Goal: Communication & Community: Participate in discussion

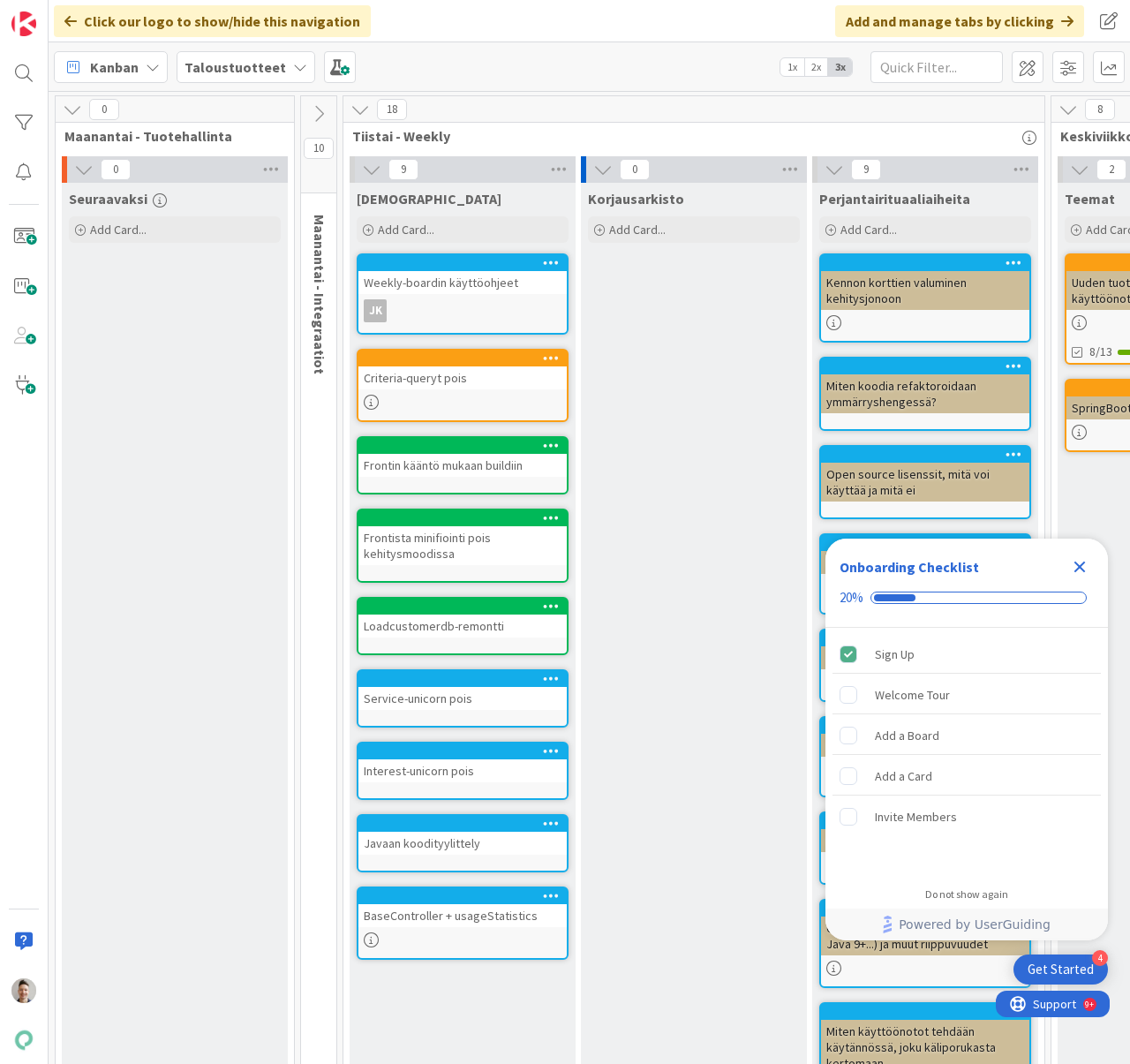
click at [1083, 573] on icon "Close Checklist" at bounding box center [1080, 567] width 21 height 21
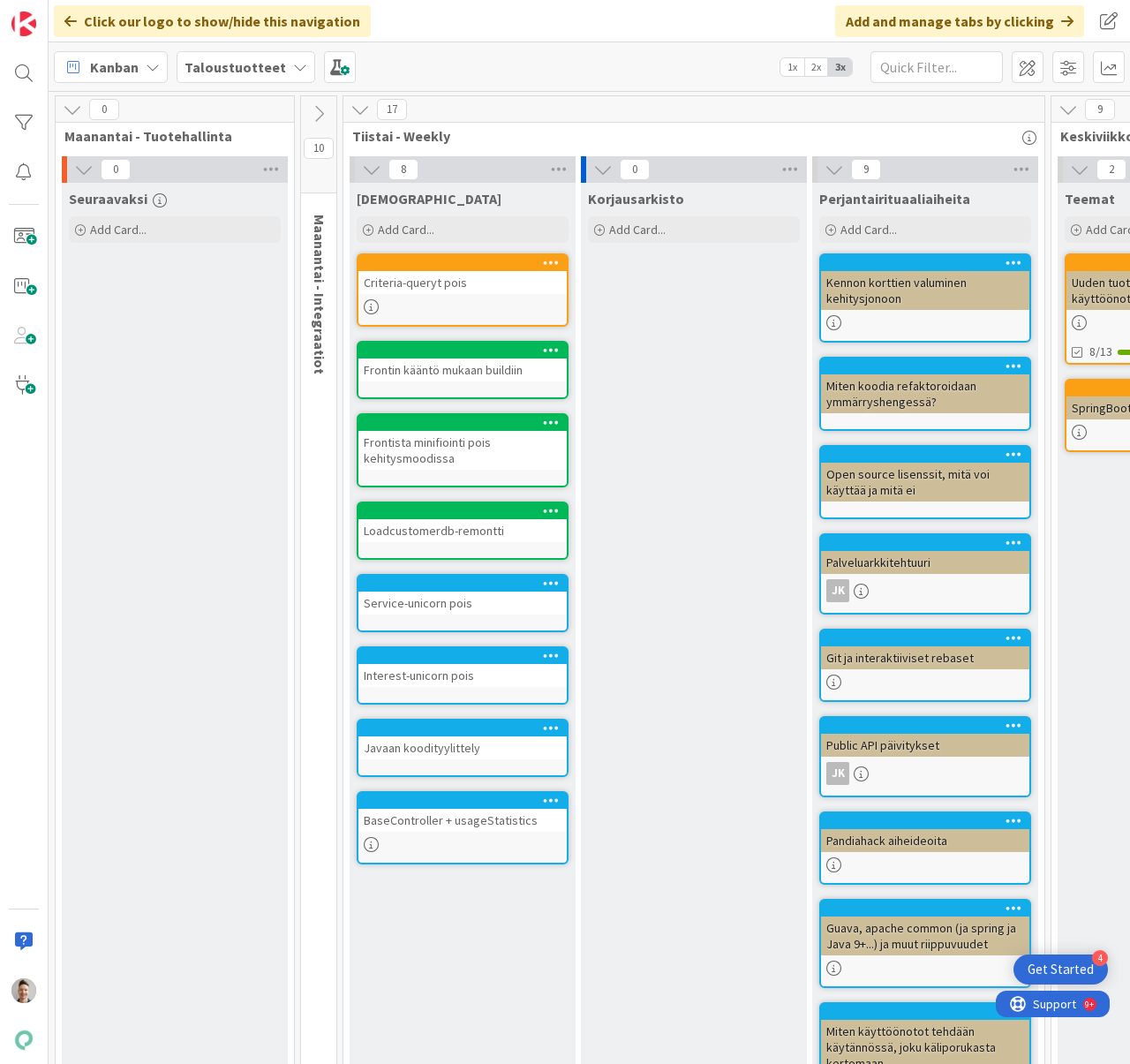
click at [1031, 137] on icon "button" at bounding box center [1029, 137] width 14 height 14
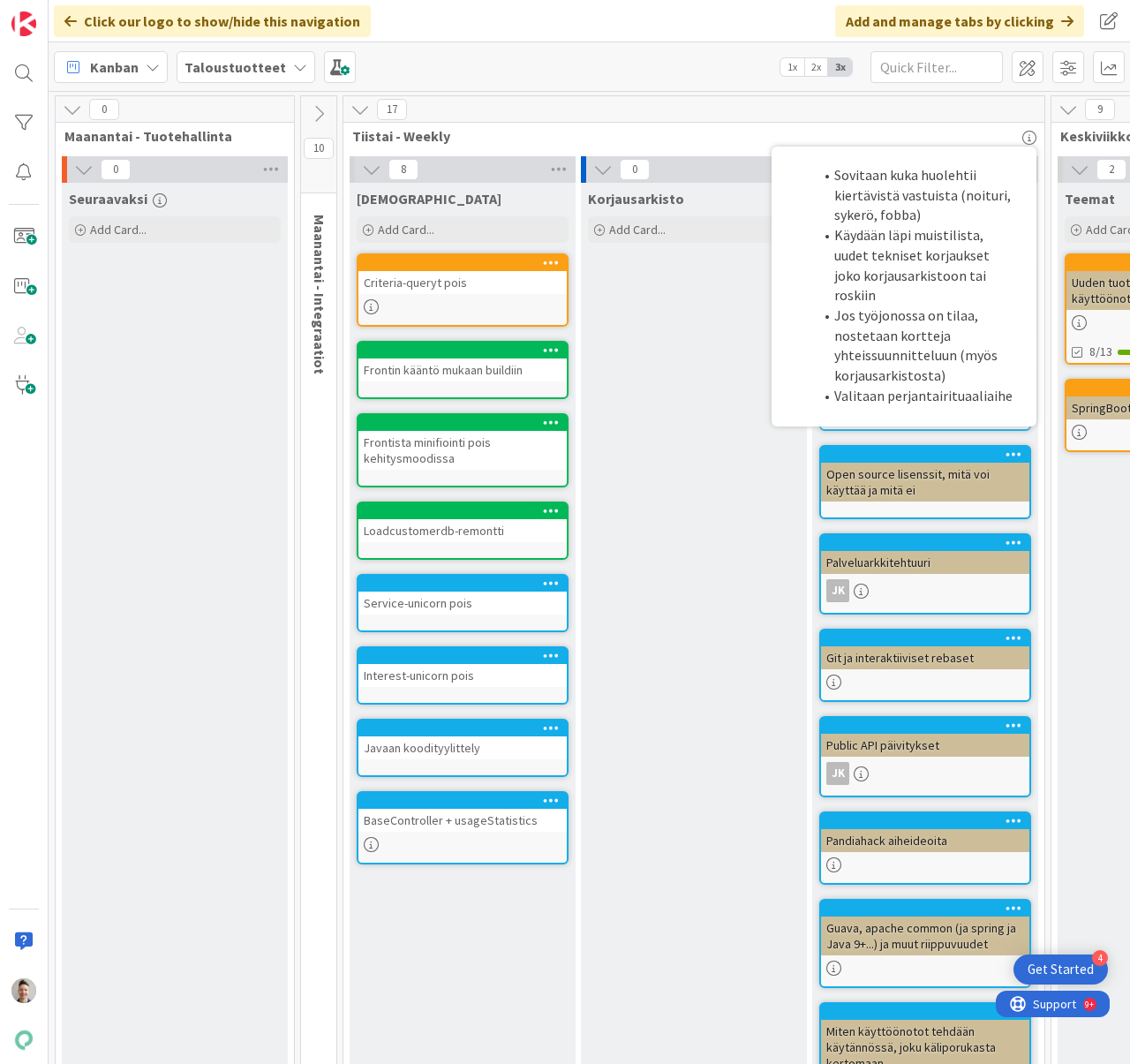
click at [698, 415] on div "Korjausarkisto Add Card..." at bounding box center [693, 678] width 226 height 991
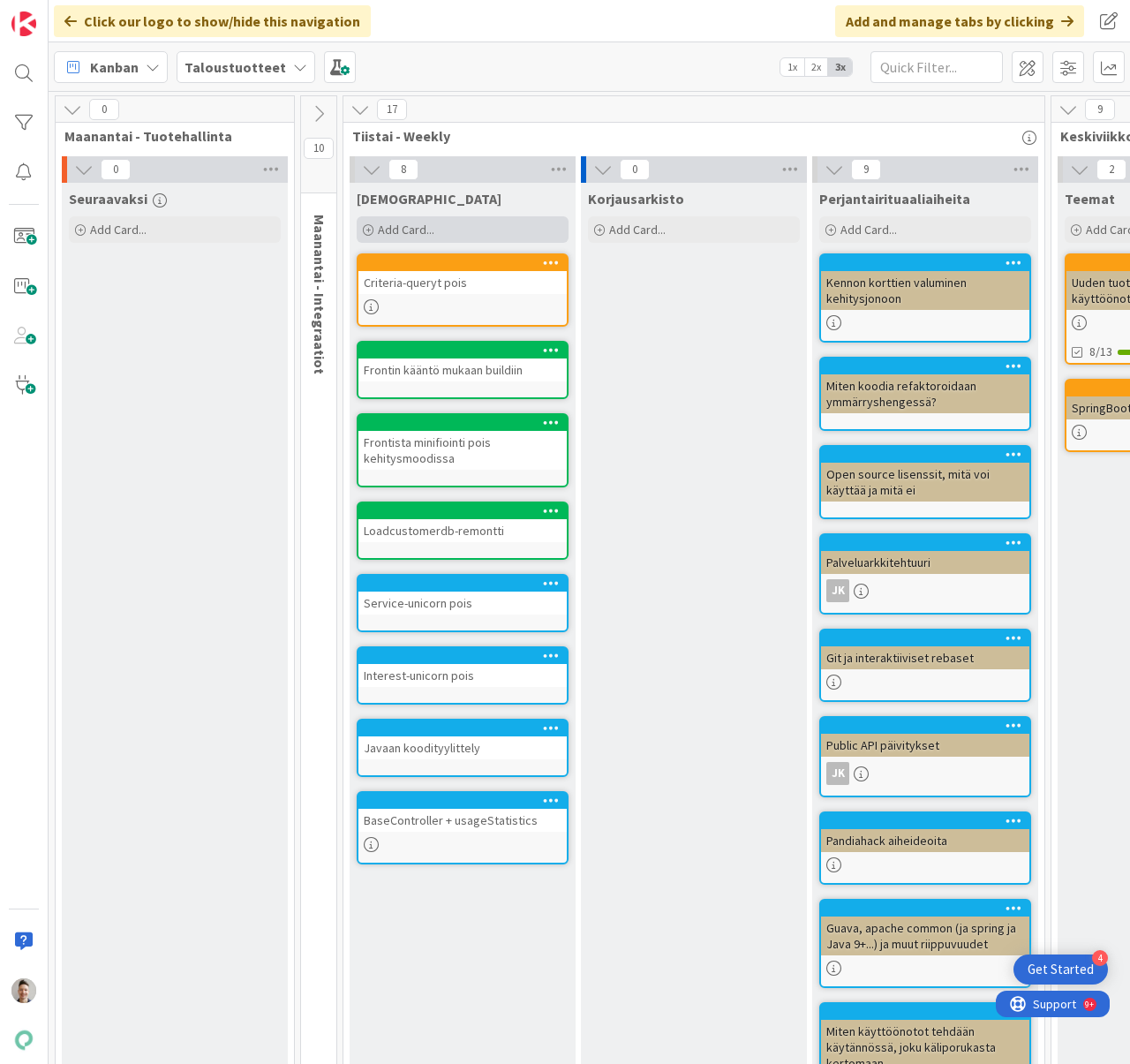
click at [511, 225] on div "Add Card..." at bounding box center [462, 229] width 212 height 27
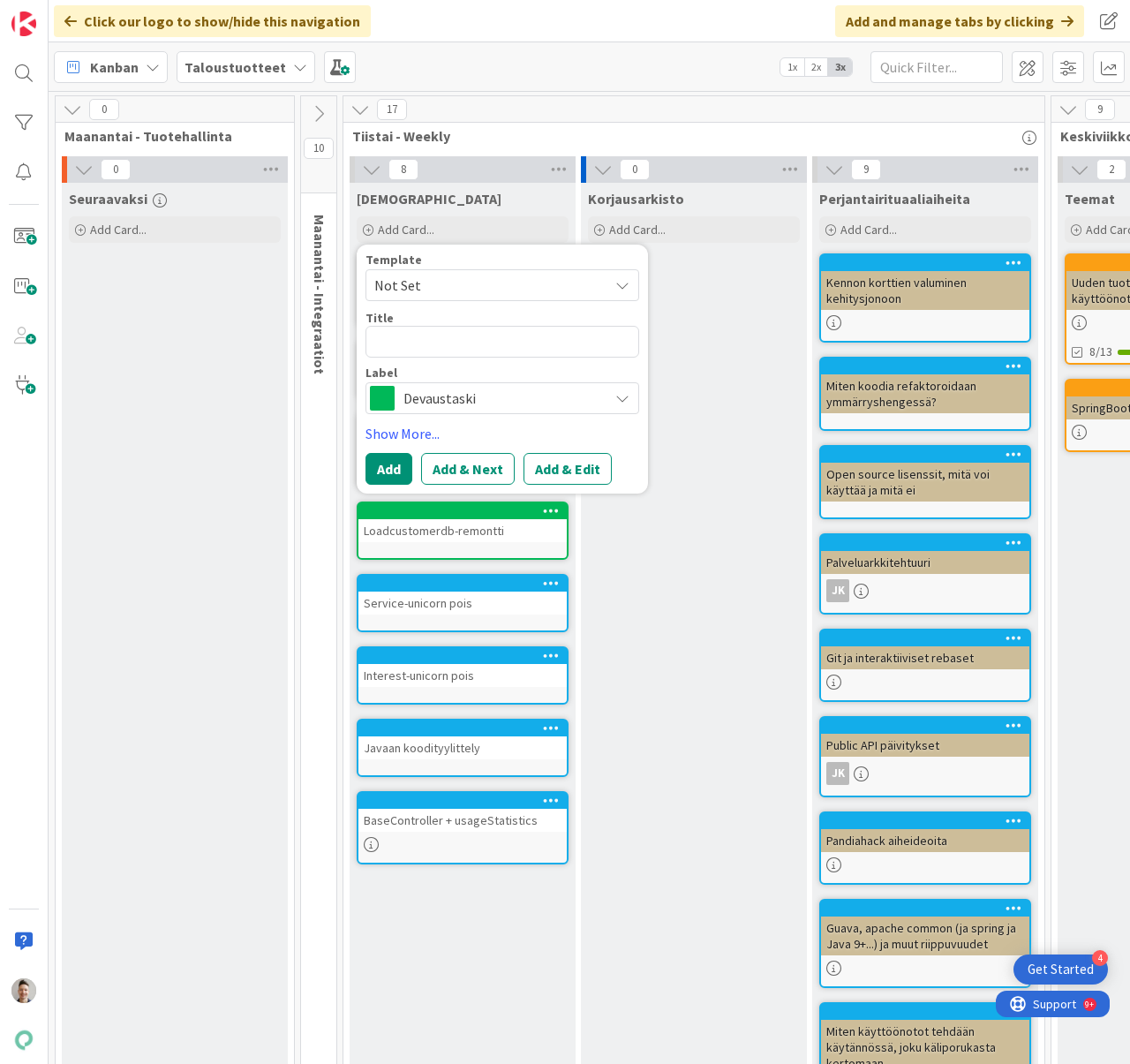
click at [545, 387] on span "Devaustaski" at bounding box center [501, 398] width 196 height 25
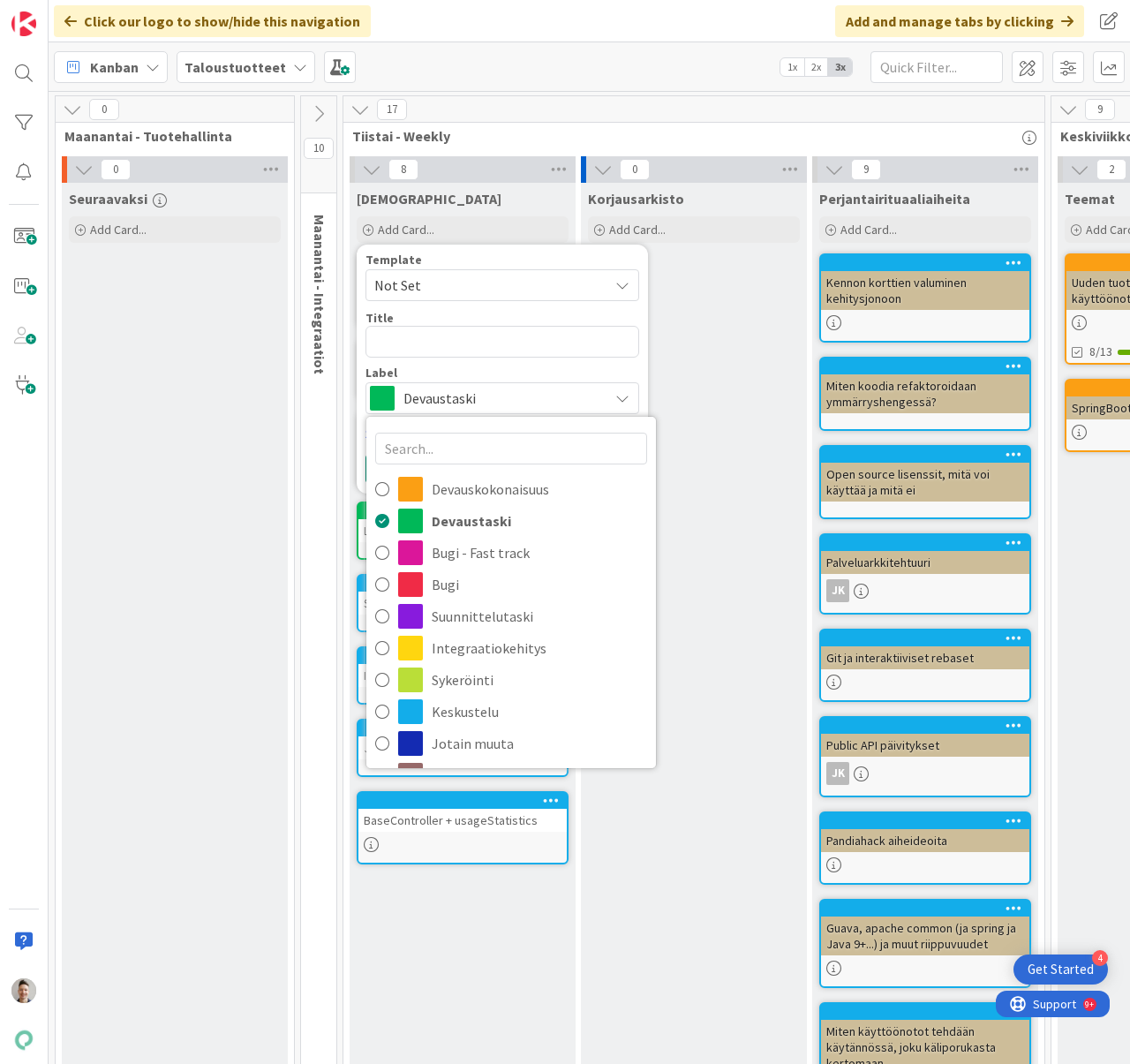
click at [572, 137] on span "Tiistai - Weekly" at bounding box center [687, 135] width 670 height 18
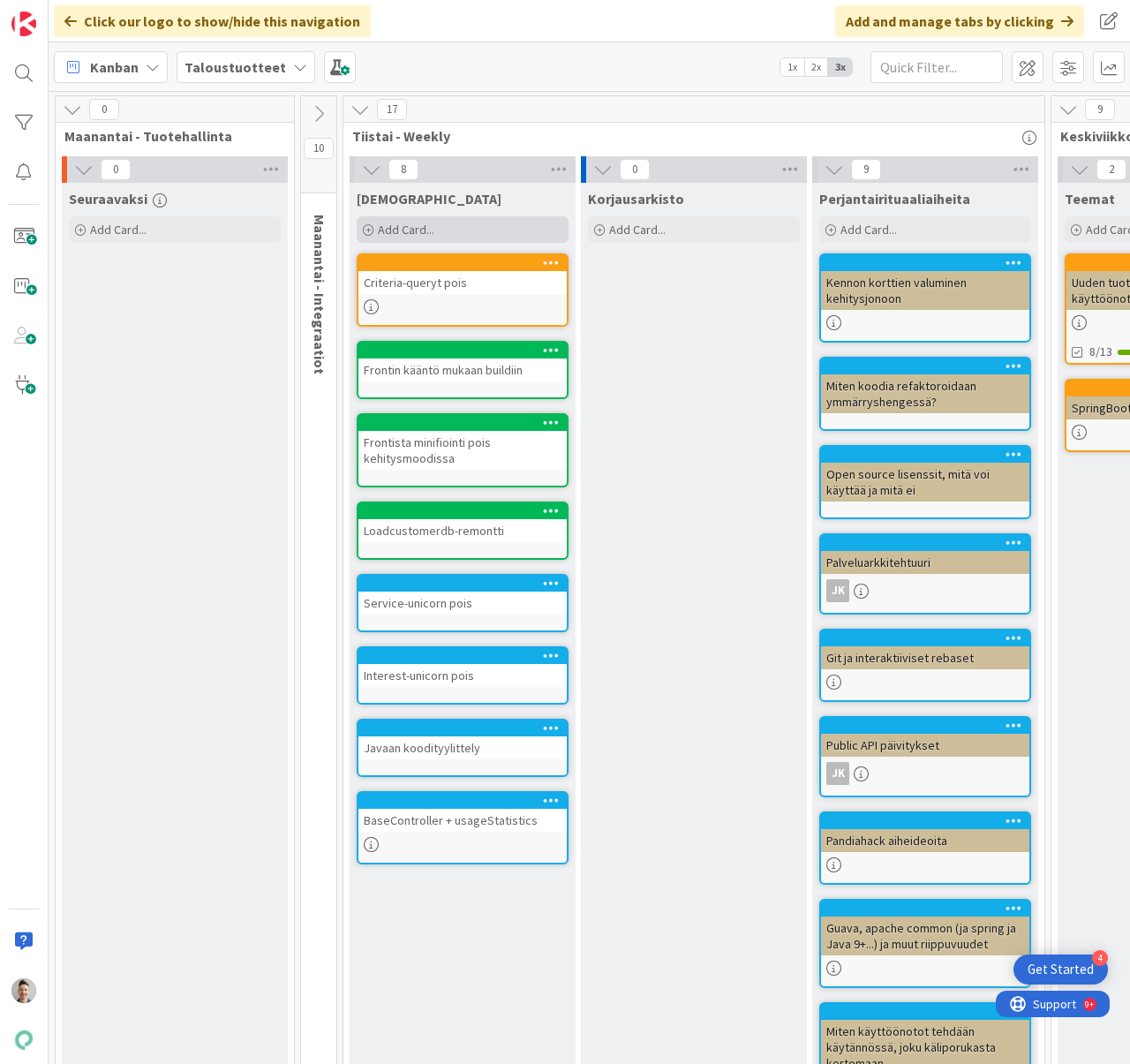
click at [515, 234] on div "Add Card..." at bounding box center [462, 229] width 212 height 27
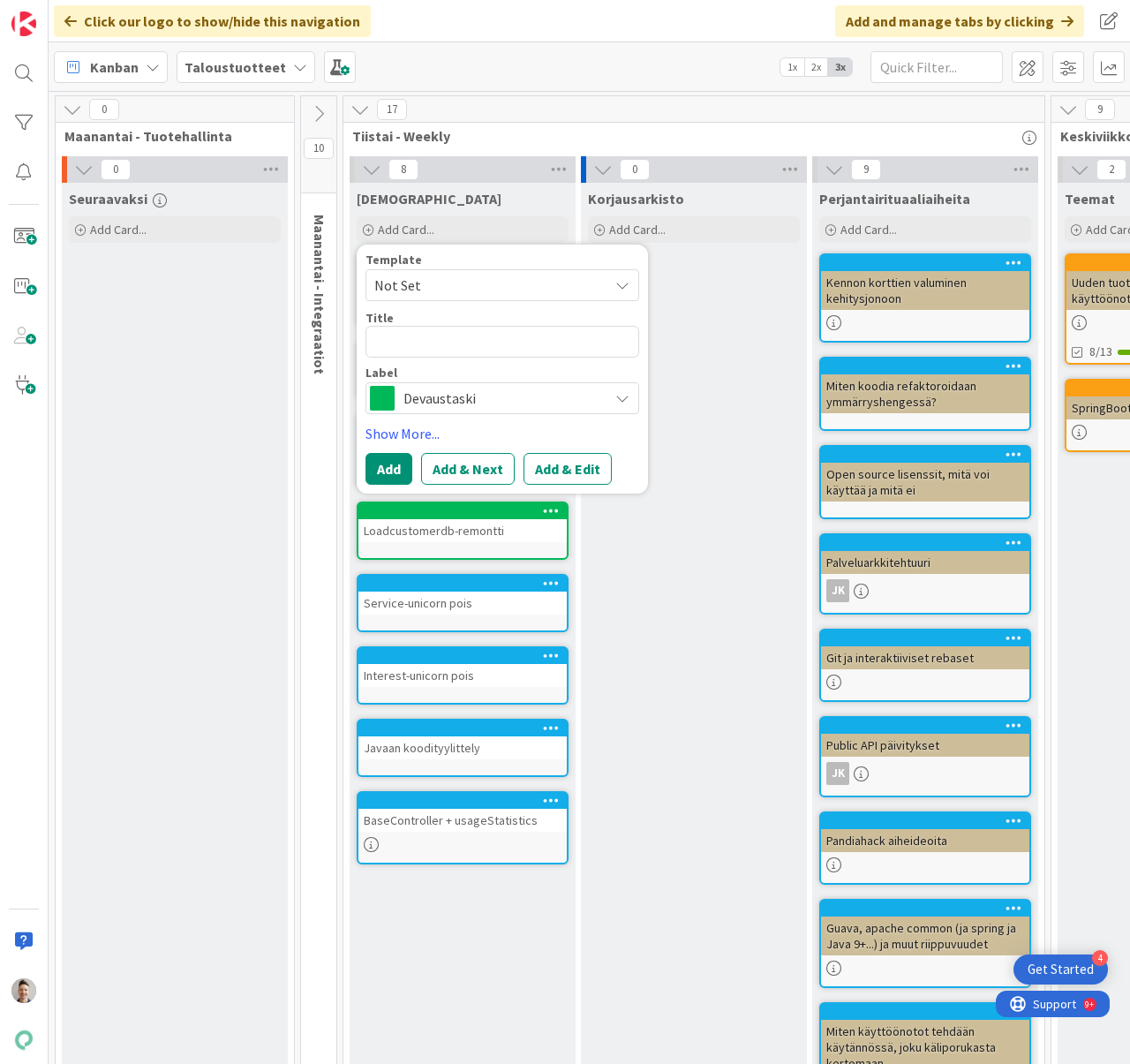
click at [540, 402] on span "Devaustaski" at bounding box center [501, 398] width 196 height 25
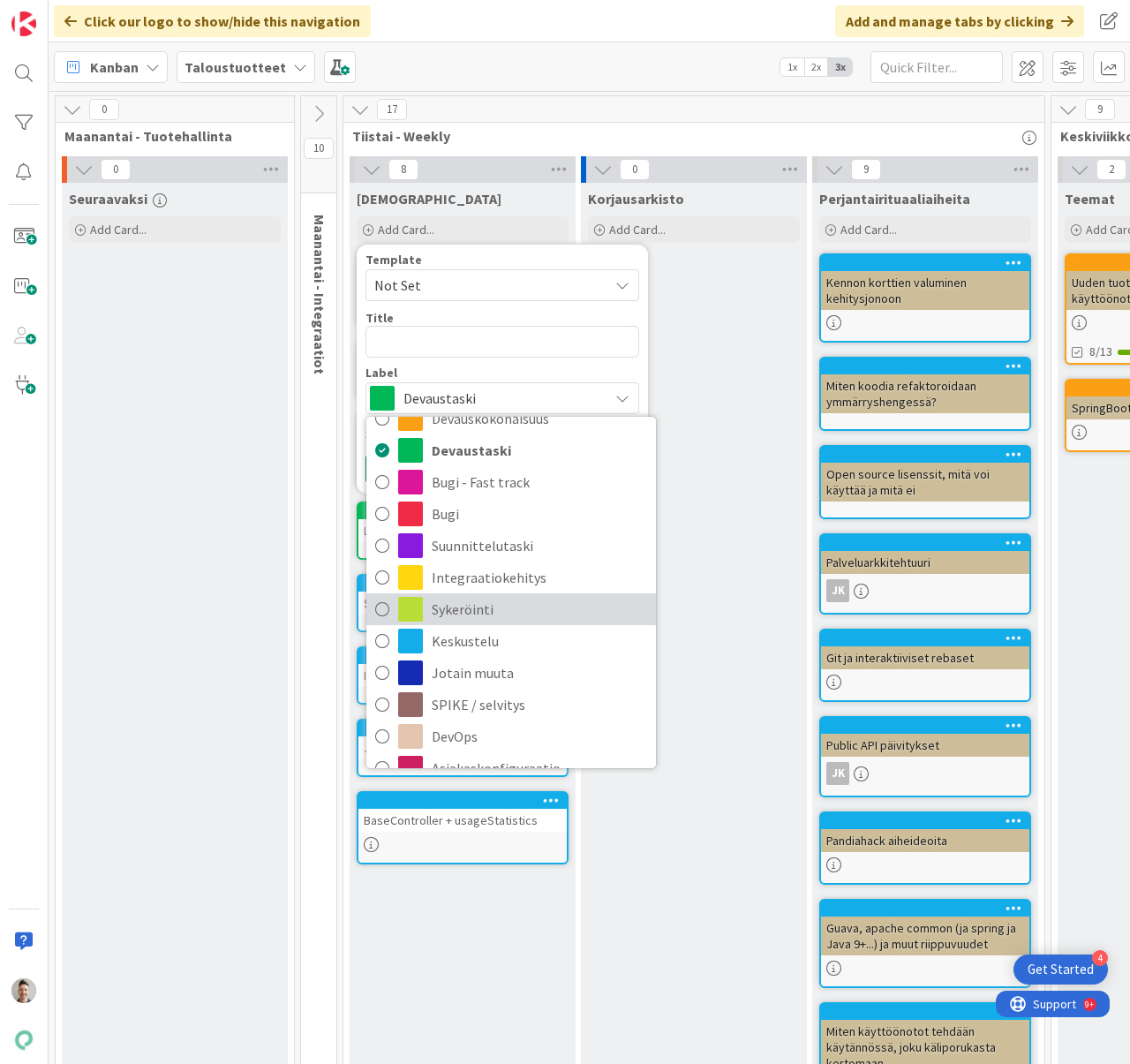
scroll to position [94, 0]
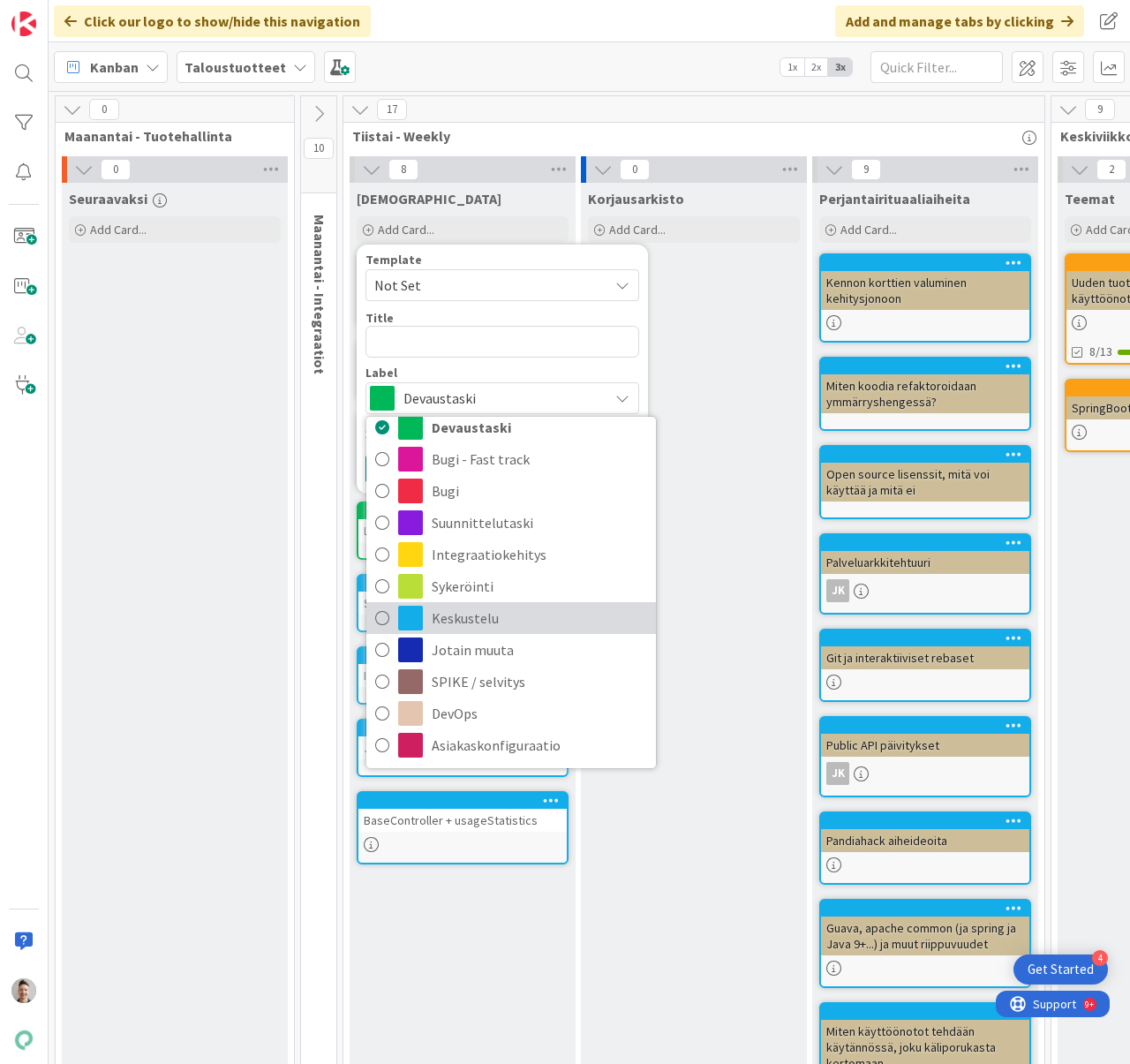
click at [550, 615] on span "Keskustelu" at bounding box center [539, 618] width 215 height 27
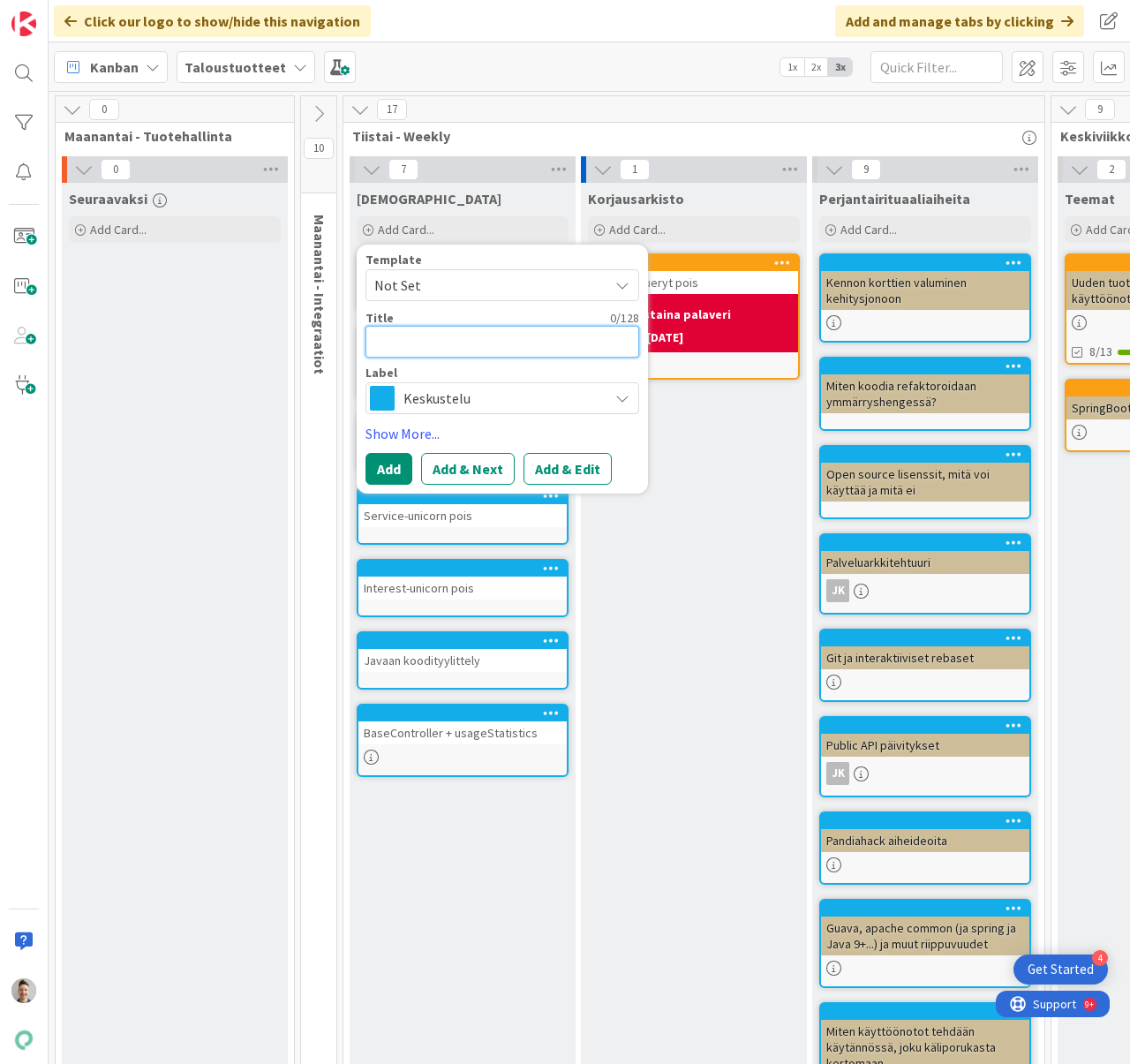
click at [549, 345] on textarea at bounding box center [502, 342] width 274 height 32
type textarea "x"
type textarea "R"
type textarea "x"
type textarea "Ra"
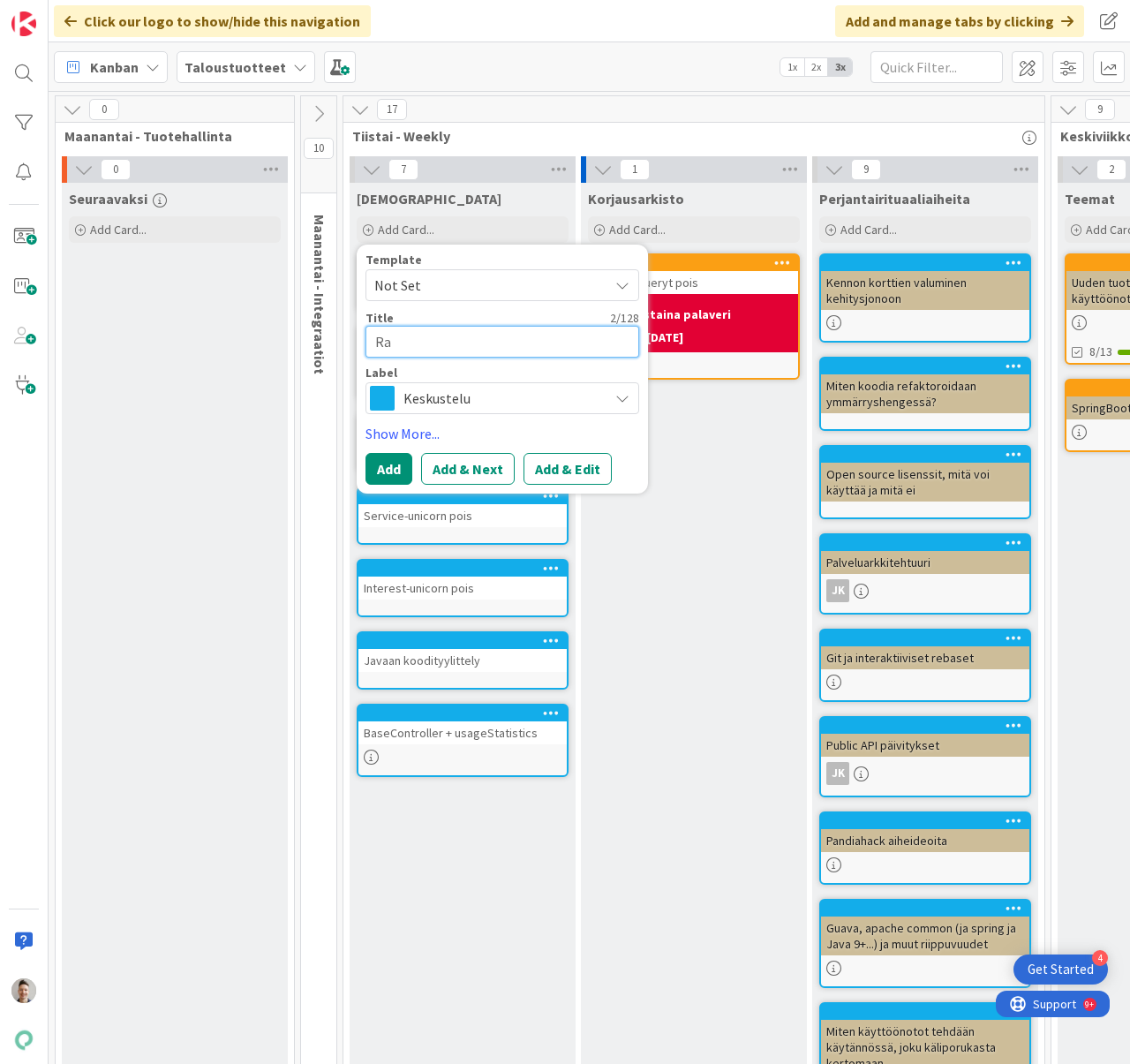
type textarea "x"
type textarea "Rar"
type textarea "x"
type textarea "Ra"
type textarea "x"
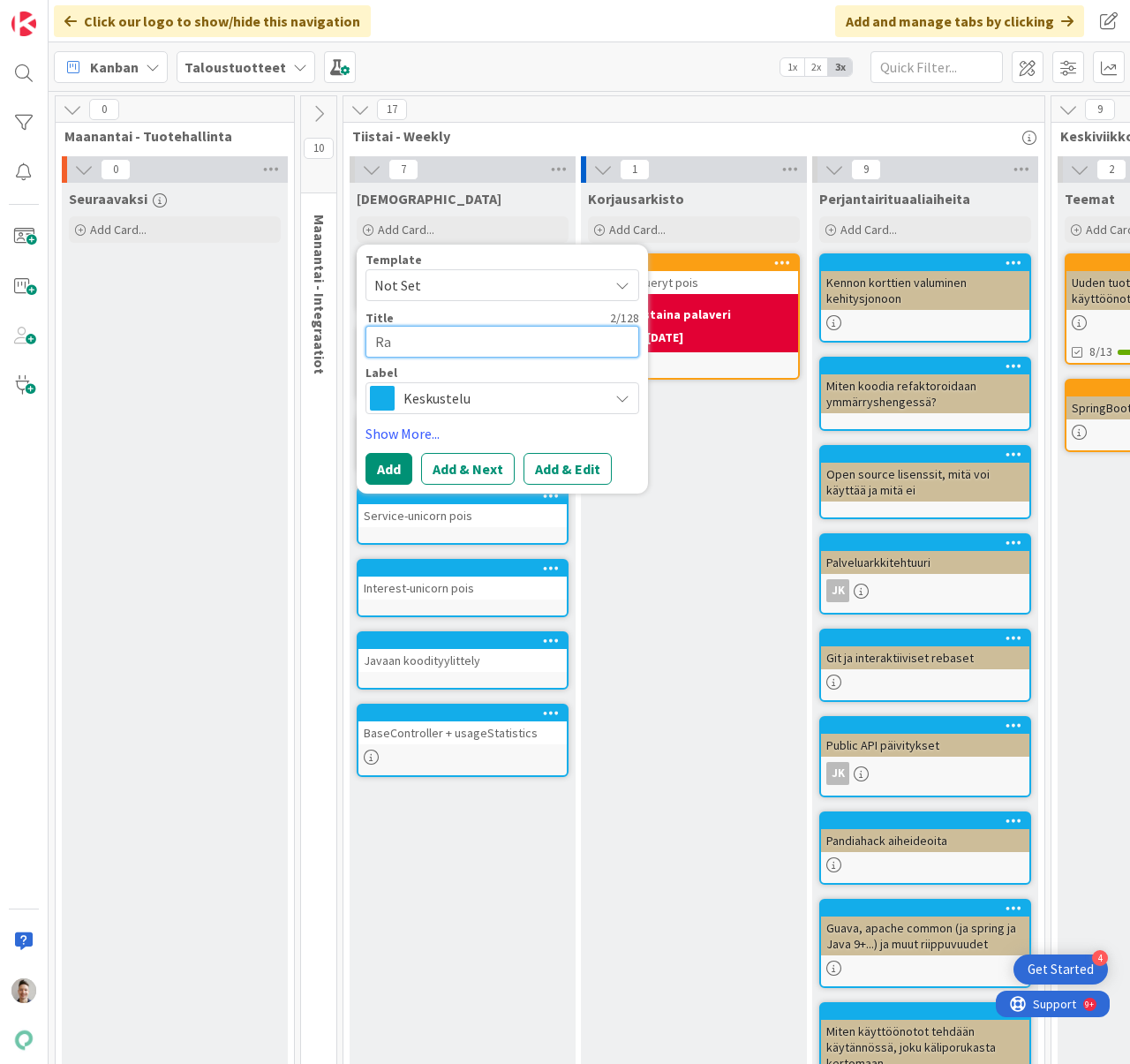
type textarea "Rap"
type textarea "x"
type textarea "Rapo"
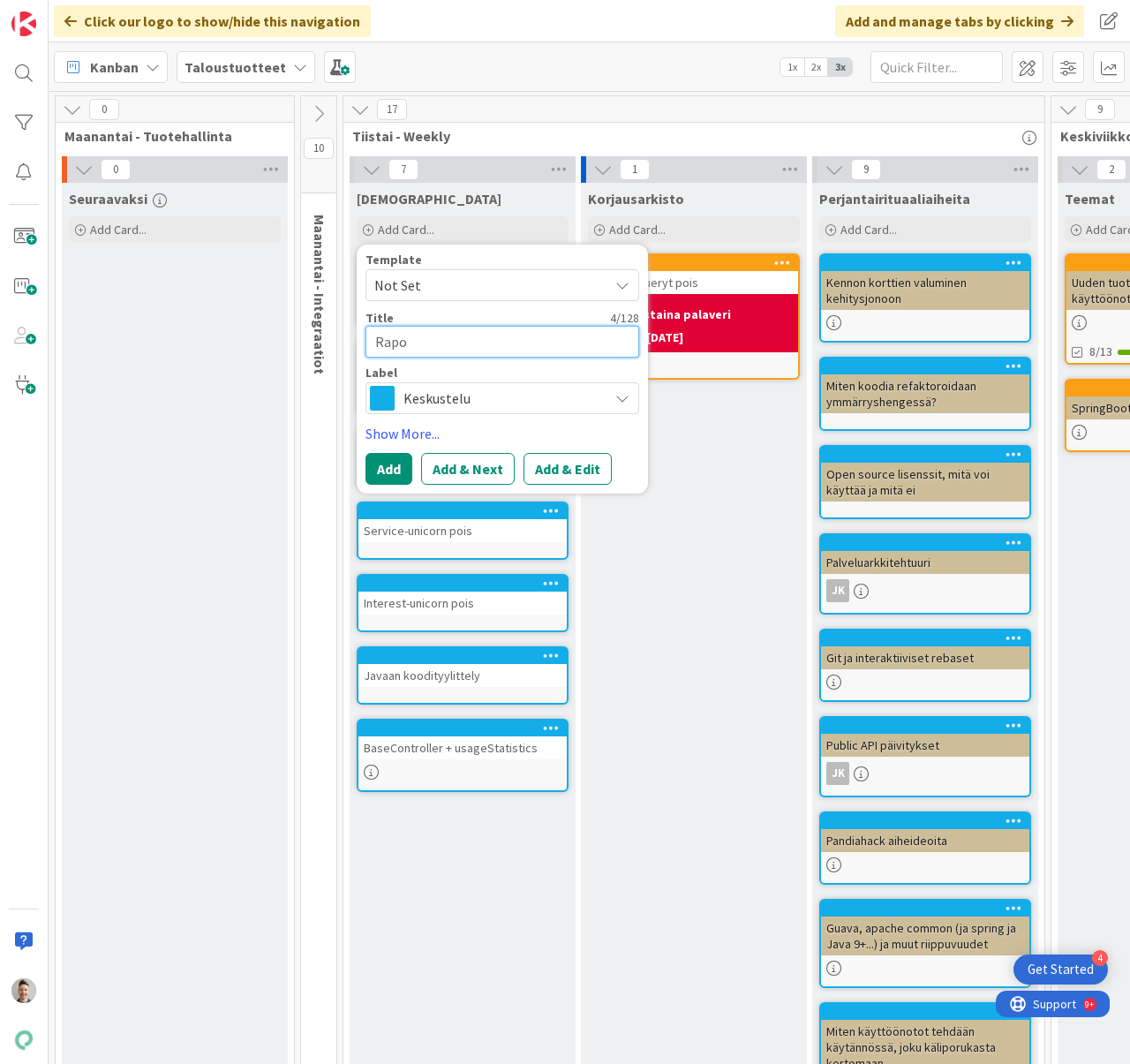
type textarea "x"
type textarea "Rapor"
type textarea "x"
type textarea "Raport"
type textarea "x"
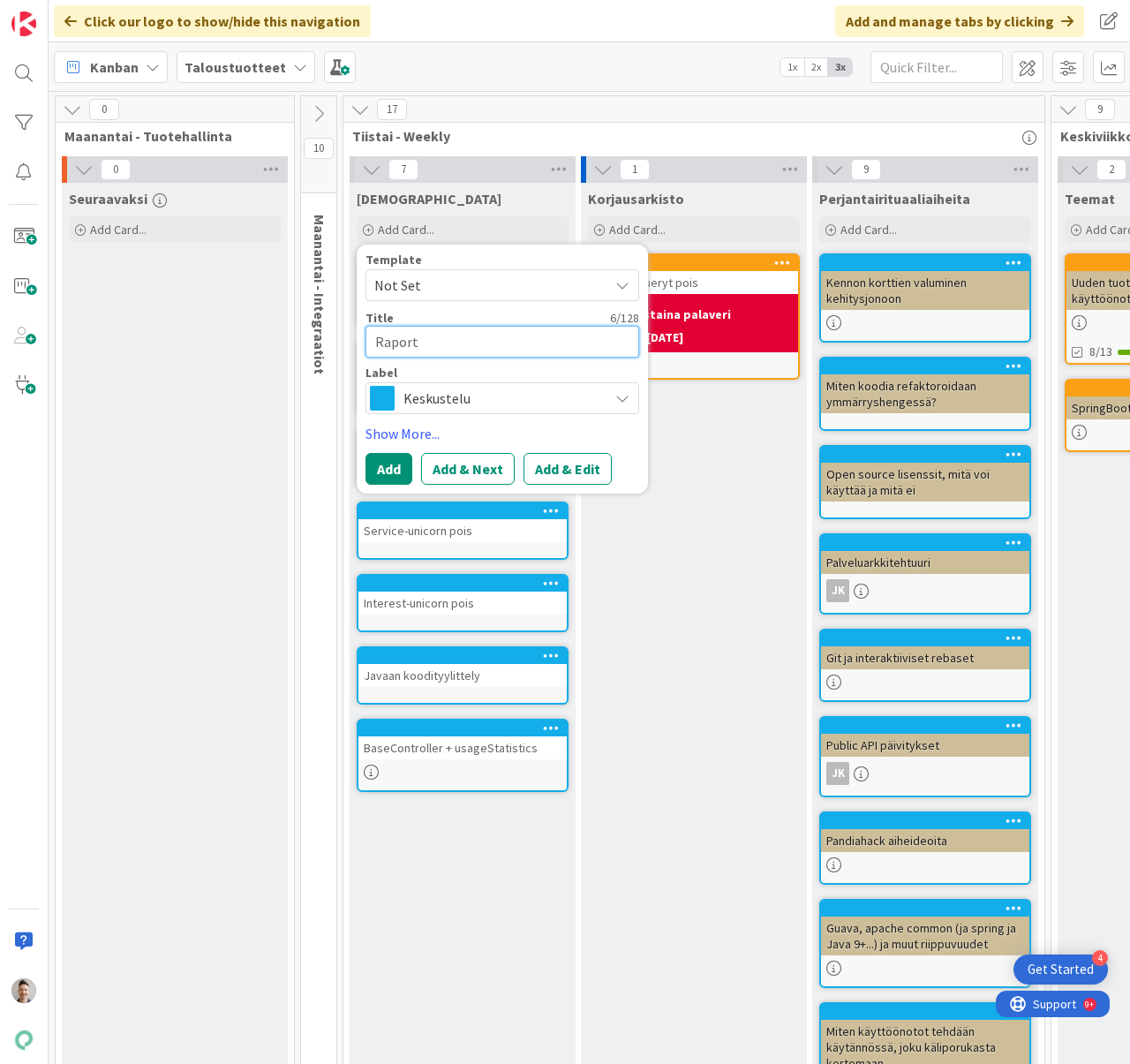
type textarea "Raportt"
type textarea "x"
type textarea "Raportti"
type textarea "x"
type textarea "Raporttik"
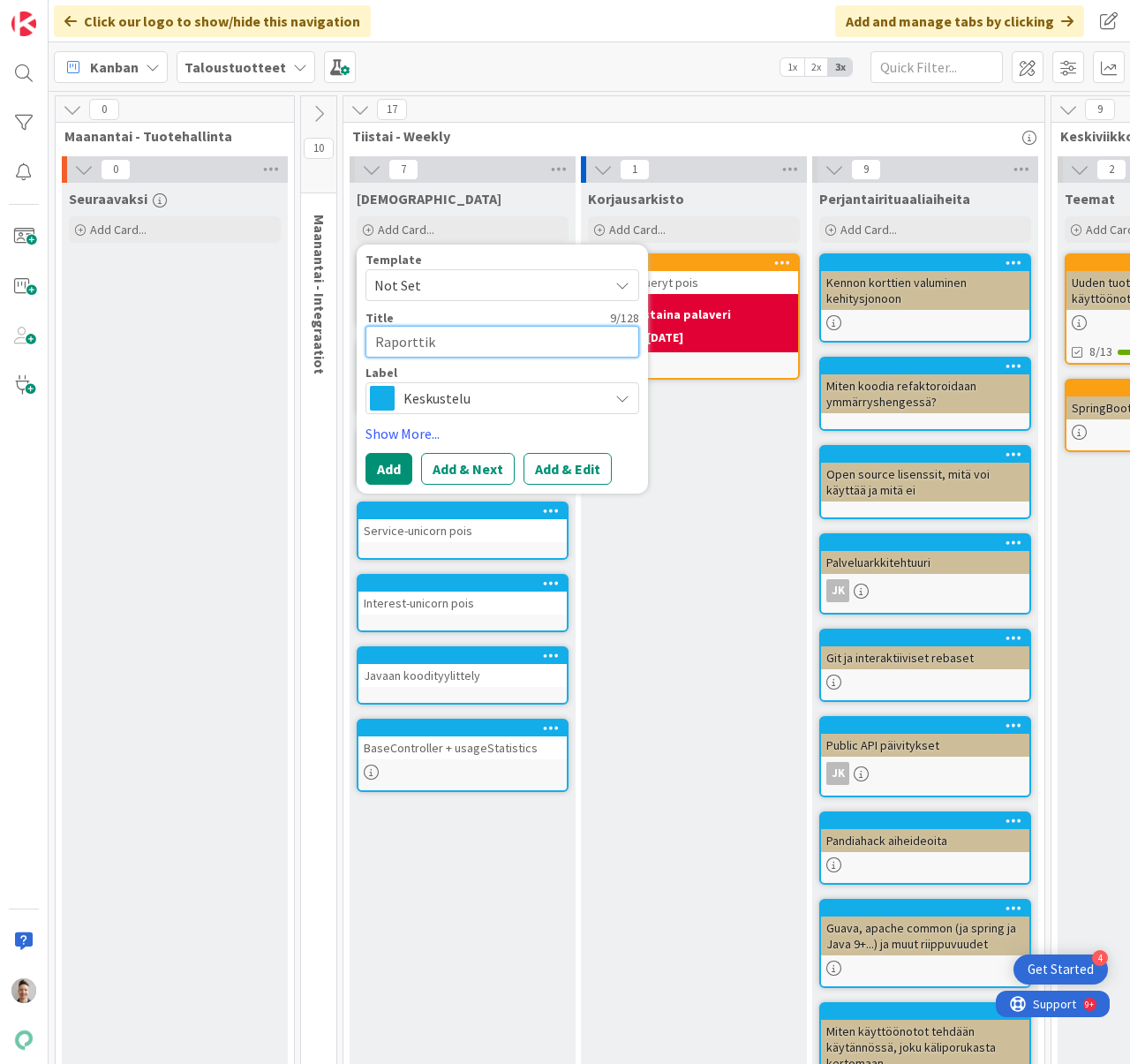
type textarea "x"
type textarea "Raporttiko"
type textarea "x"
type textarea "Raporttikonf"
type textarea "x"
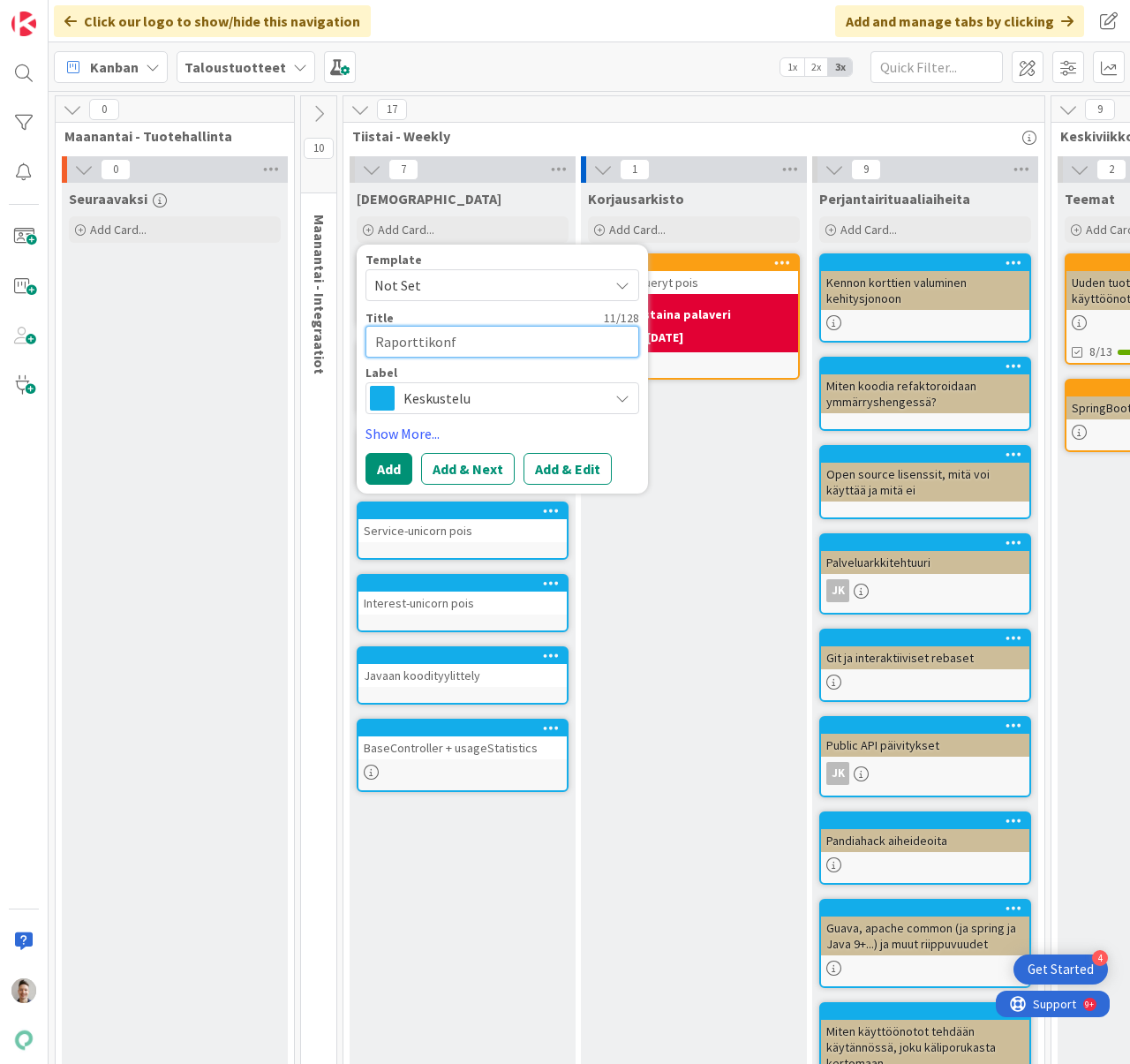
type textarea "Raporttikonfg"
type textarea "x"
type textarea "Raporttikonf"
type textarea "x"
type textarea "Raporttikonff"
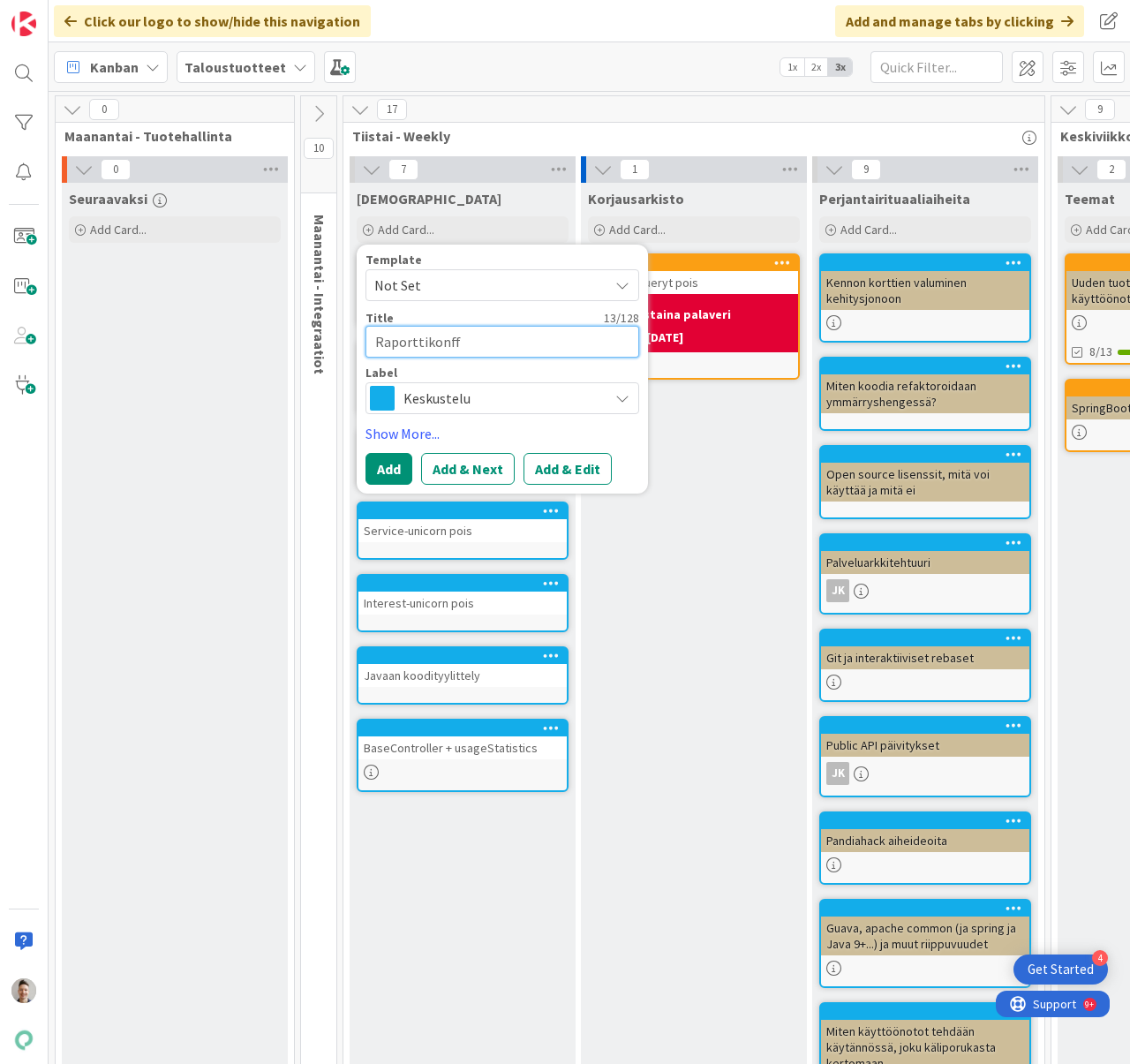
type textarea "x"
type textarea "Raporttikonffi"
type textarea "x"
type textarea "Raporttikonffie"
type textarea "x"
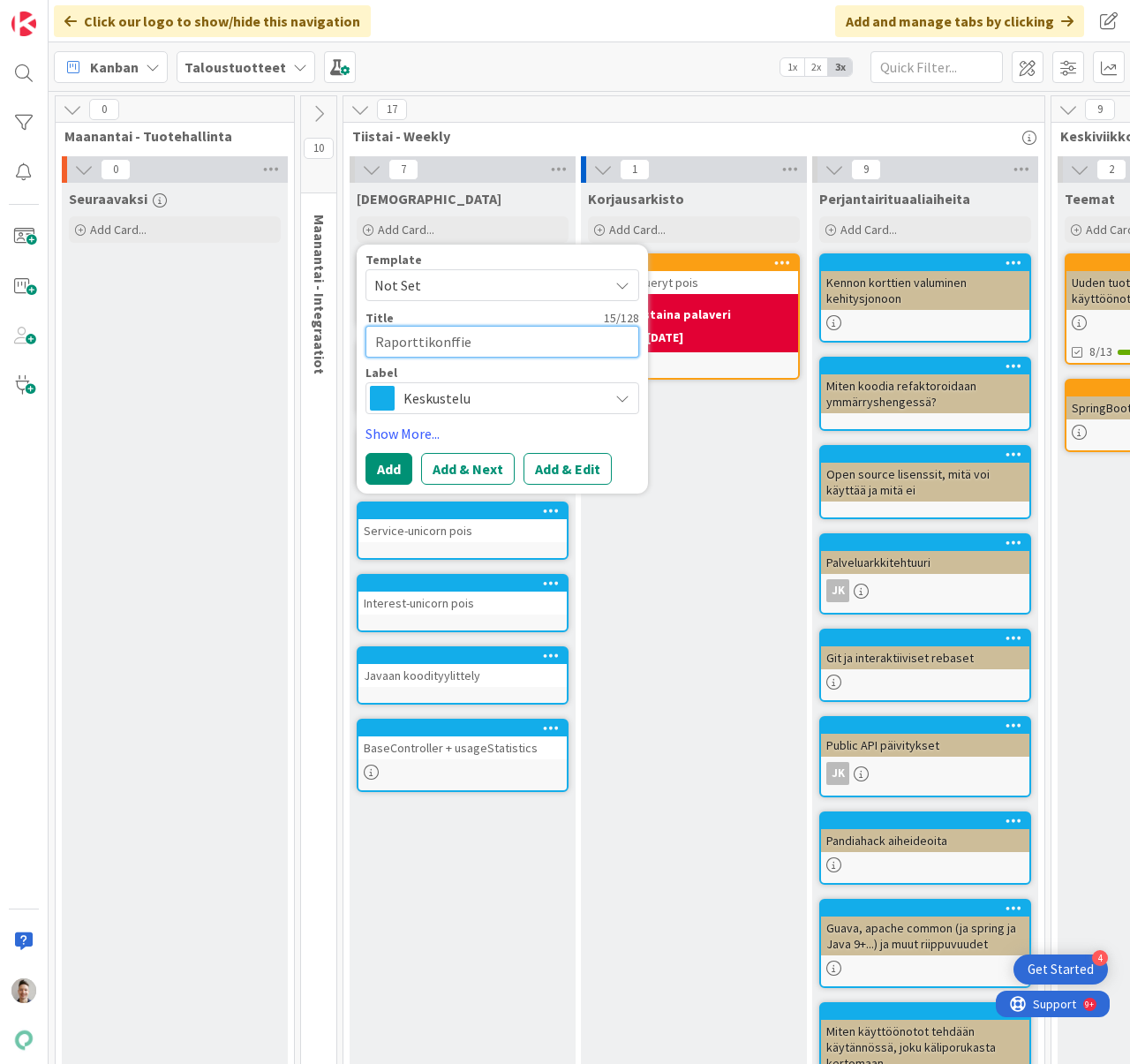
type textarea "Raporttikonffien"
type textarea "x"
type textarea "Raporttikonffien"
type textarea "x"
type textarea "Raporttikonffien n"
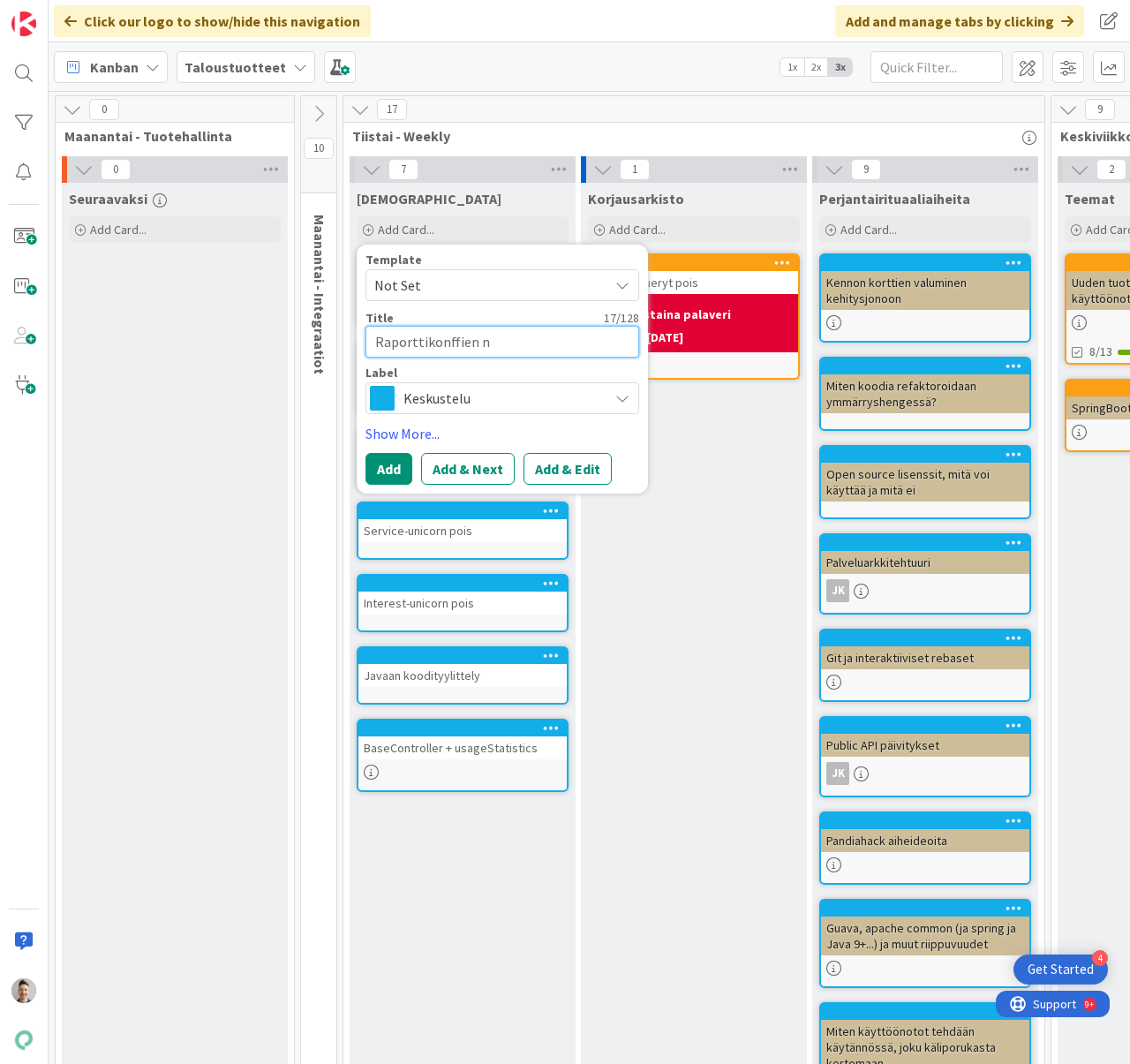
type textarea "x"
type textarea "Raporttikonffien no"
type textarea "x"
type textarea "Raporttikonffien no-"
type textarea "x"
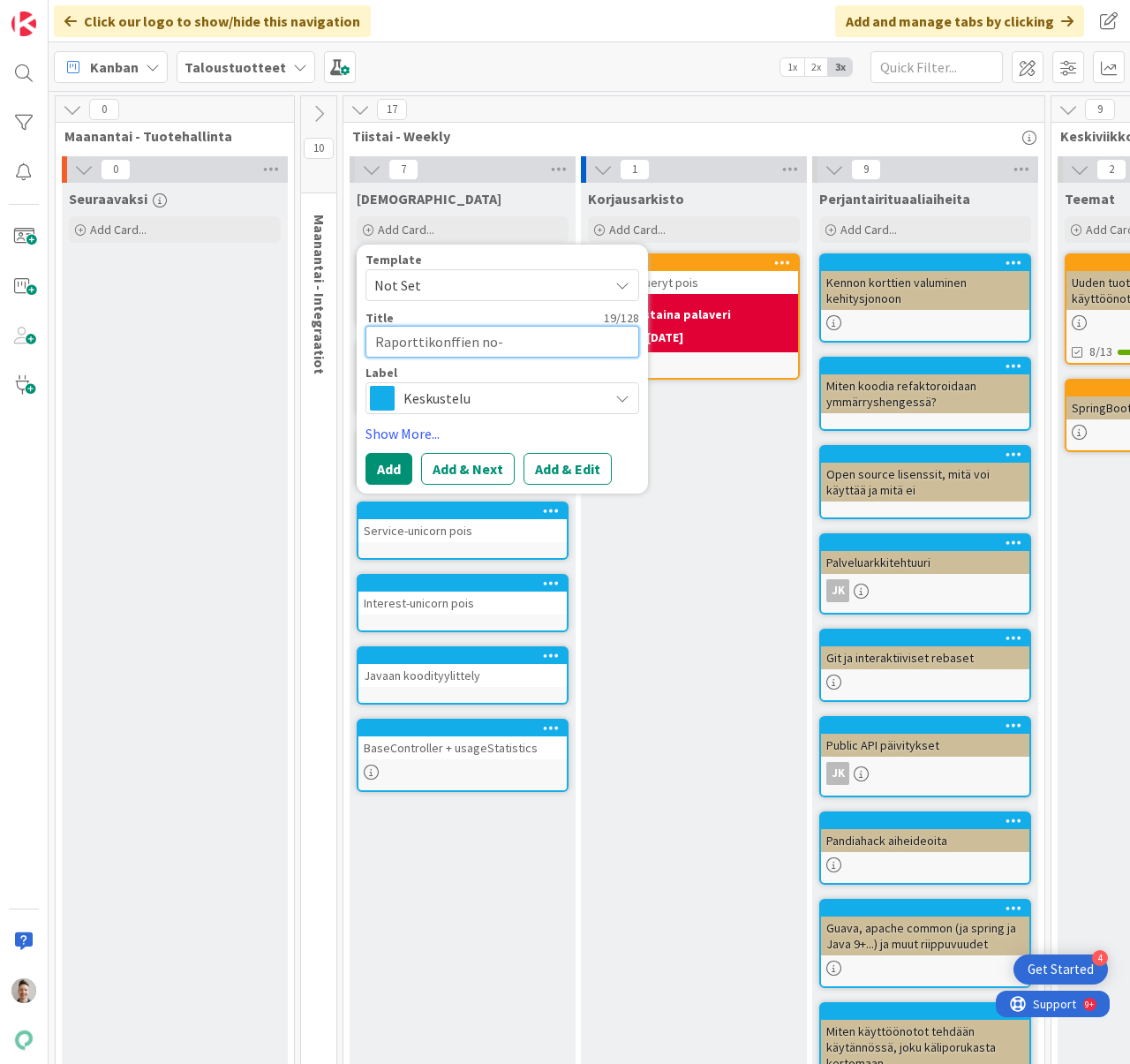
type textarea "Raporttikonffien no-h"
type textarea "x"
type textarea "Raporttikonffien no-he"
type textarea "x"
type textarea "Raporttikonffien no-hea"
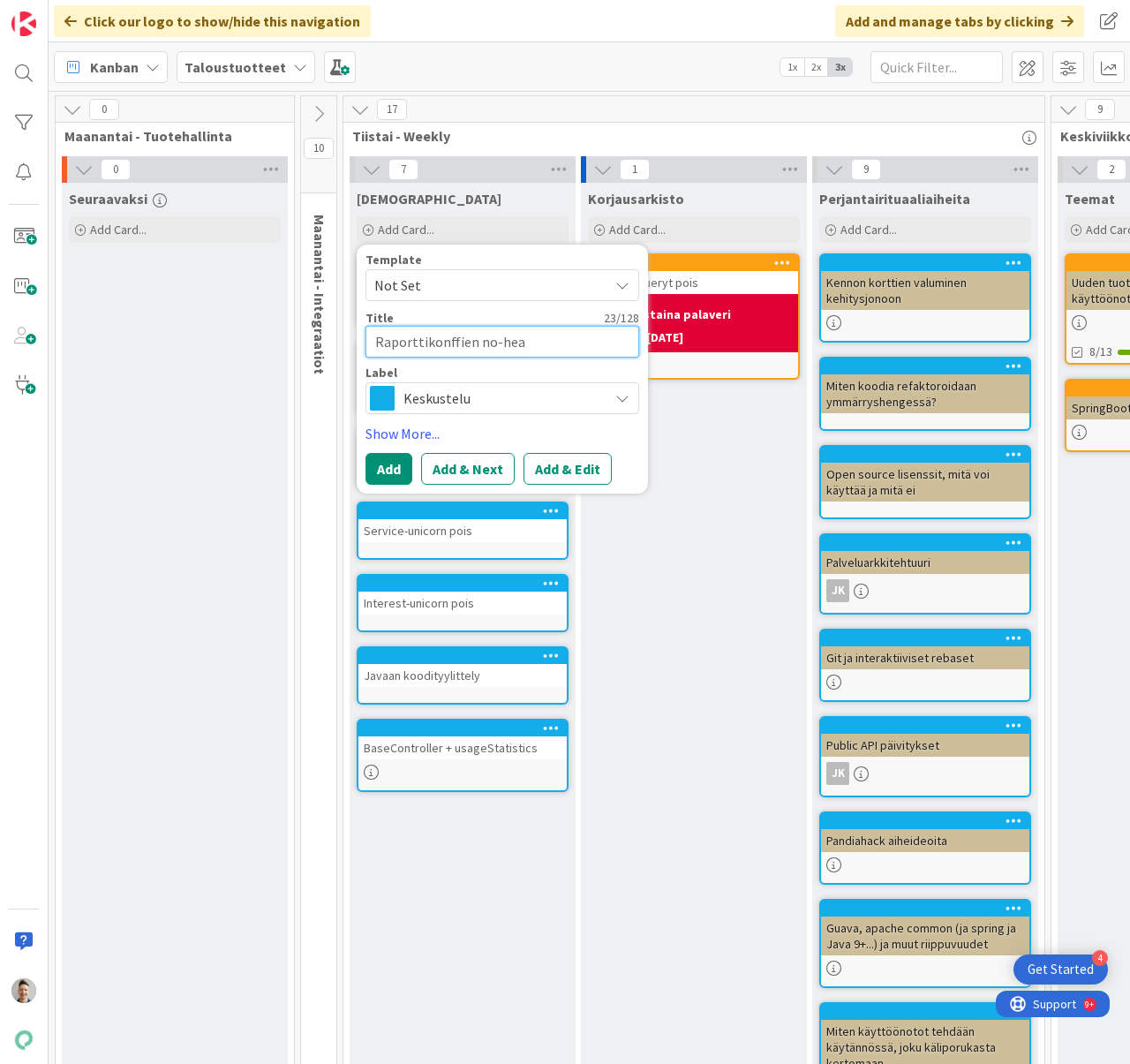
type textarea "x"
type textarea "Raporttikonffien no-head"
type textarea "x"
type textarea "Raporttikonffien no-heade"
type textarea "x"
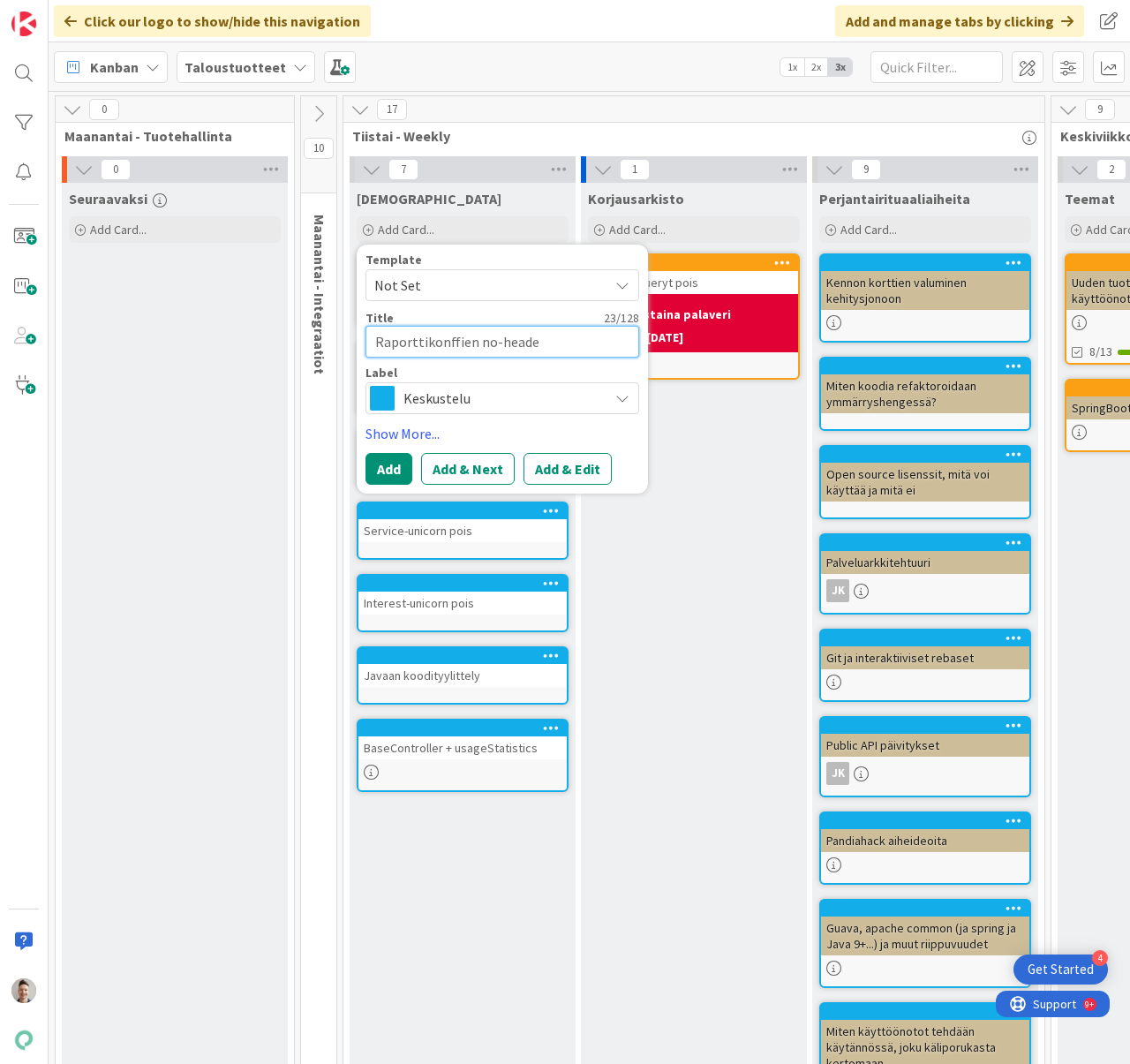
type textarea "Raporttikonffien no-header"
type textarea "x"
type textarea "Raporttikonffien no-headers"
type textarea "x"
type textarea "Raporttikonffien no-headers"
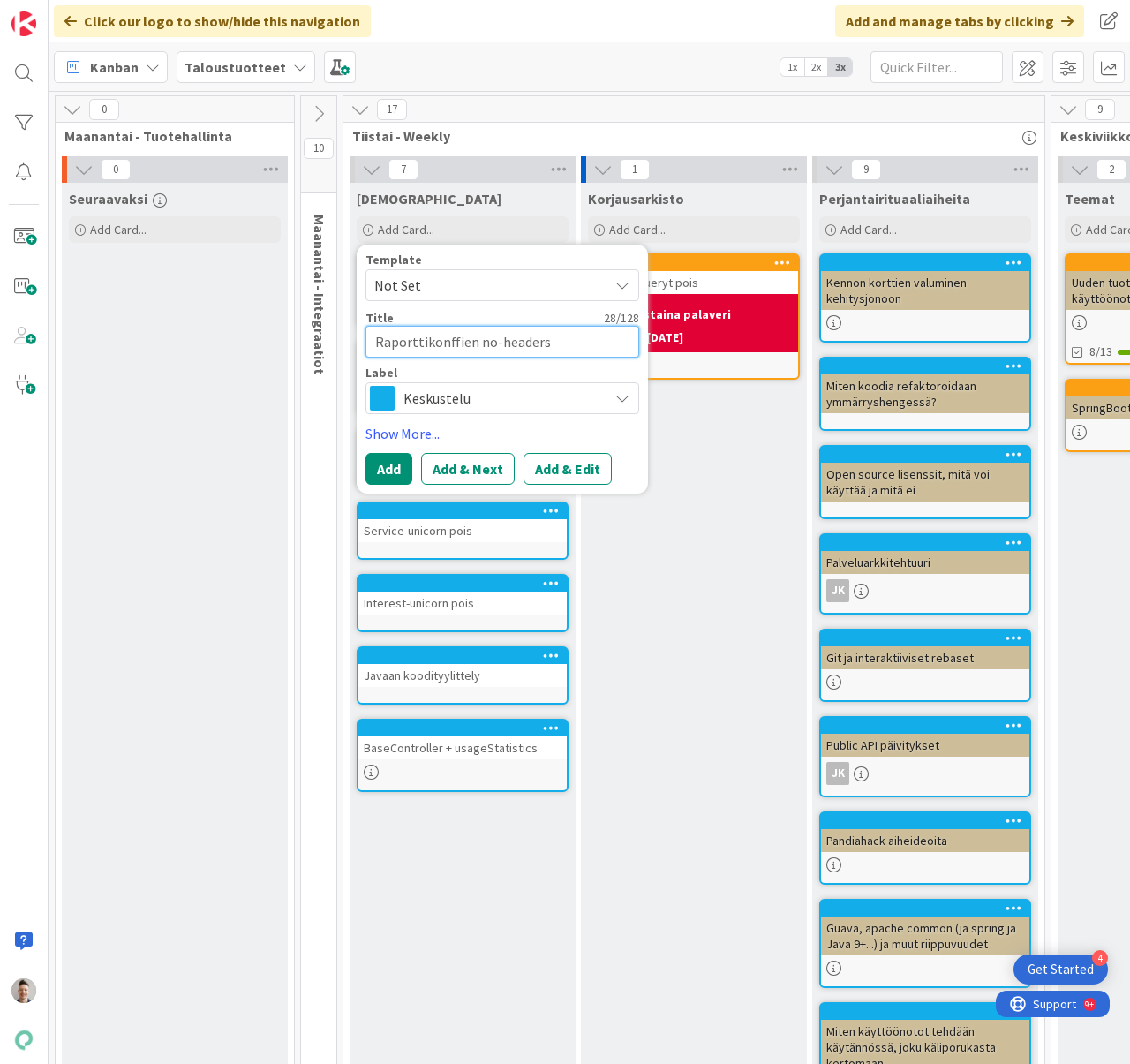
type textarea "x"
type textarea "Raporttikonffien no-headers -"
type textarea "x"
type textarea "Raporttikonffien no-headers -v"
type textarea "x"
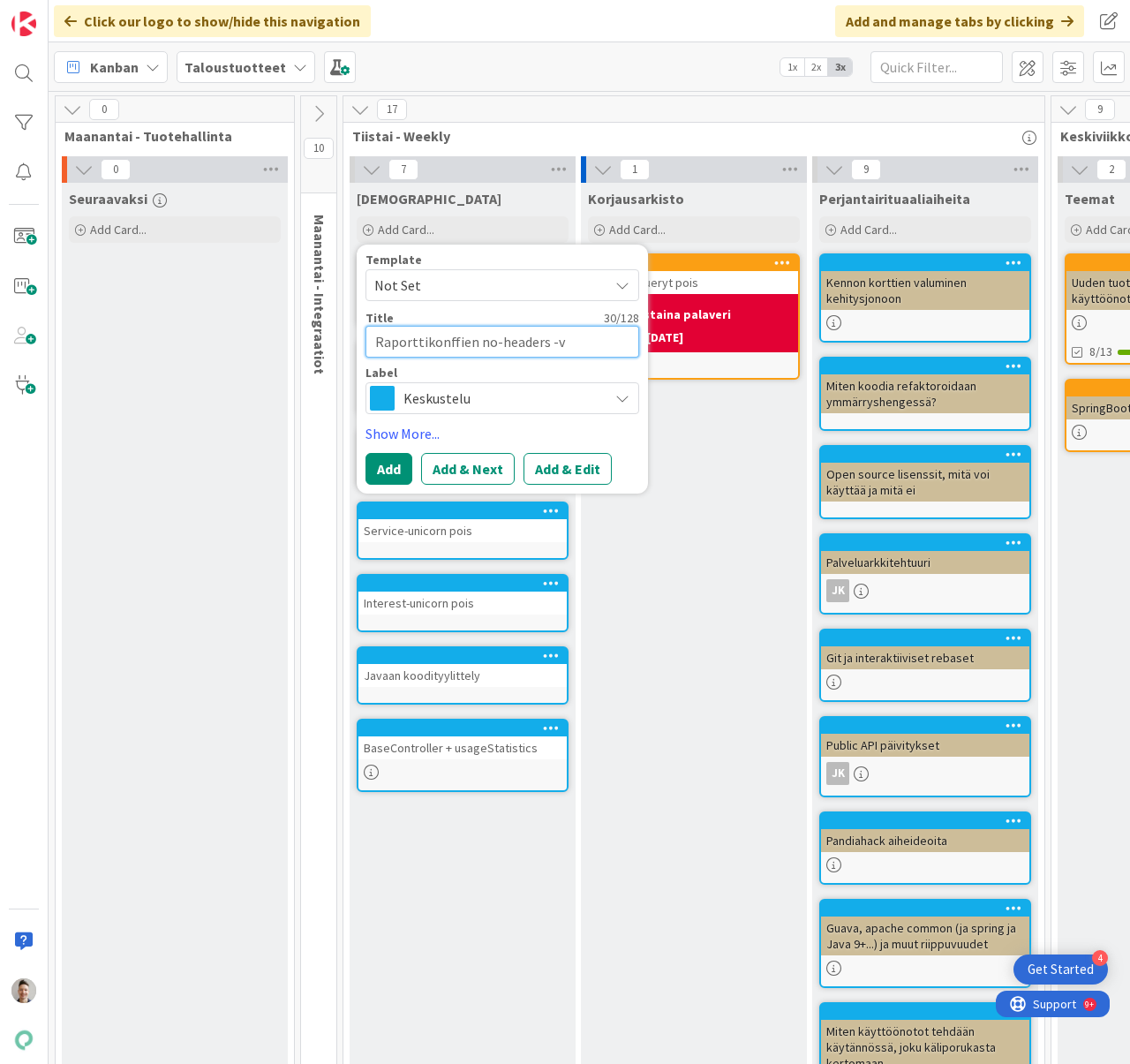
type textarea "Raporttikonffien no-headers -ve"
type textarea "x"
type textarea "Raporttikonffien no-headers -ver"
type textarea "x"
type textarea "Raporttikonffien no-headers -vers"
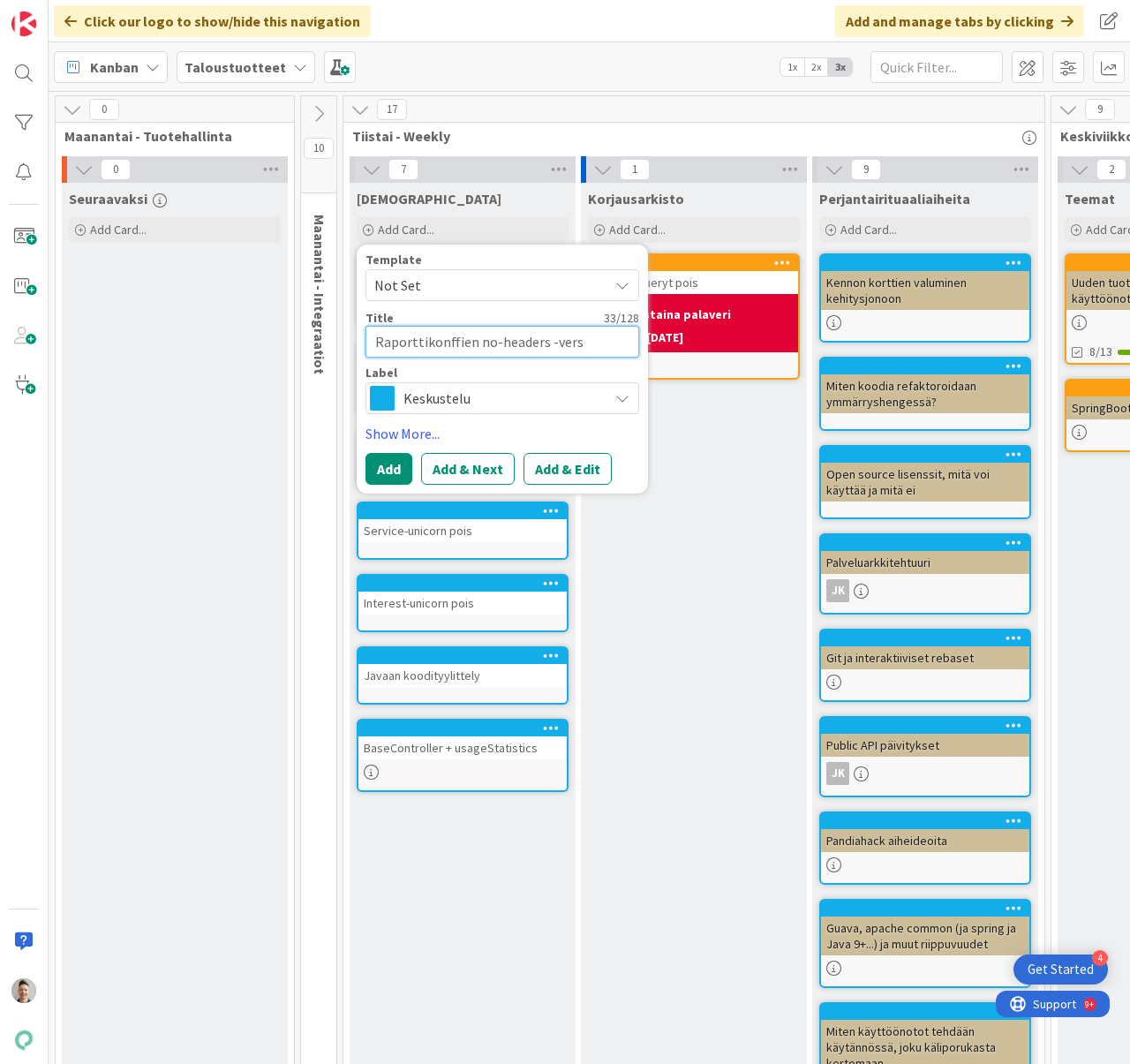
type textarea "x"
type textarea "Raporttikonffien no-headers -versi"
type textarea "x"
type textarea "Raporttikonffien no-headers -versio"
type textarea "x"
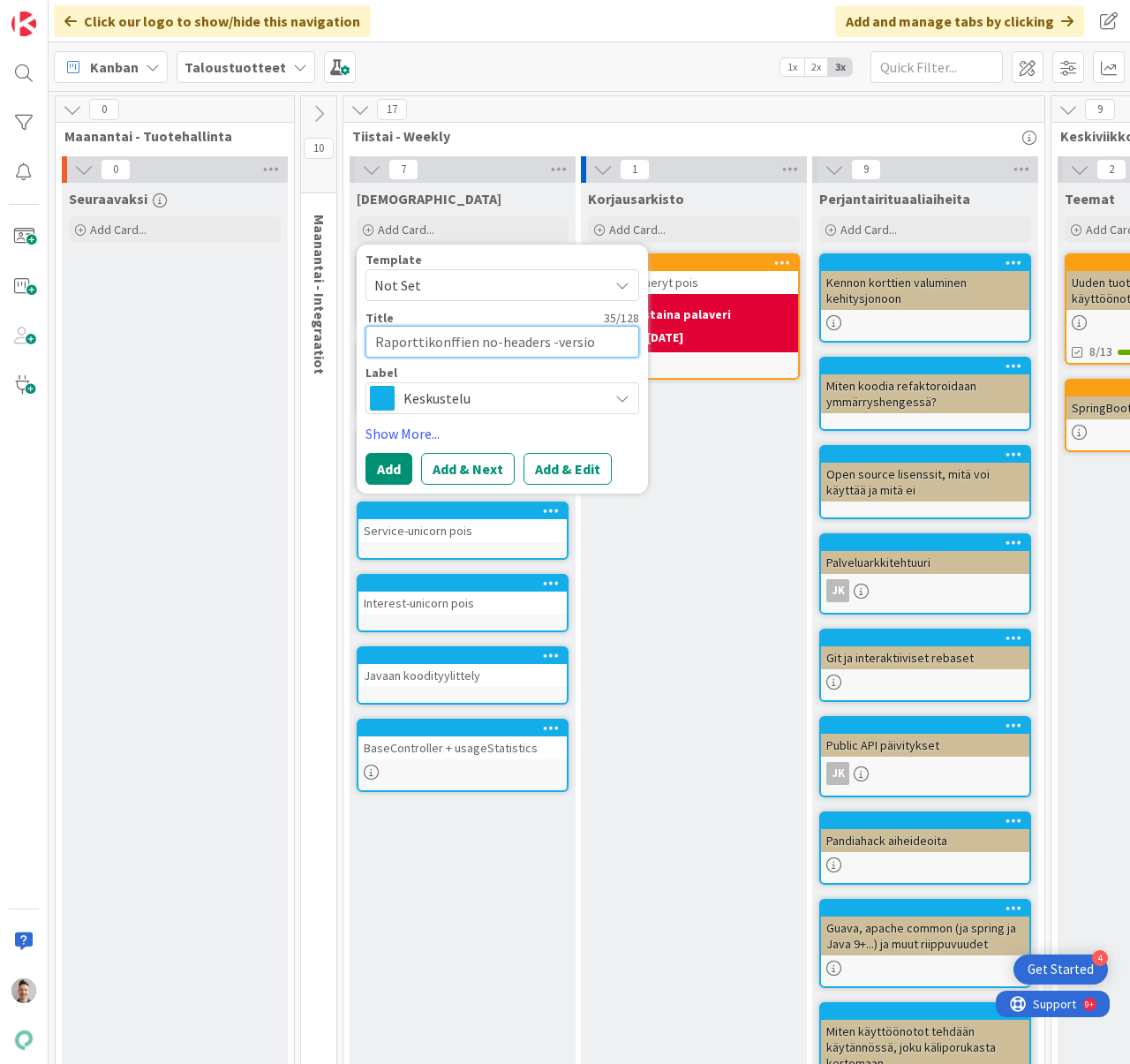
type textarea "Raporttikonffien no-headers -versioi"
type textarea "x"
type textarea "Raporttikonffien no-headers -versioid"
type textarea "x"
type textarea "Raporttikonffien no-headers -versioide"
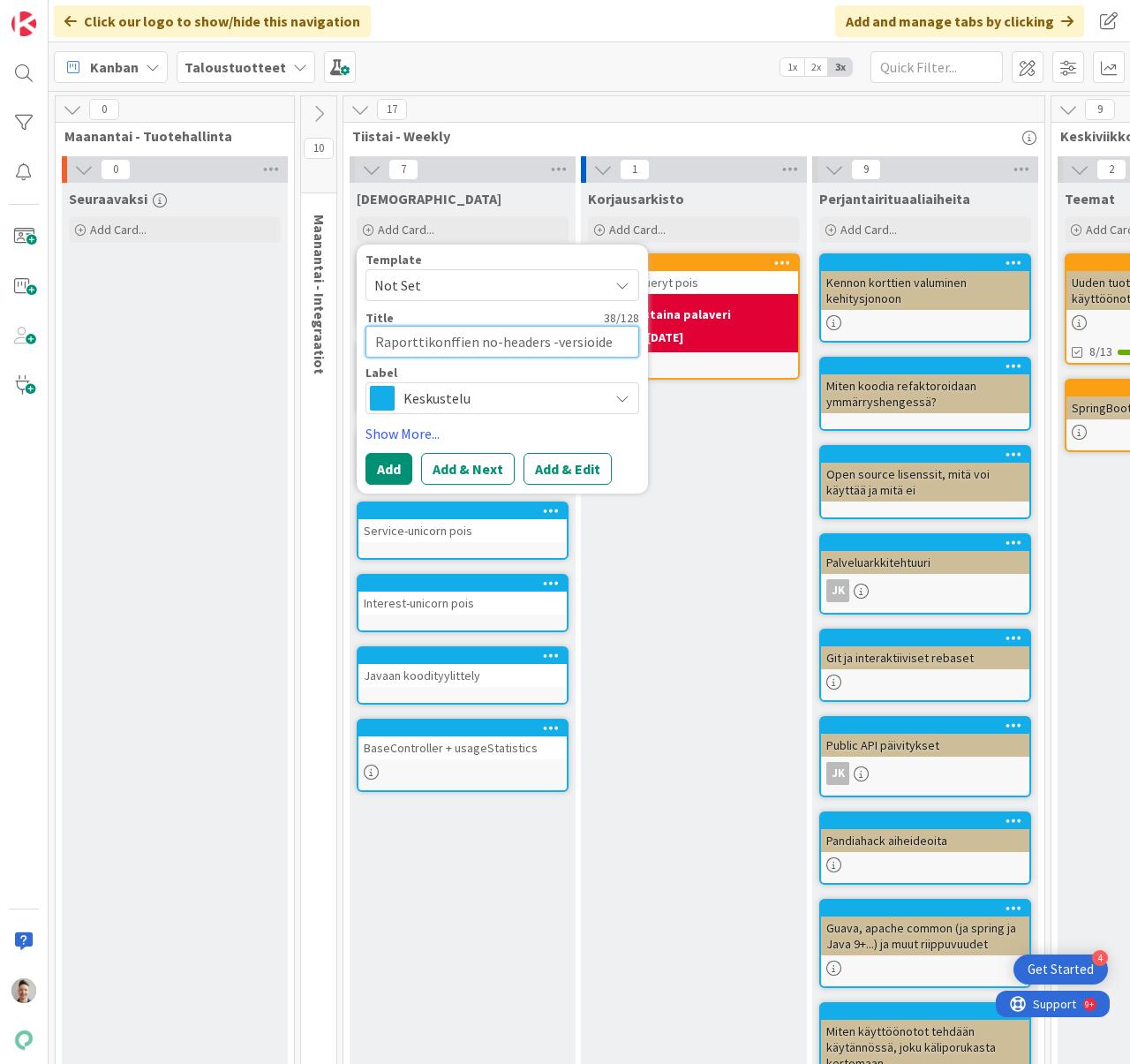
type textarea "x"
type textarea "Raporttikonffien no-headers -versioiden"
type textarea "x"
type textarea "Raporttikonffien no-headers -versioiden"
type textarea "x"
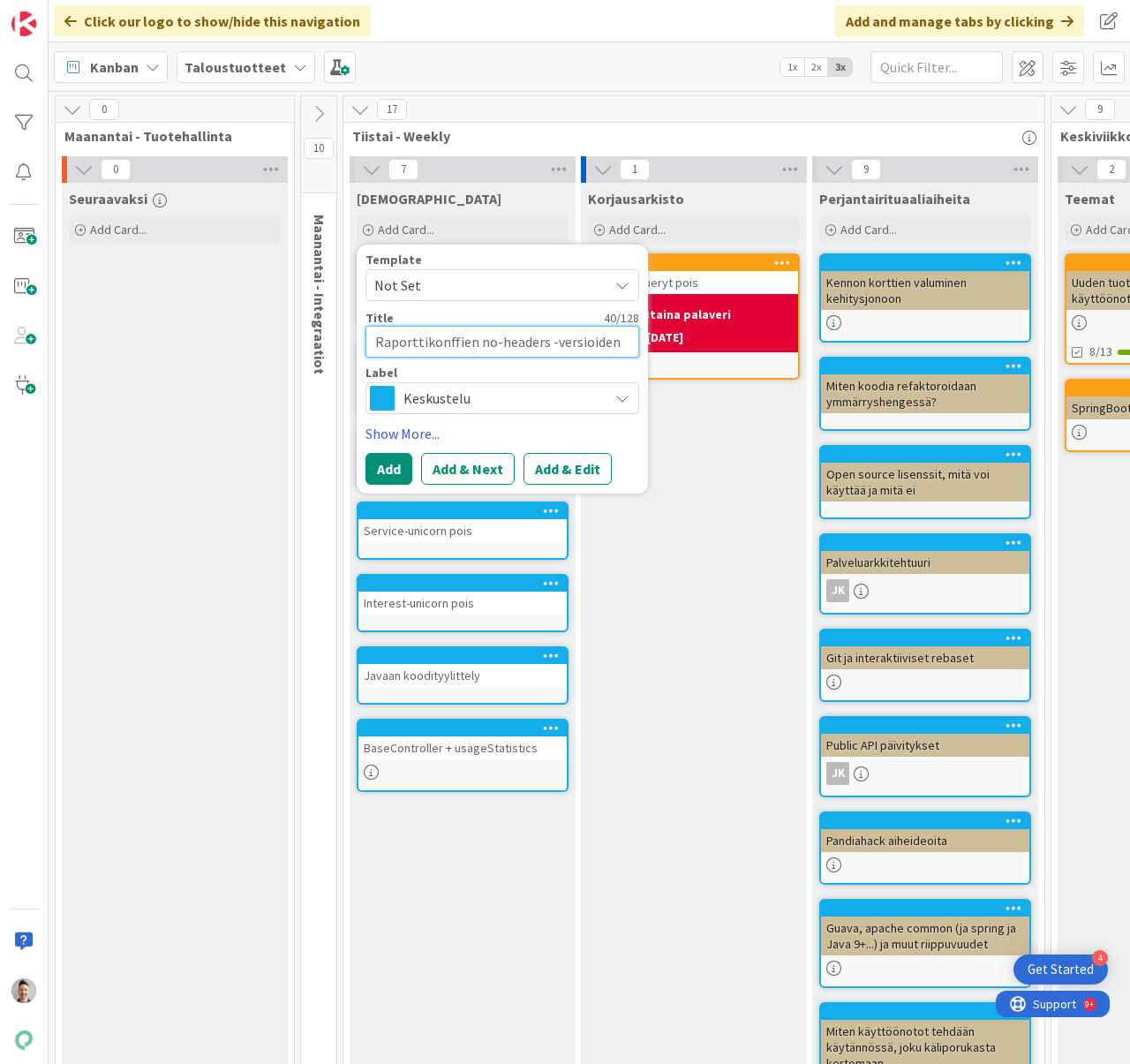
type textarea "Raporttikonffien no-headers -versioiden p"
type textarea "x"
type textarea "Raporttikonffien no-headers -versioiden po"
type textarea "x"
type textarea "Raporttikonffien no-headers -versioiden poi"
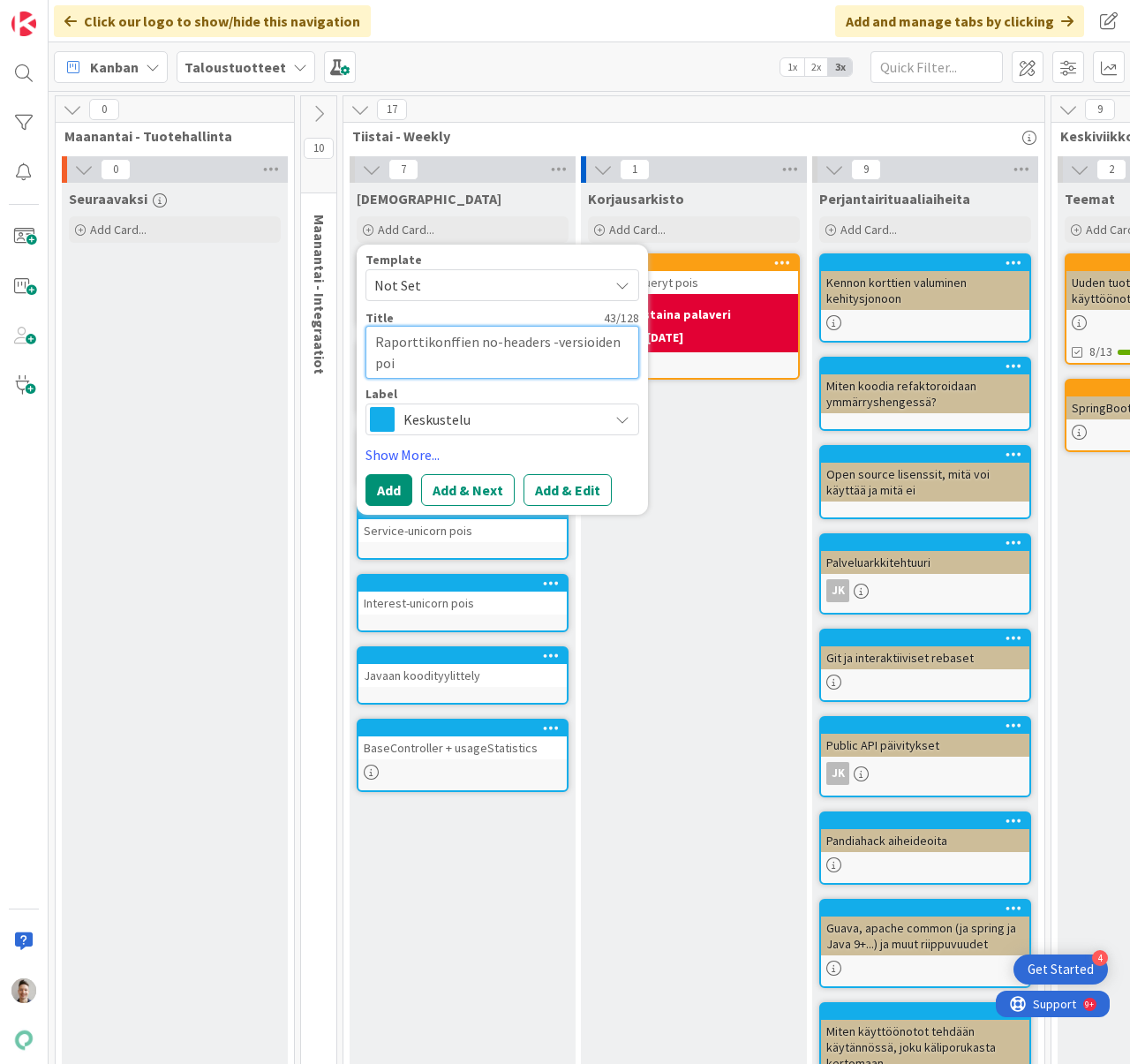
type textarea "x"
type textarea "Raporttikonffien no-headers -versioiden pois"
type textarea "x"
type textarea "Raporttikonffien no-headers -versioiden poist"
type textarea "x"
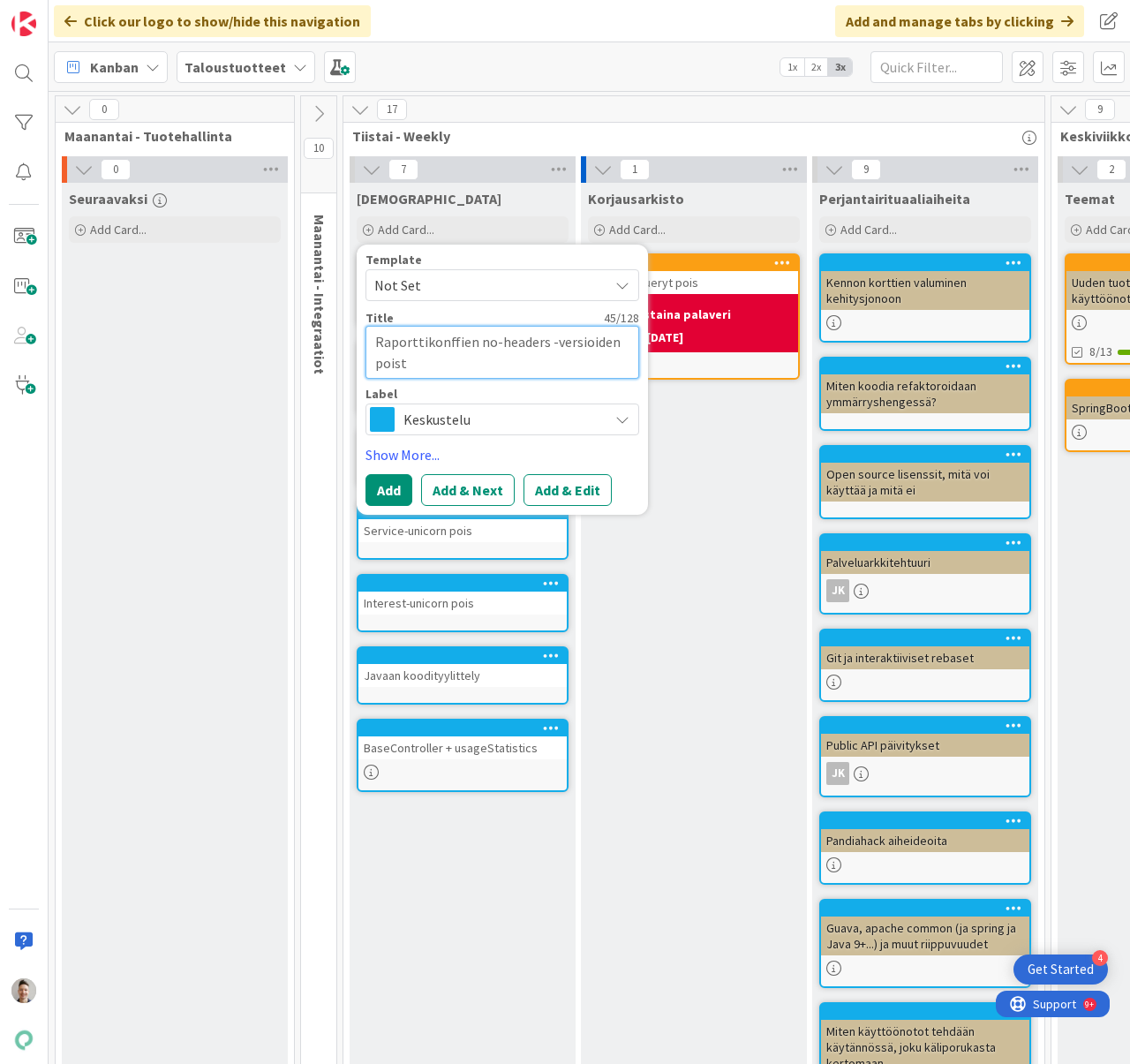
type textarea "Raporttikonffien no-headers -versioiden poisto"
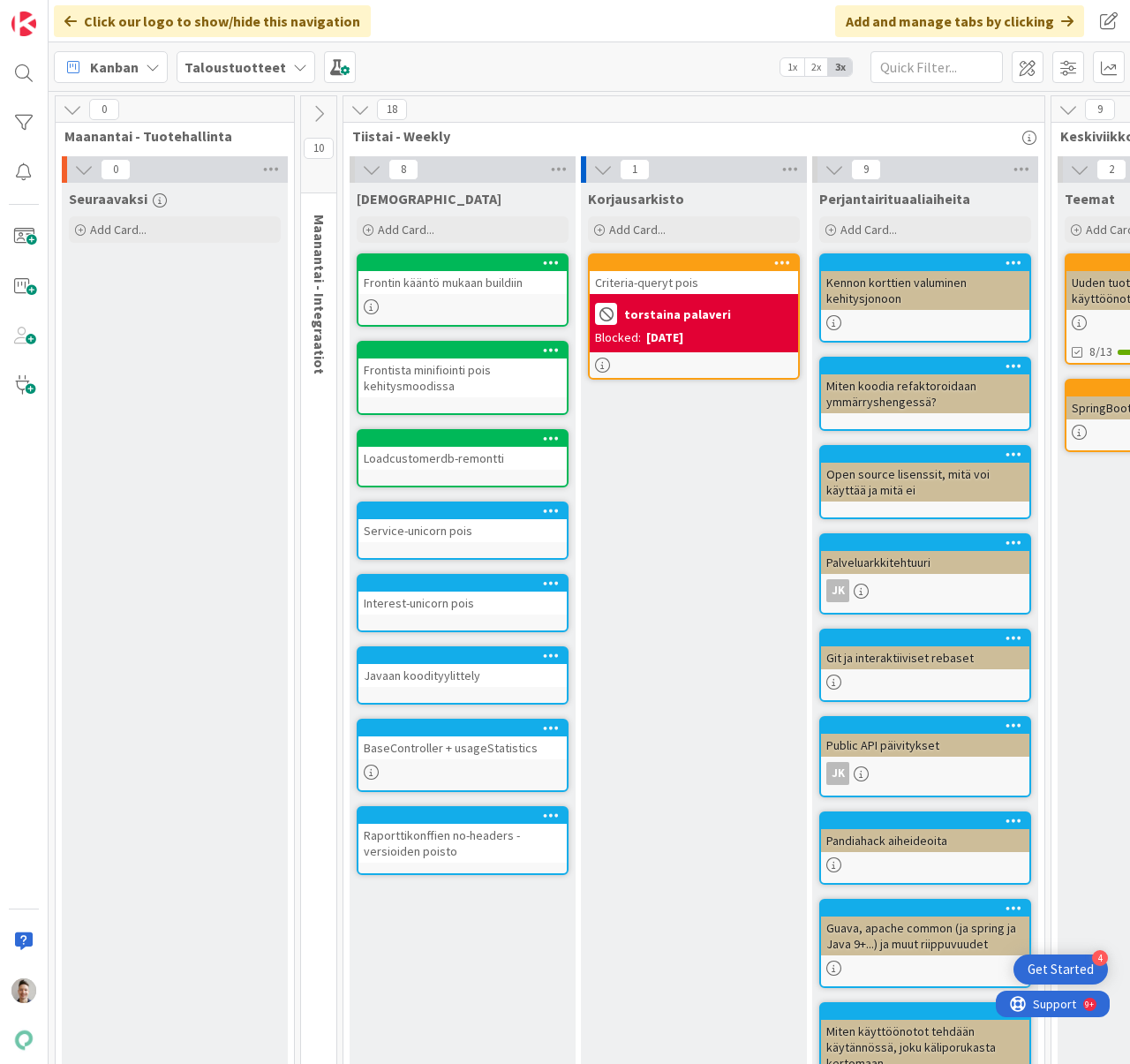
click at [525, 836] on div "Raporttikonffien no-headers -versioiden poisto" at bounding box center [462, 842] width 208 height 39
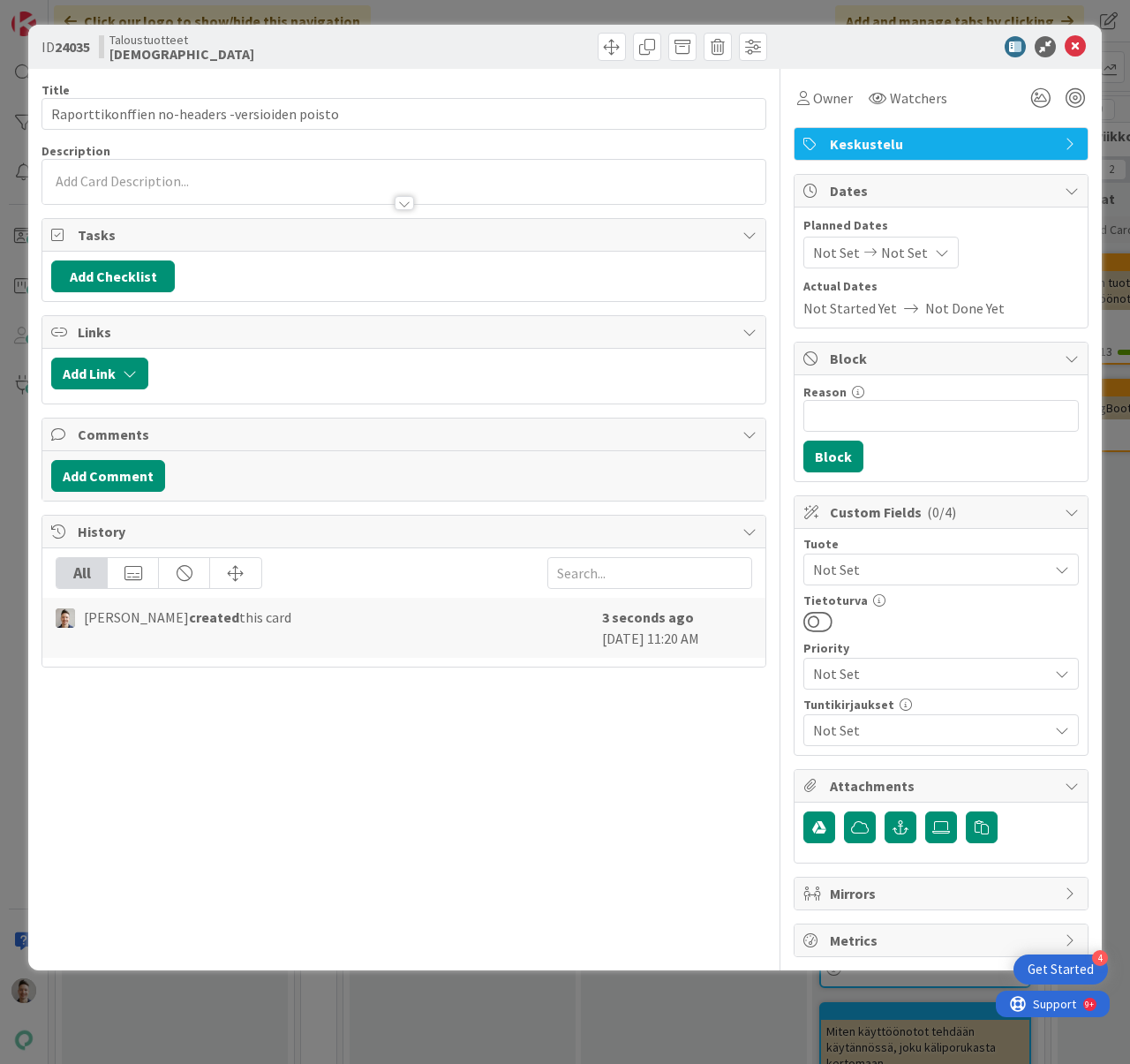
click at [378, 186] on div at bounding box center [404, 195] width 723 height 19
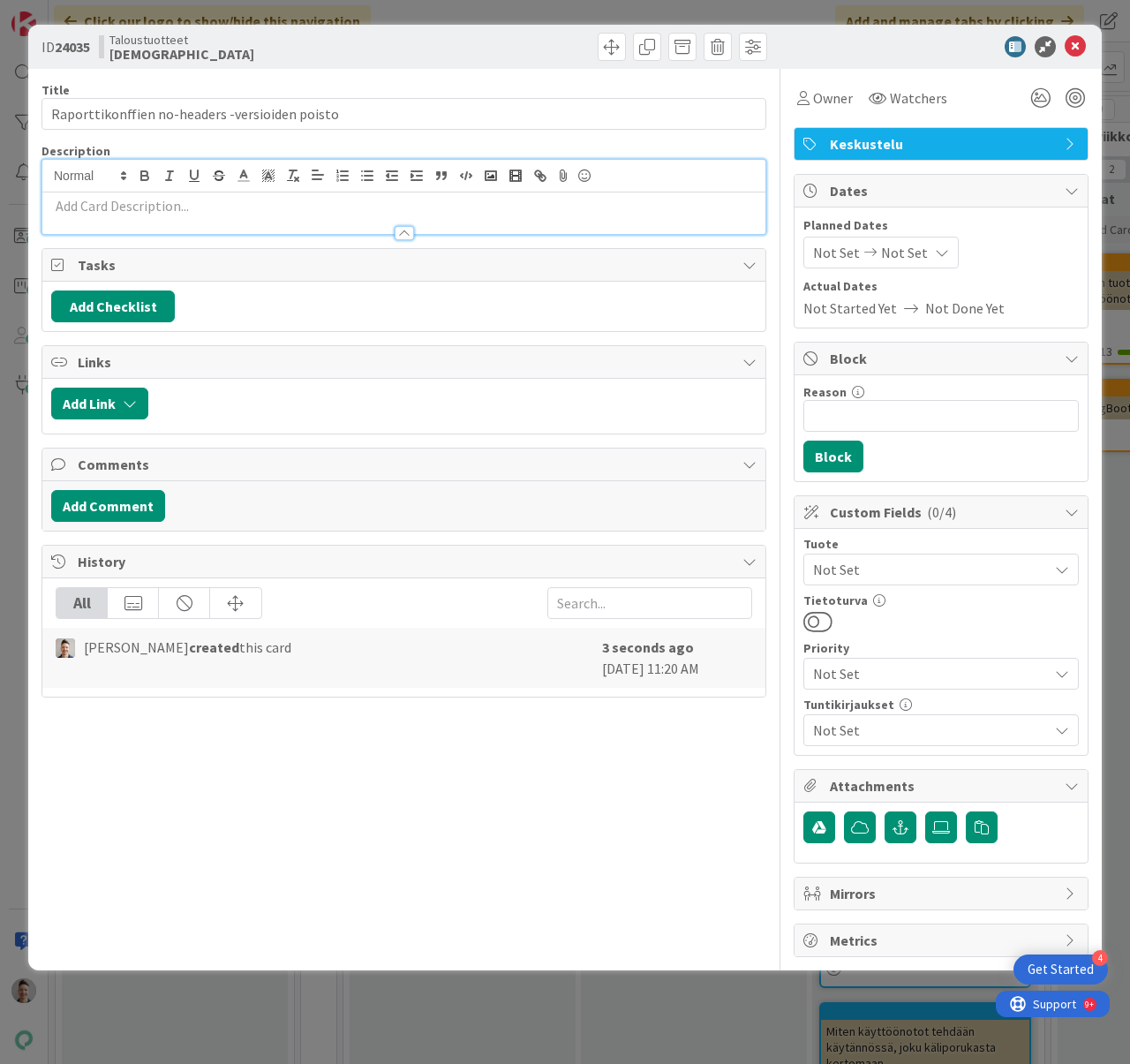
click at [349, 212] on p at bounding box center [404, 206] width 706 height 20
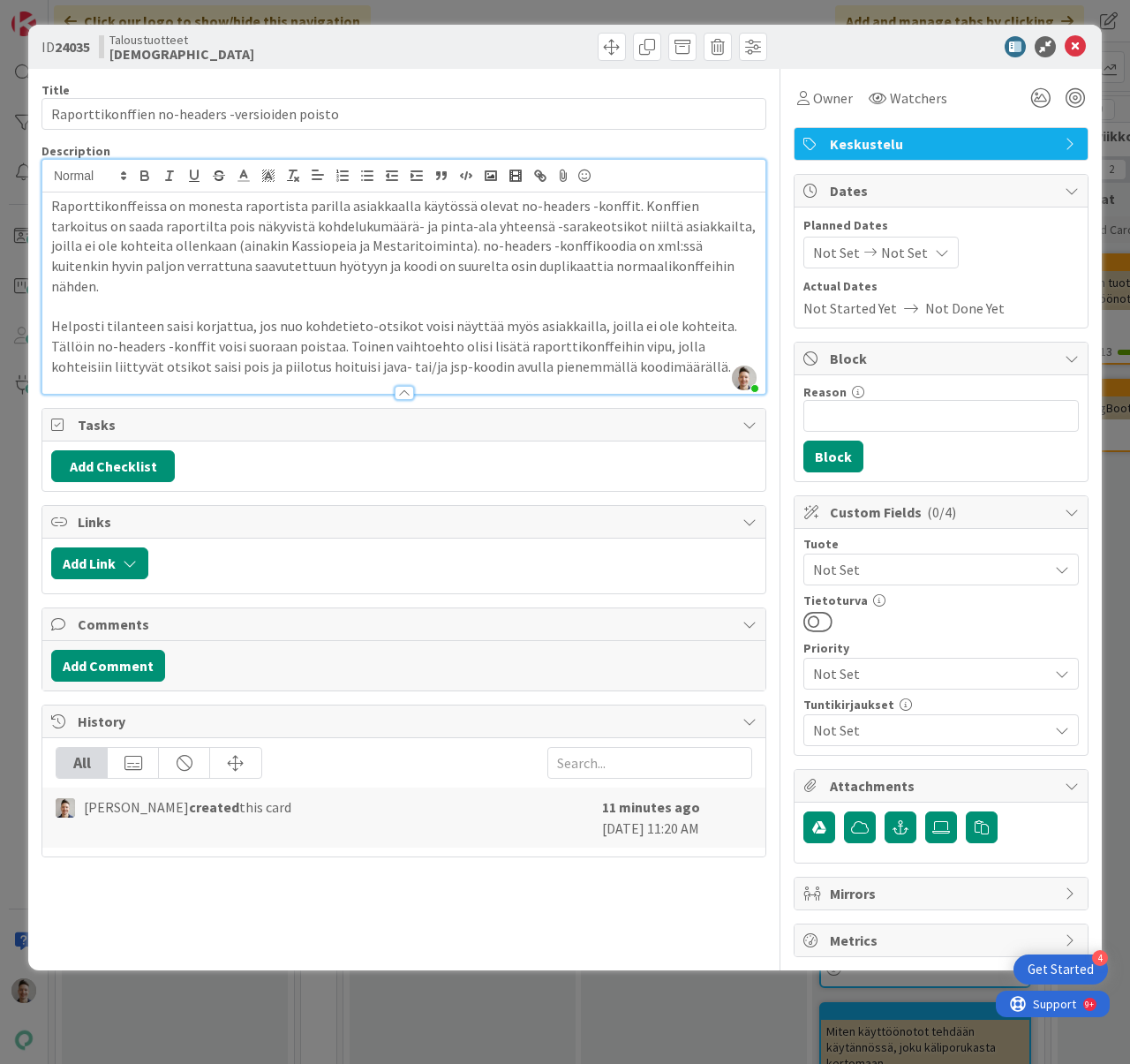
click at [731, 88] on div "Title 46 / 128" at bounding box center [404, 90] width 725 height 16
click at [1076, 50] on icon at bounding box center [1075, 46] width 21 height 21
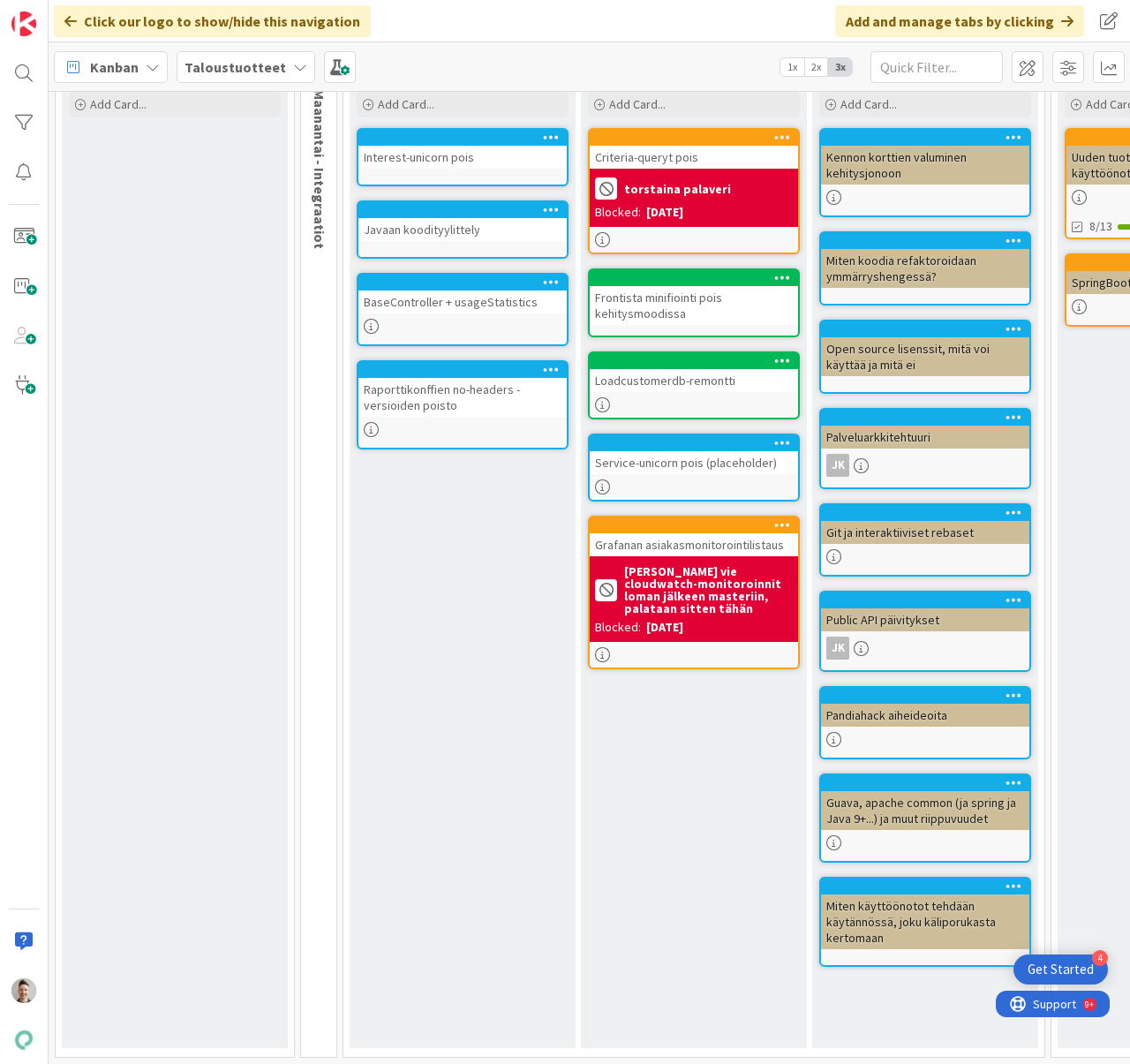
click at [498, 396] on div "Raporttikonffien no-headers -versioiden poisto" at bounding box center [462, 397] width 208 height 39
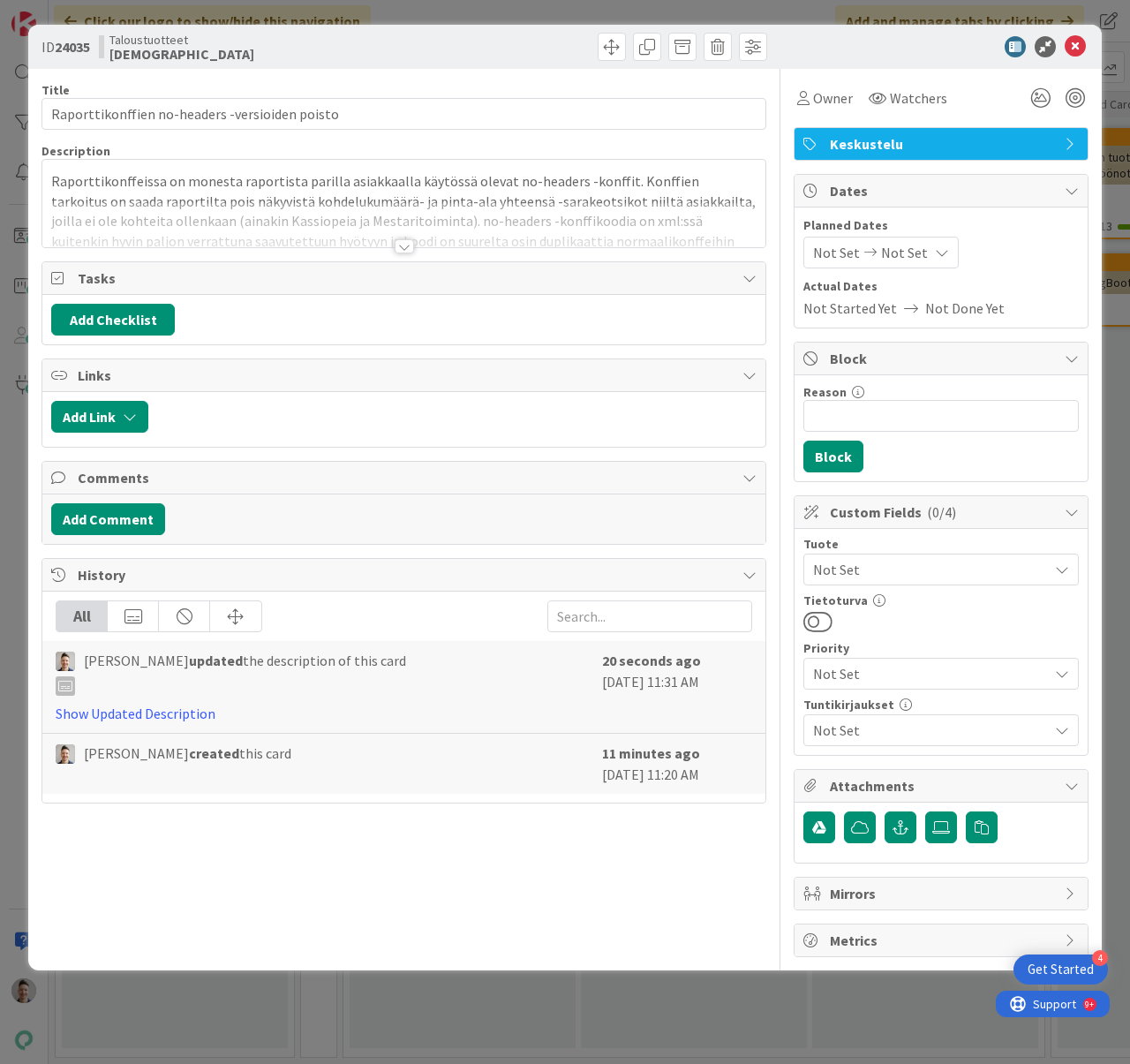
click at [405, 246] on div at bounding box center [404, 246] width 20 height 14
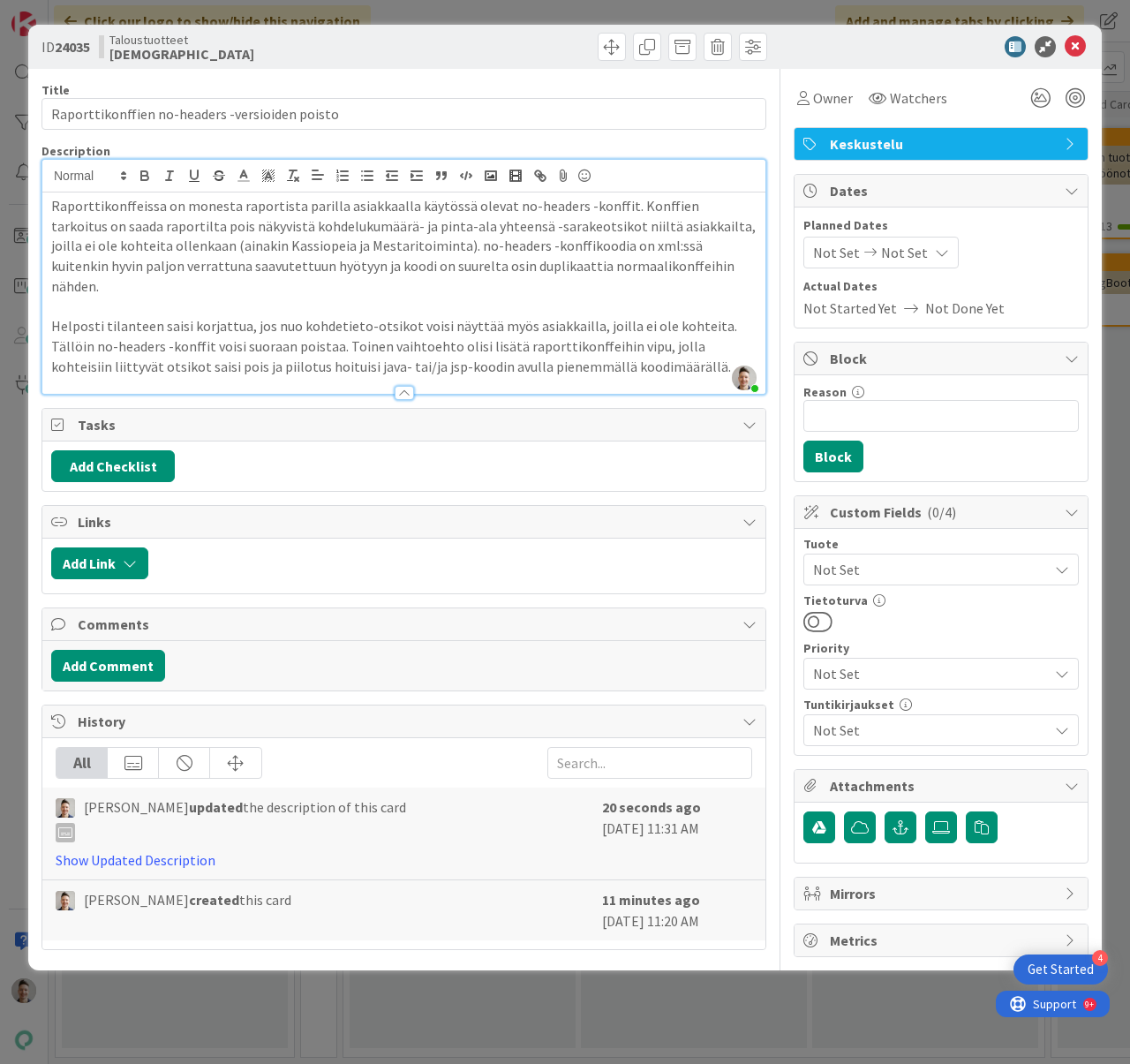
click at [637, 219] on p "Raporttikonffeissa on monesta raportista parilla asiakkaalla käytössä olevat no…" at bounding box center [404, 246] width 706 height 100
click at [500, 202] on p "Raporttikonffeissa on monesta raportista parilla asiakkaalla käytössä olevat no…" at bounding box center [404, 246] width 706 height 100
click at [567, 202] on p "Raporttikonffeissa on monesta raportista parilla asiakkaalla käytössä olevat "n…" at bounding box center [404, 246] width 706 height 100
click at [647, 206] on p "Raporttikonffeissa on monesta raportista parilla asiakkaalla käytössä olevat "n…" at bounding box center [404, 246] width 706 height 100
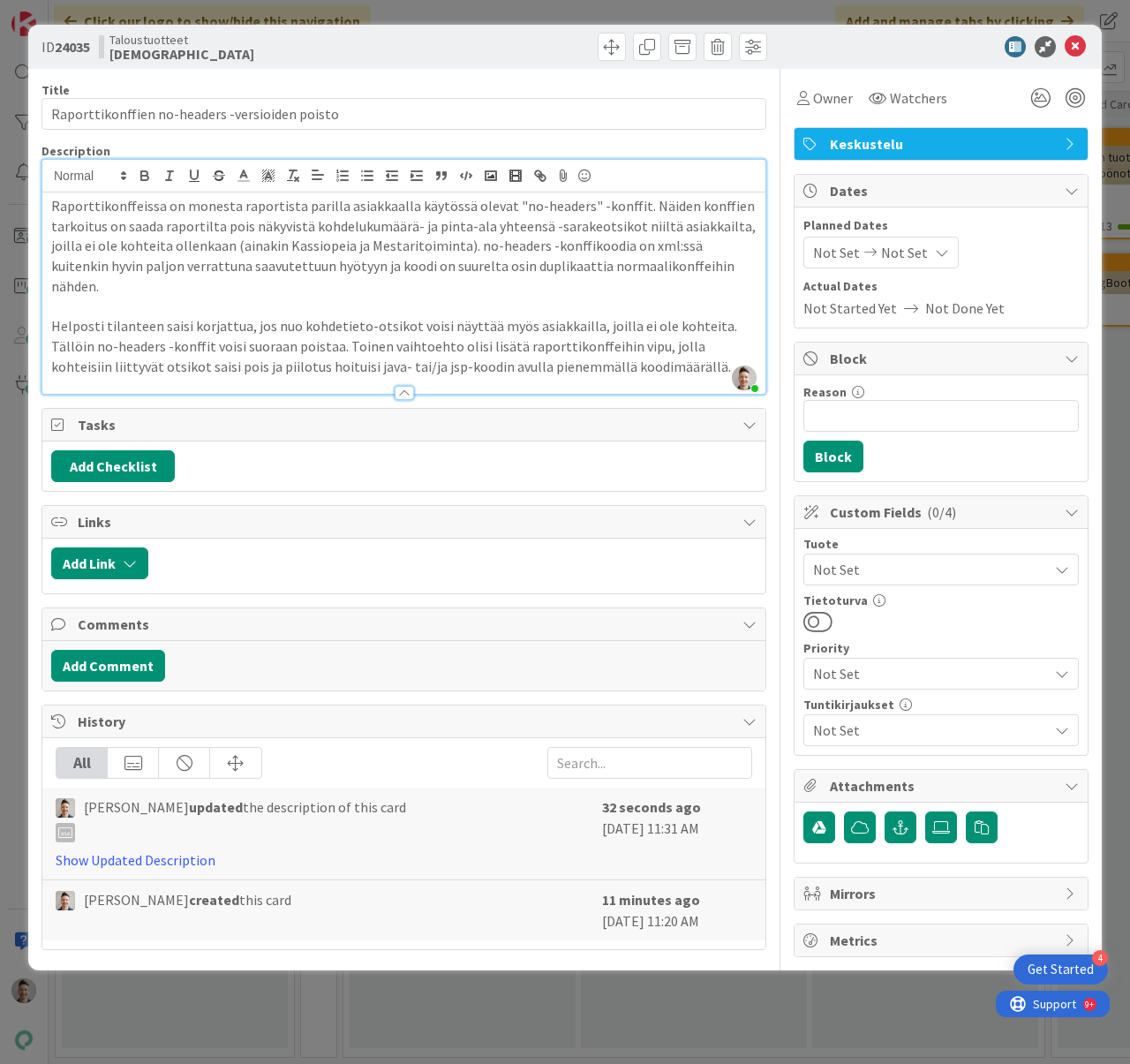
click at [722, 261] on p "Raporttikonffeissa on monesta raportista parilla asiakkaalla käytössä olevat "n…" at bounding box center [404, 246] width 706 height 100
click at [627, 362] on p "Helposti tilanteen saisi korjattua, jos nuo kohdetieto-otsikot voisi näyttää my…" at bounding box center [404, 346] width 706 height 60
click at [533, 290] on p "Raporttikonffeissa on monesta raportista parilla asiakkaalla käytössä olevat "n…" at bounding box center [404, 246] width 706 height 100
click at [706, 263] on p "Raporttikonffeissa on monesta raportista parilla asiakkaalla käytössä olevat "n…" at bounding box center [404, 246] width 706 height 100
click at [727, 263] on p "Raporttikonffeissa on monesta raportista parilla asiakkaalla käytössä olevat "n…" at bounding box center [404, 246] width 706 height 100
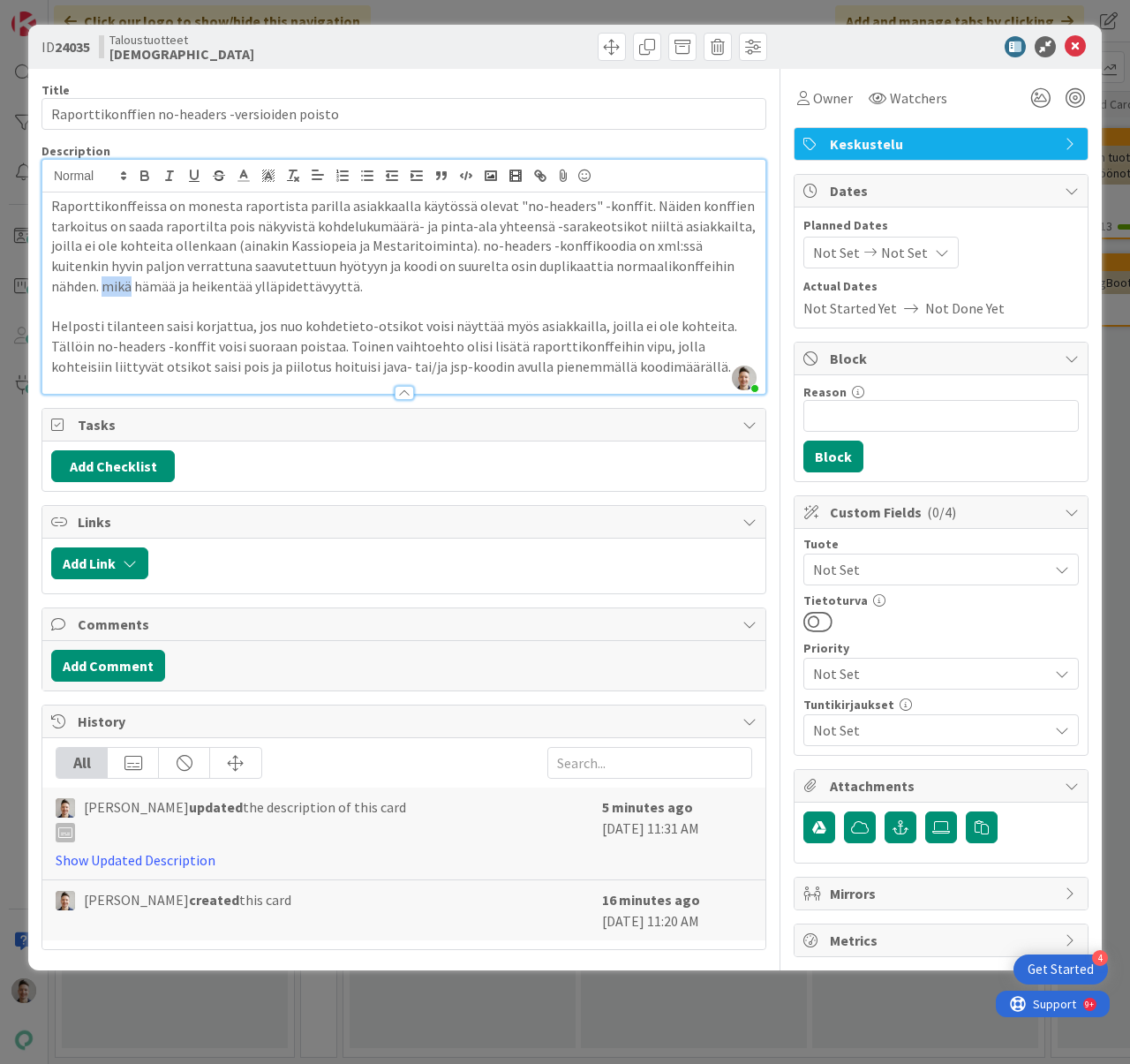
click at [727, 263] on p "Raporttikonffeissa on monesta raportista parilla asiakkaalla käytössä olevat "n…" at bounding box center [404, 246] width 706 height 100
click at [707, 265] on p "Raporttikonffeissa on monesta raportista parilla asiakkaalla käytössä olevat "n…" at bounding box center [404, 246] width 706 height 100
click at [296, 280] on p "Raporttikonffeissa on monesta raportista parilla asiakkaalla käytössä olevat "n…" at bounding box center [404, 246] width 706 height 100
click at [251, 284] on p "Raporttikonffeissa on monesta raportista parilla asiakkaalla käytössä olevat "n…" at bounding box center [404, 246] width 706 height 100
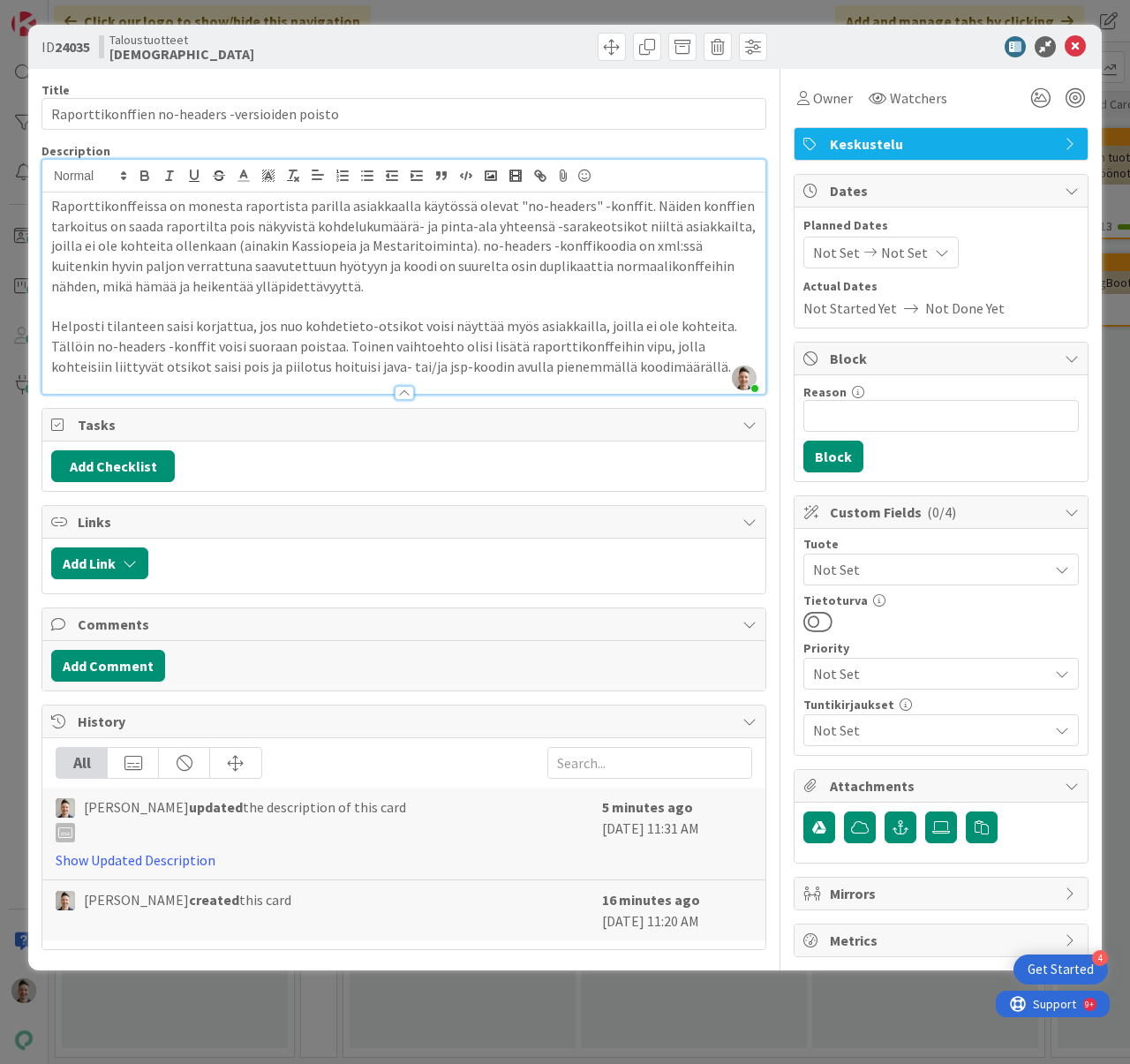
click at [401, 289] on p "Raporttikonffeissa on monesta raportista parilla asiakkaalla käytössä olevat "n…" at bounding box center [404, 246] width 706 height 100
click at [1078, 53] on icon at bounding box center [1075, 46] width 21 height 21
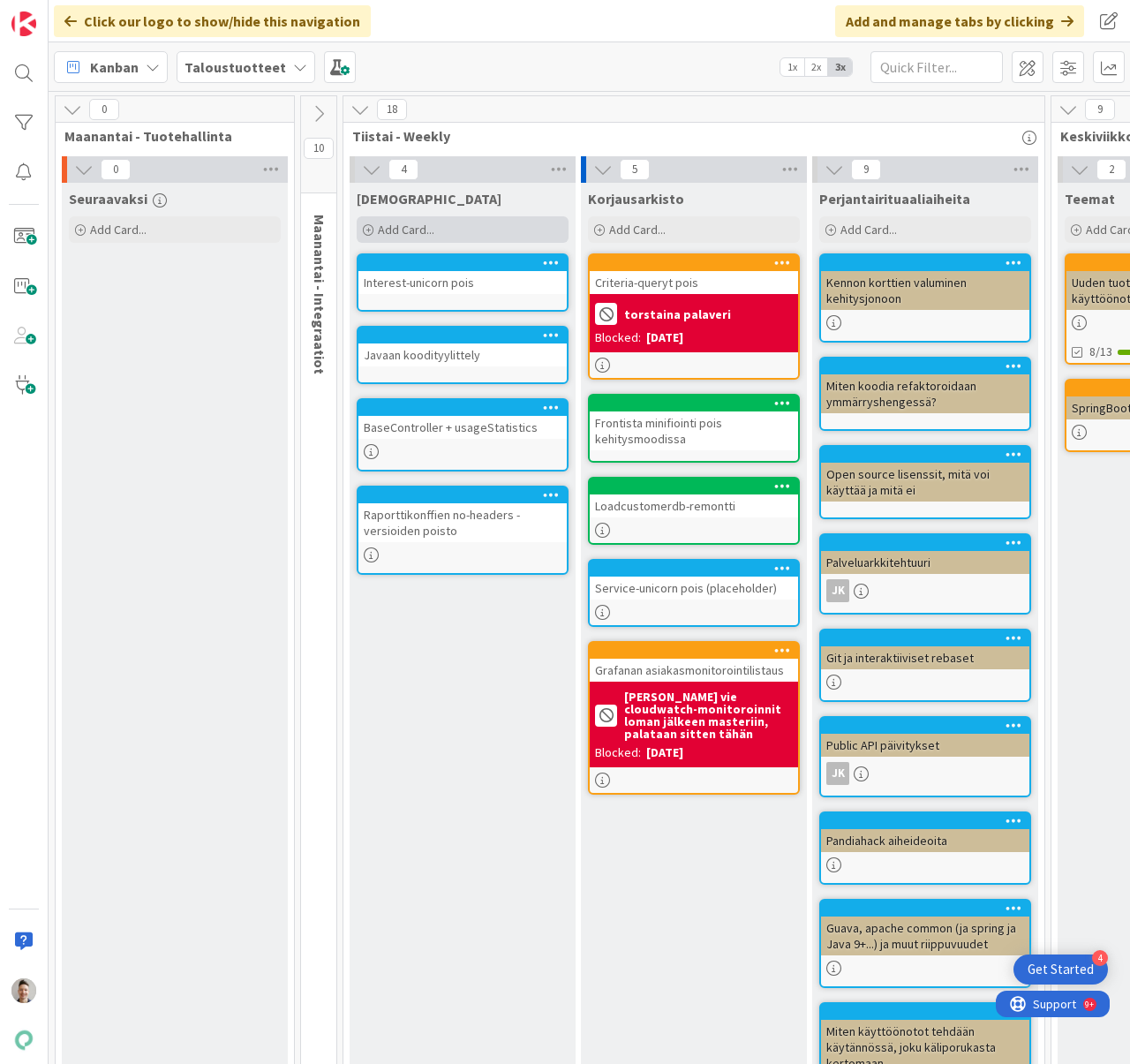
click at [505, 232] on div "Add Card..." at bounding box center [462, 229] width 212 height 27
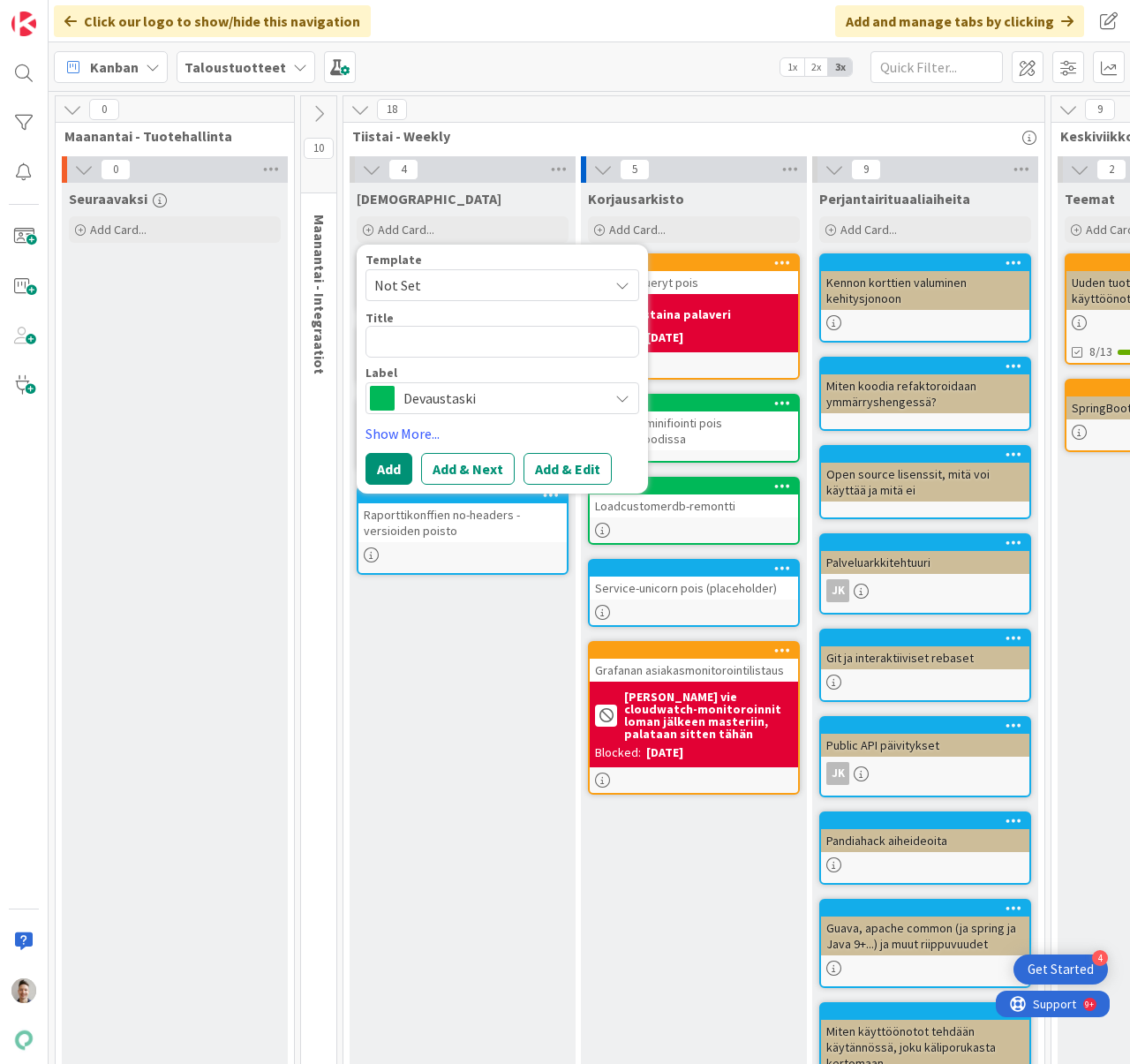
click at [501, 384] on div "Devaustaski" at bounding box center [502, 399] width 274 height 32
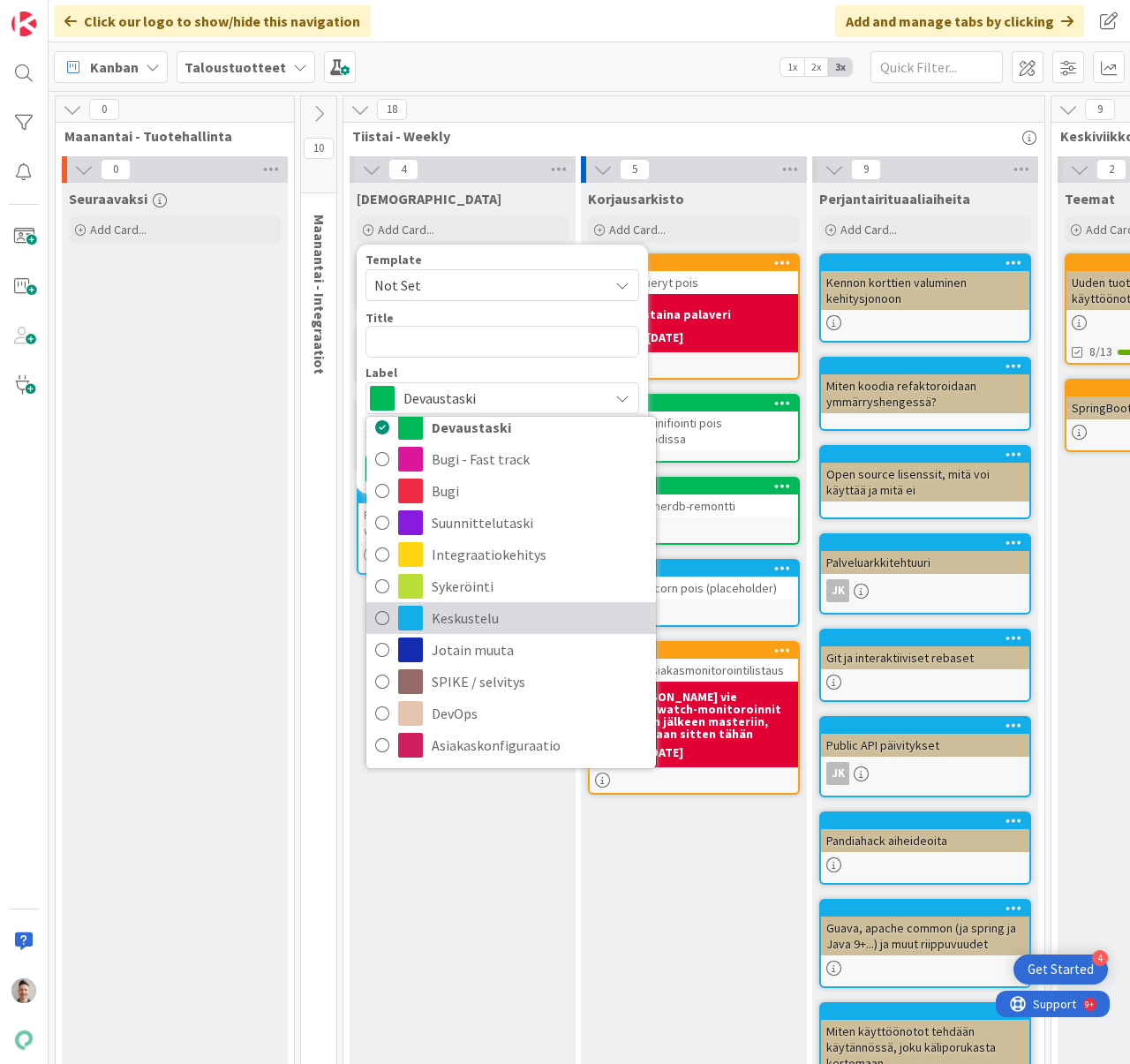
click at [485, 622] on span "Keskustelu" at bounding box center [539, 618] width 215 height 27
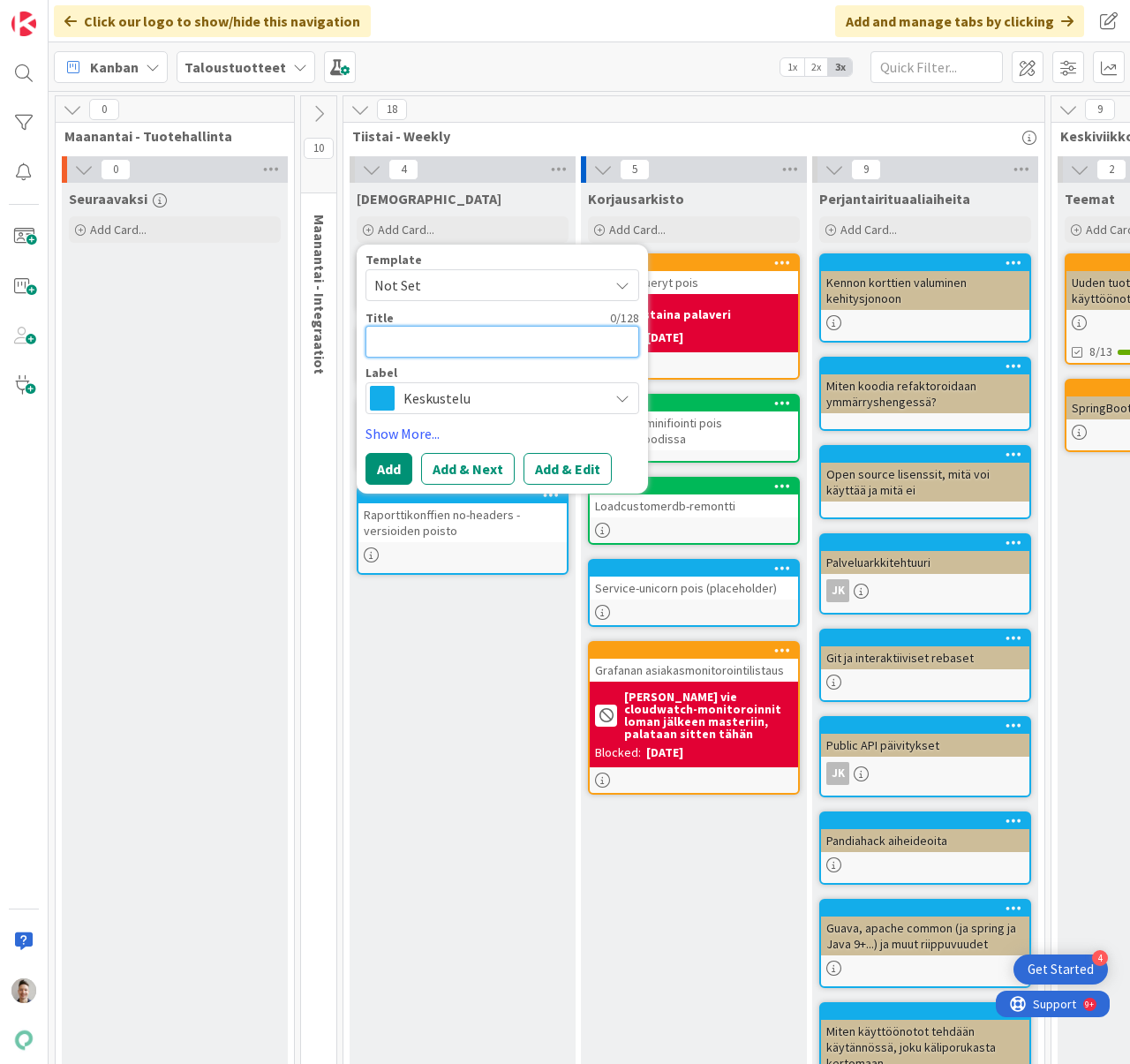
click at [460, 350] on textarea at bounding box center [502, 342] width 274 height 32
type textarea "x"
type textarea "M"
type textarea "x"
type textarea "Ma"
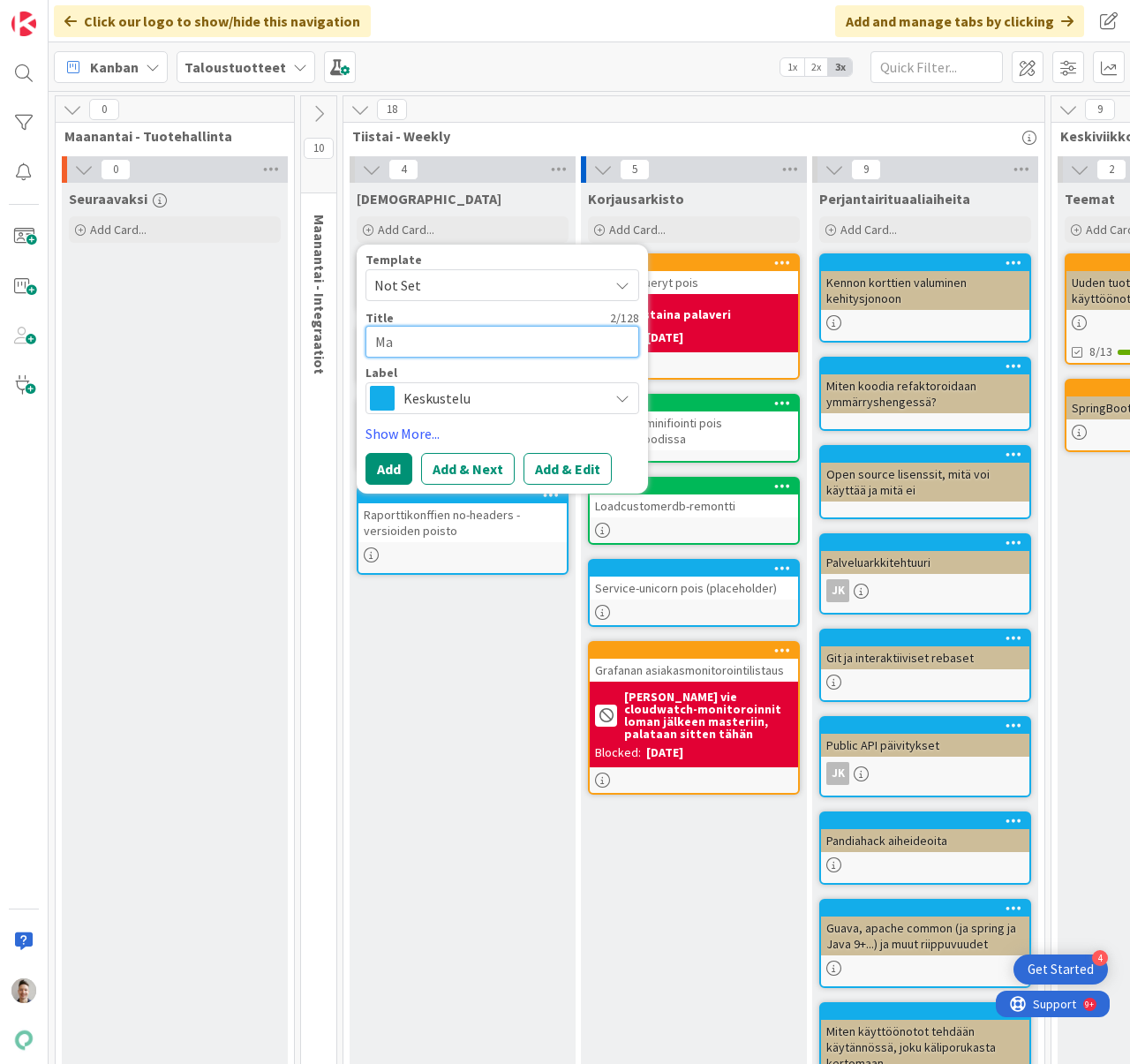
type textarea "x"
type textarea "Mas"
type textarea "x"
type textarea "Massa"
type textarea "x"
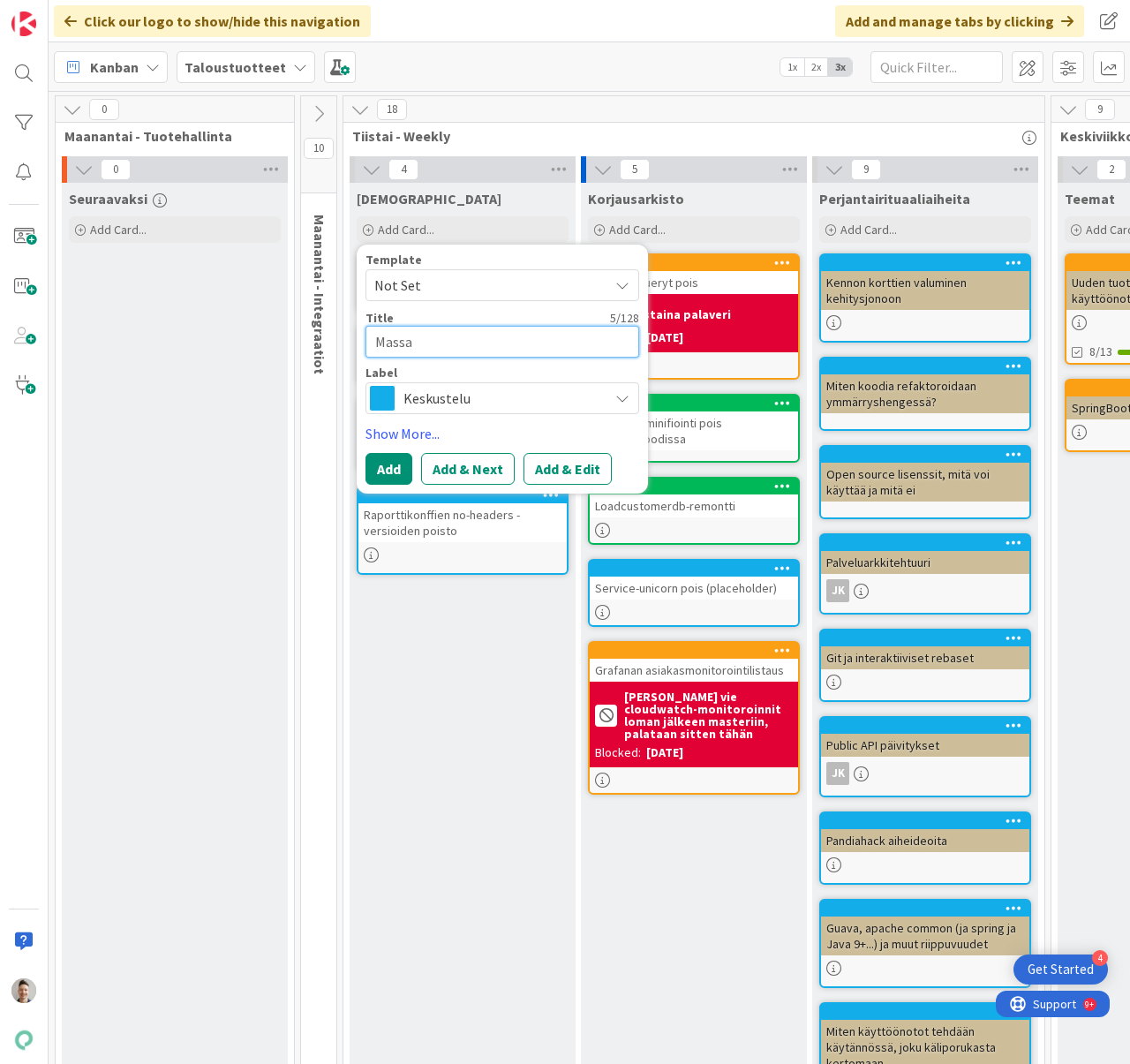
type textarea "Massak"
type textarea "x"
type textarea "Massaky"
type textarea "x"
type textarea "Massakys"
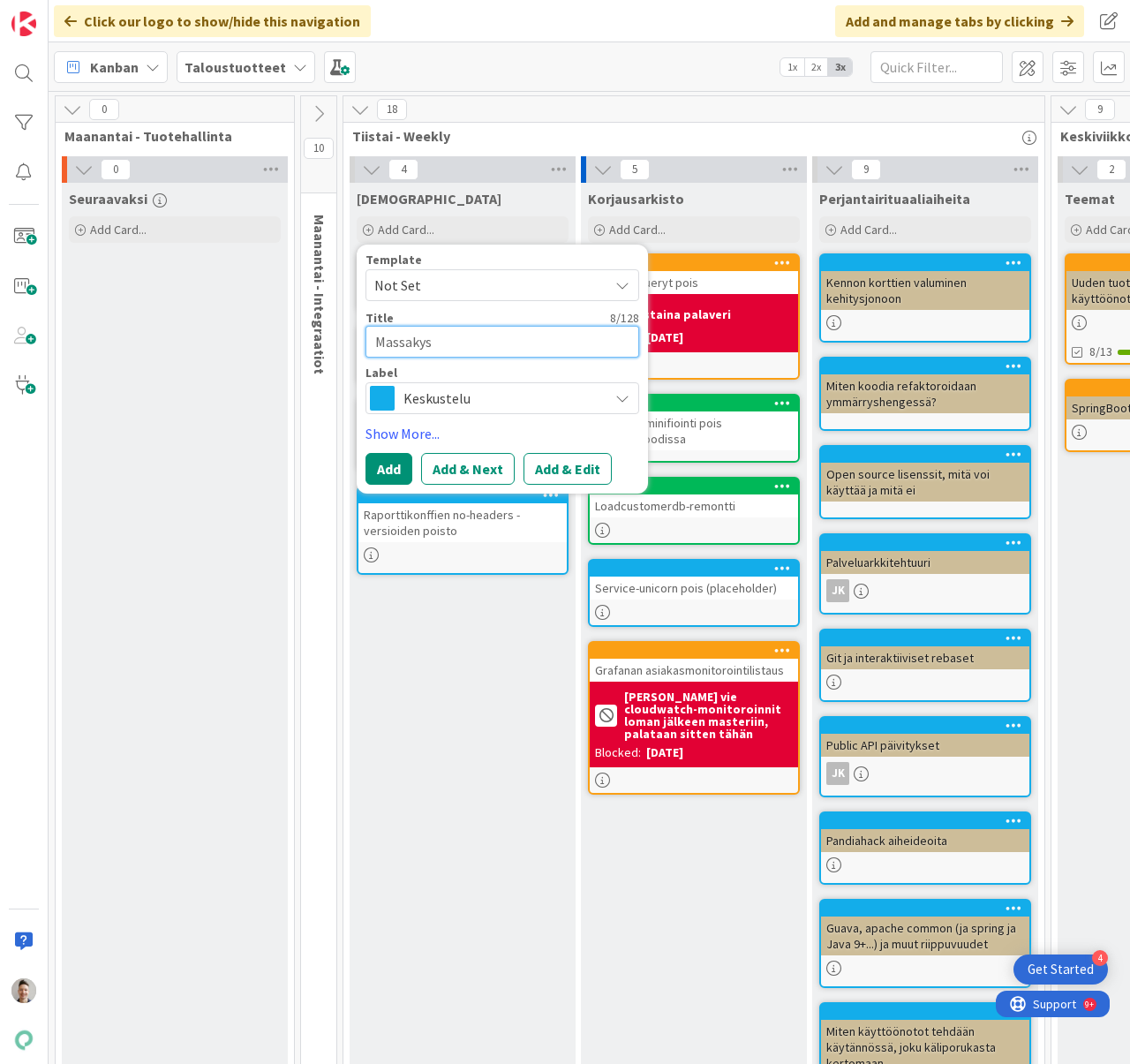
type textarea "x"
type textarea "Massakyse"
type textarea "x"
type textarea "Massakysel"
type textarea "x"
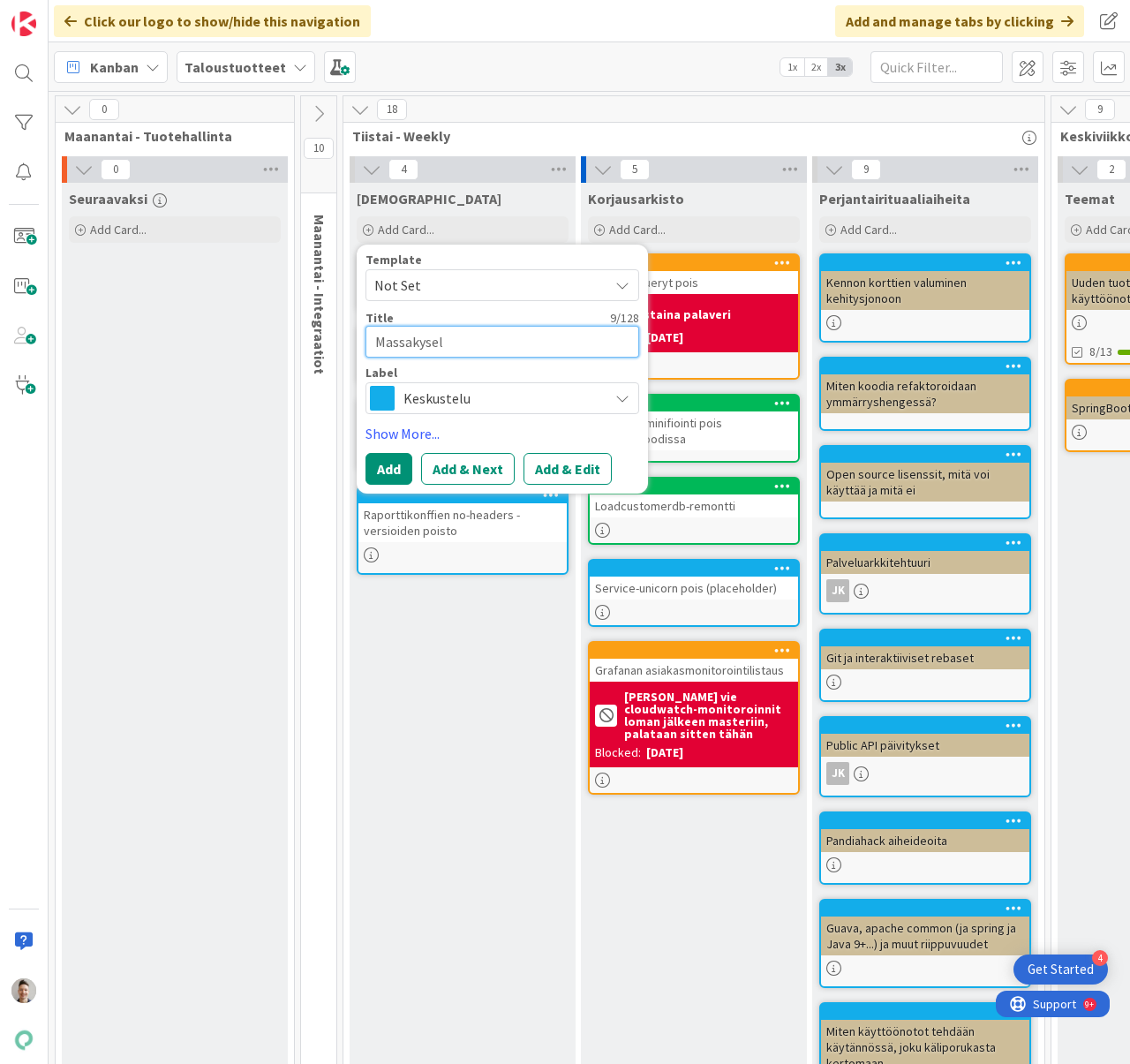
type textarea "Massakysely"
type textarea "x"
type textarea "Massakyselyi"
type textarea "x"
type textarea "Massakyselyid"
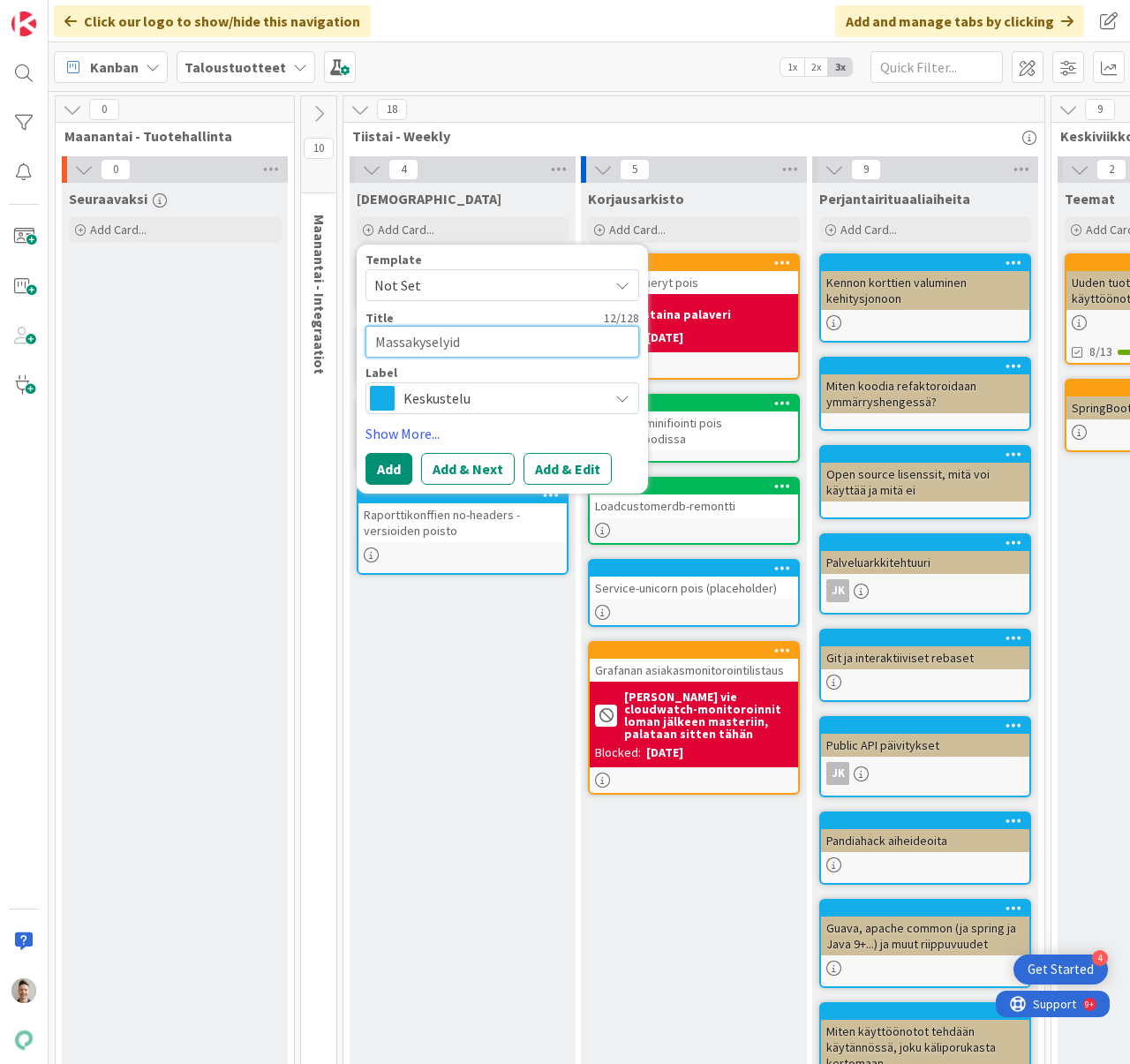
type textarea "x"
type textarea "Massakyselyide"
type textarea "x"
type textarea "Massakyselyiden"
type textarea "x"
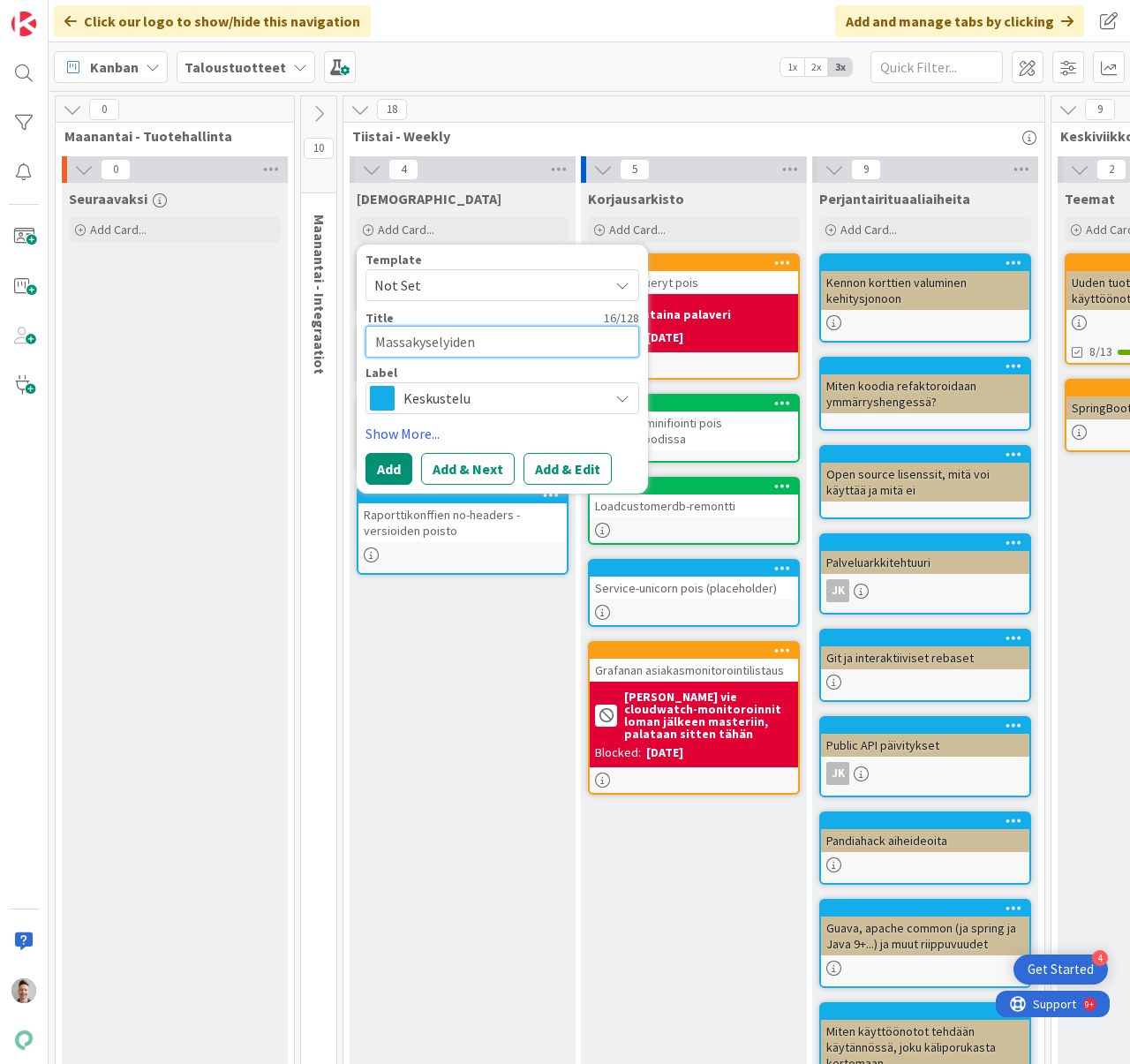
type textarea "Massakyselyiden a"
type textarea "x"
type textarea "Massakyselyiden aj"
type textarea "x"
type textarea "Massakyselyiden aja"
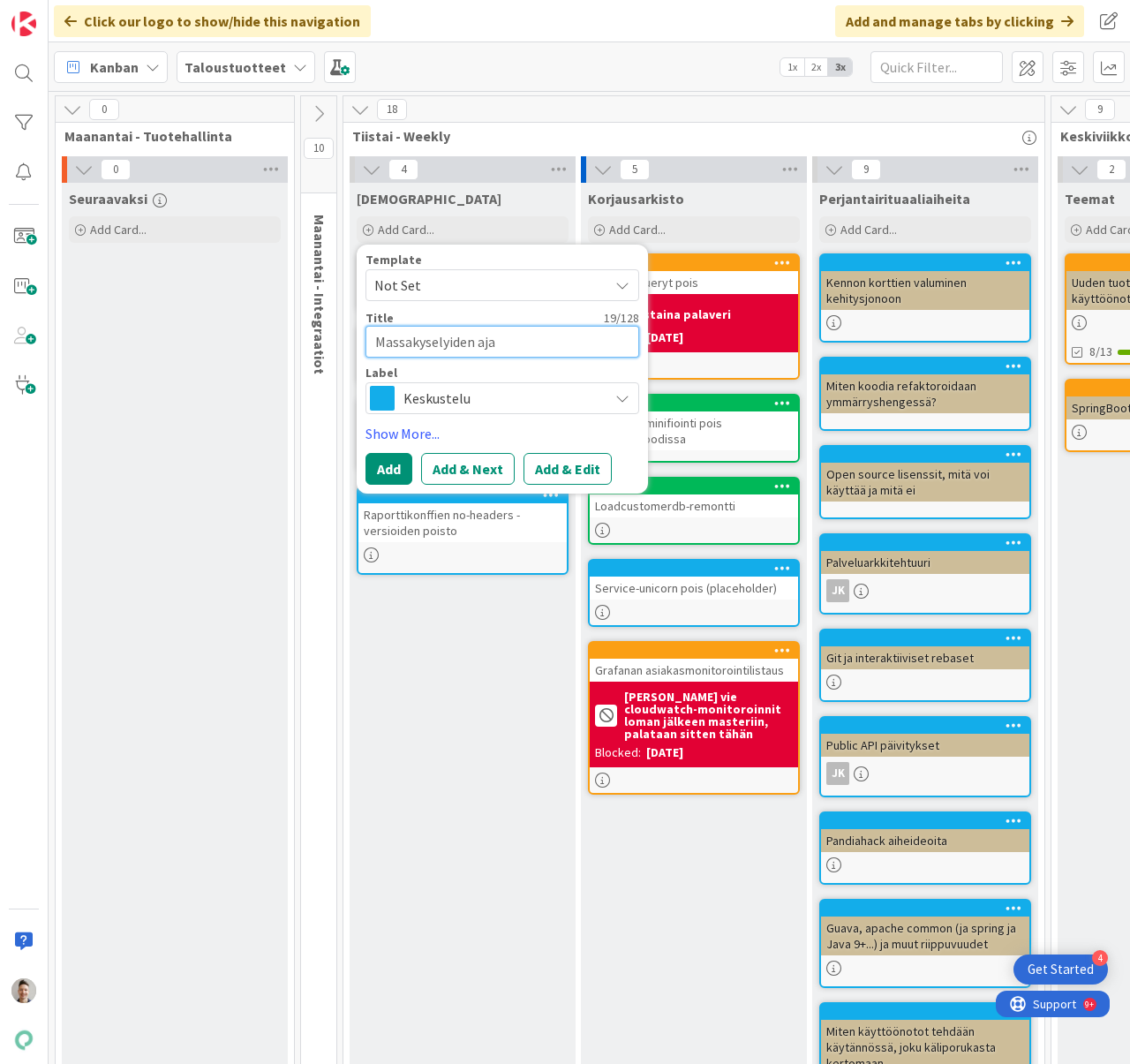
type textarea "x"
type textarea "Massakyselyiden ajam"
type textarea "x"
type textarea "Massakyselyiden ajami"
type textarea "x"
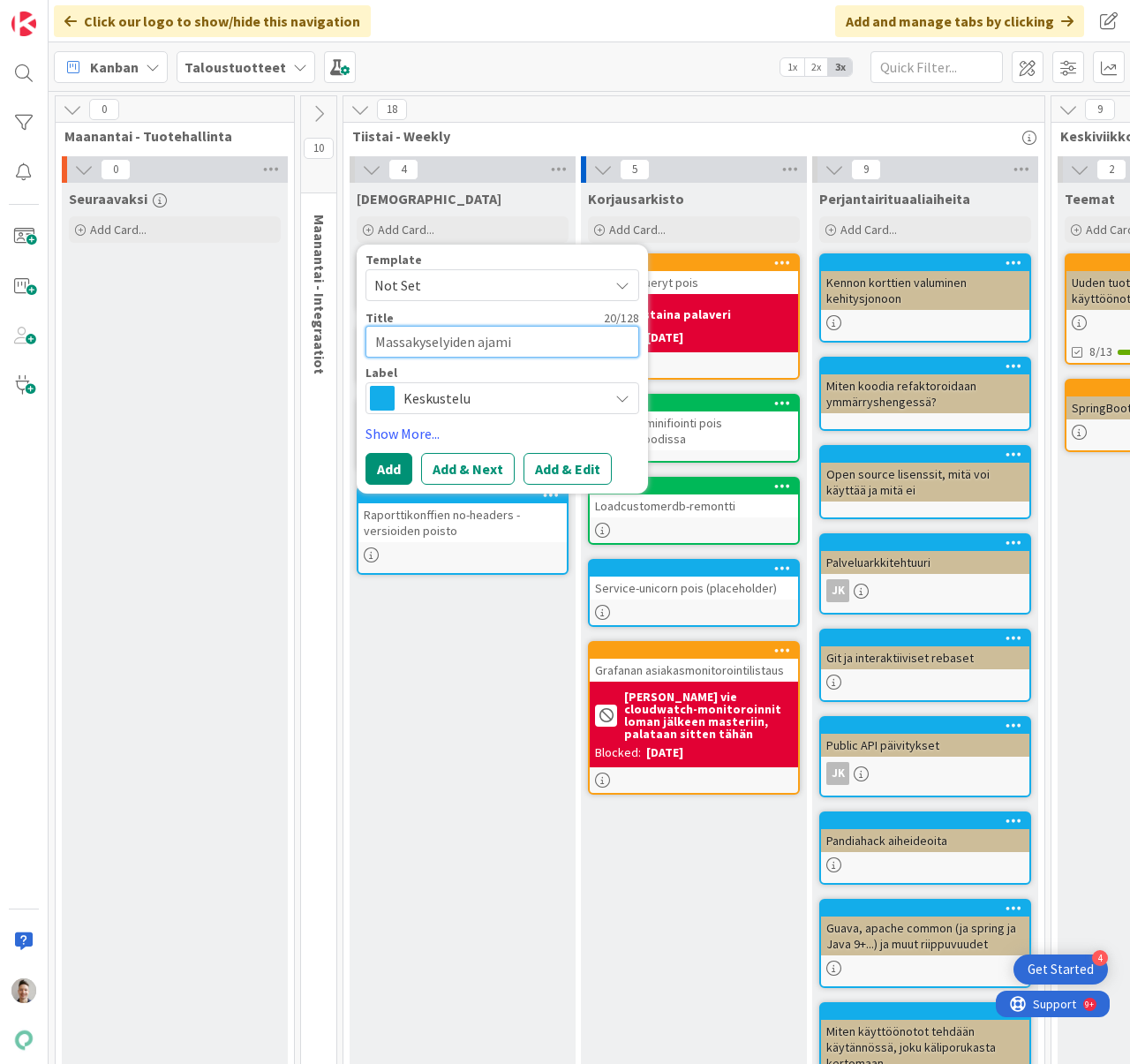
type textarea "Massakyselyiden ajamin"
type textarea "x"
type textarea "Massakyselyiden ajamine"
type textarea "x"
type textarea "Massakyselyiden ajaminen"
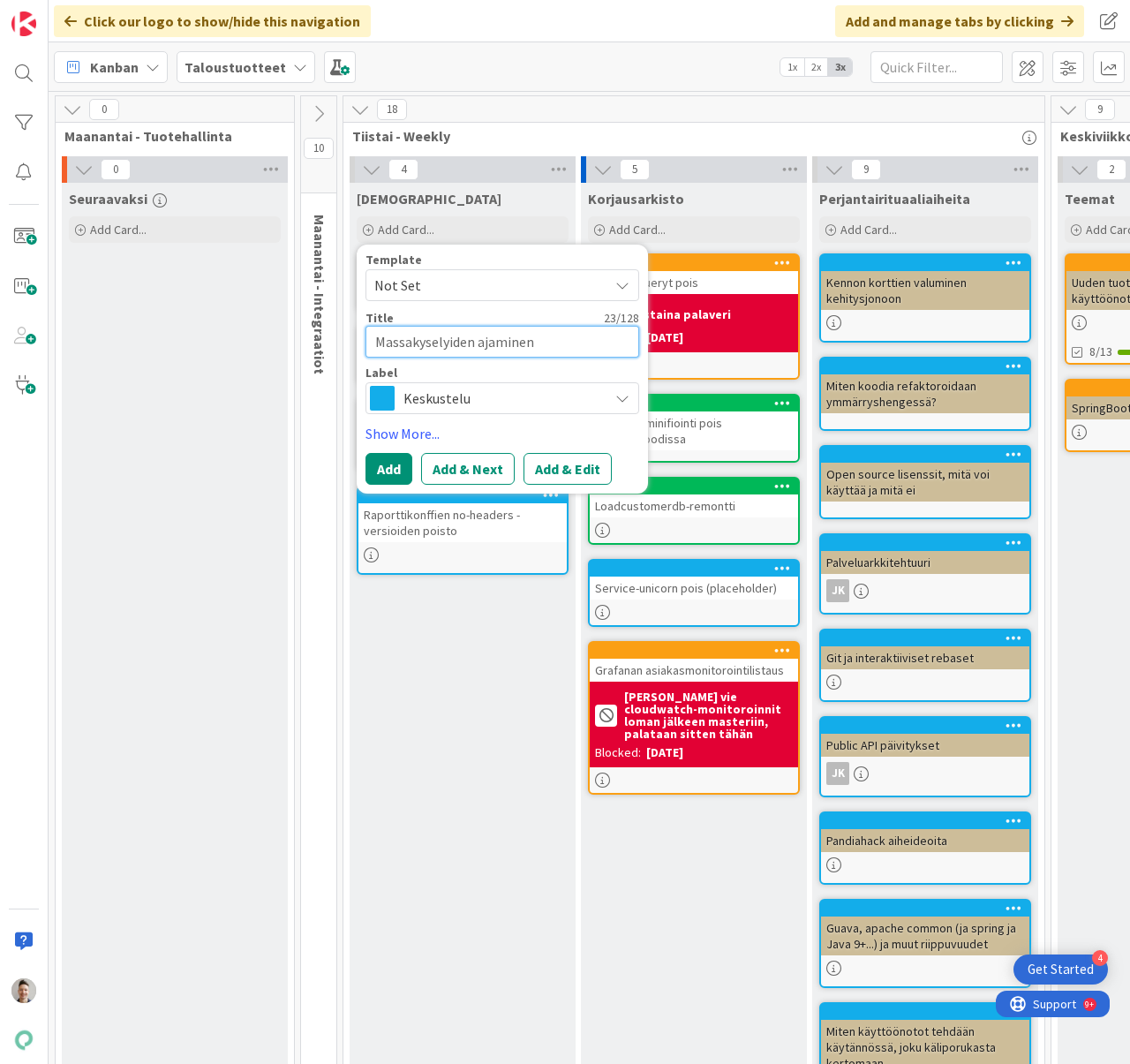
type textarea "x"
type textarea "Massakyselyiden ajaminen"
type textarea "x"
type textarea "Massakyselyiden ajaminen l"
type textarea "x"
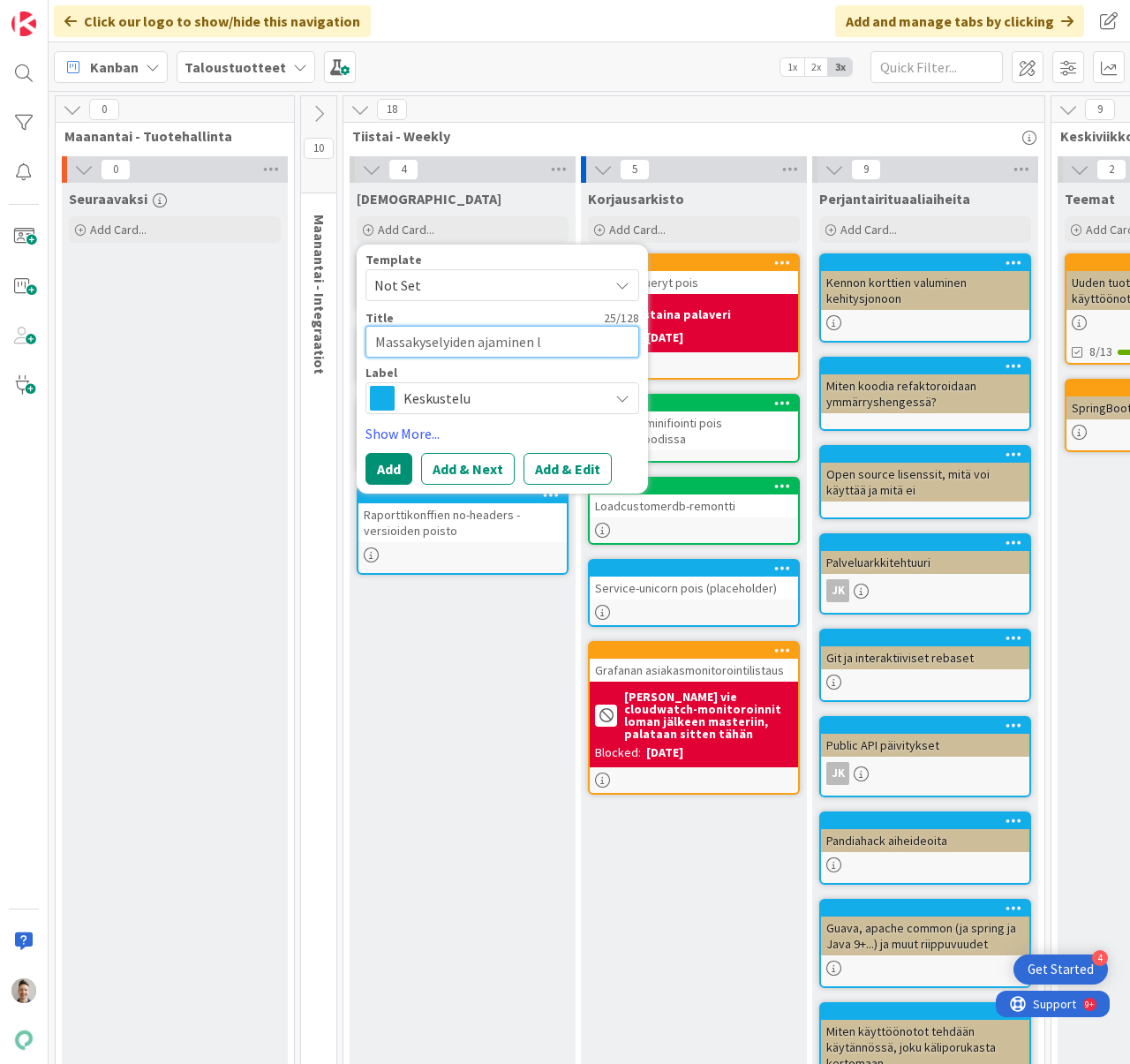
type textarea "Massakyselyiden ajaminen lu"
type textarea "x"
type textarea "Massakyselyiden ajaminen luk"
type textarea "x"
type textarea "Massakyselyiden ajaminen luku"
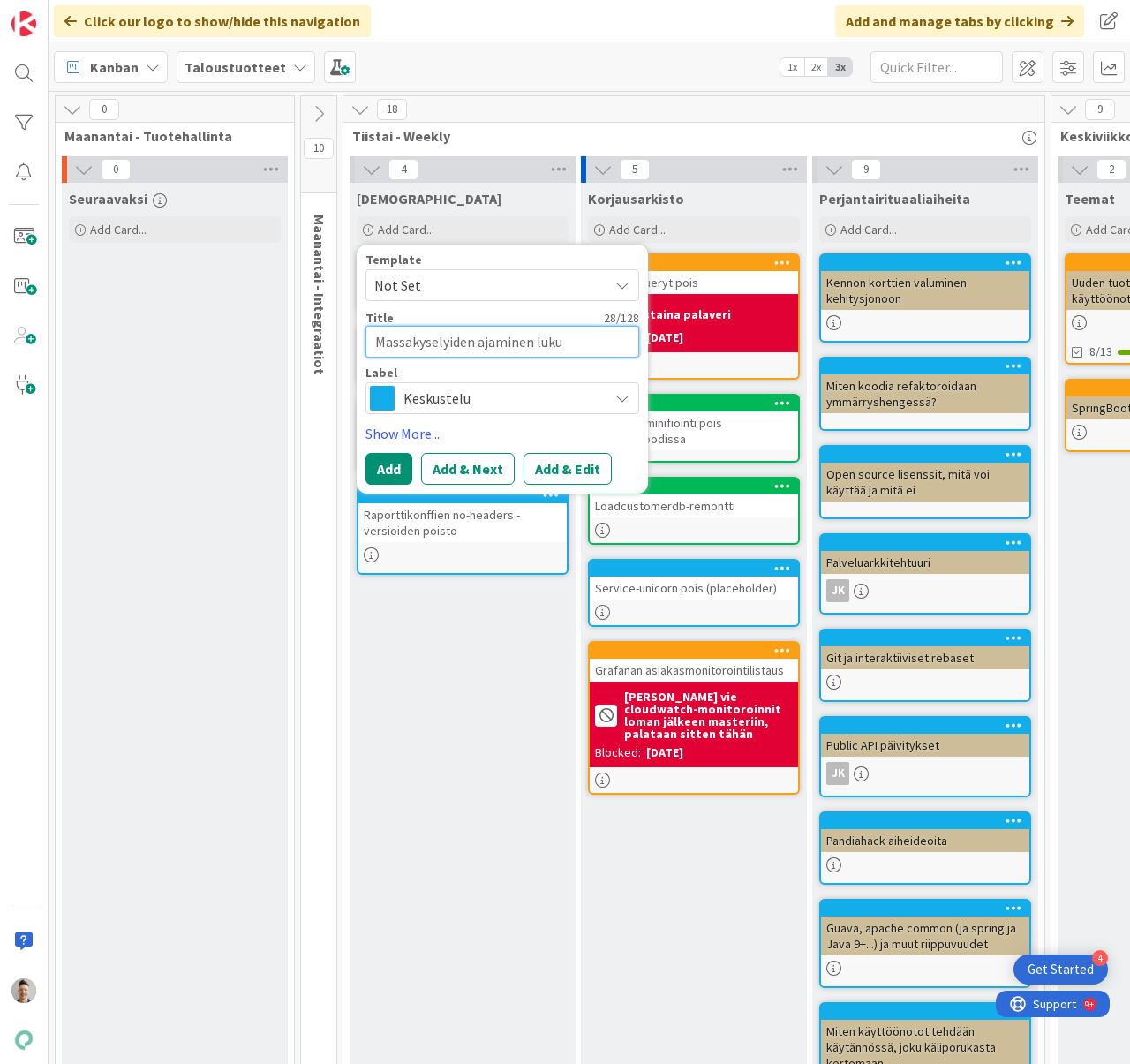
type textarea "x"
type textarea "Massakyselyiden ajaminen lukut"
type textarea "x"
type textarea "Massakyselyiden ajaminen lukute"
type textarea "x"
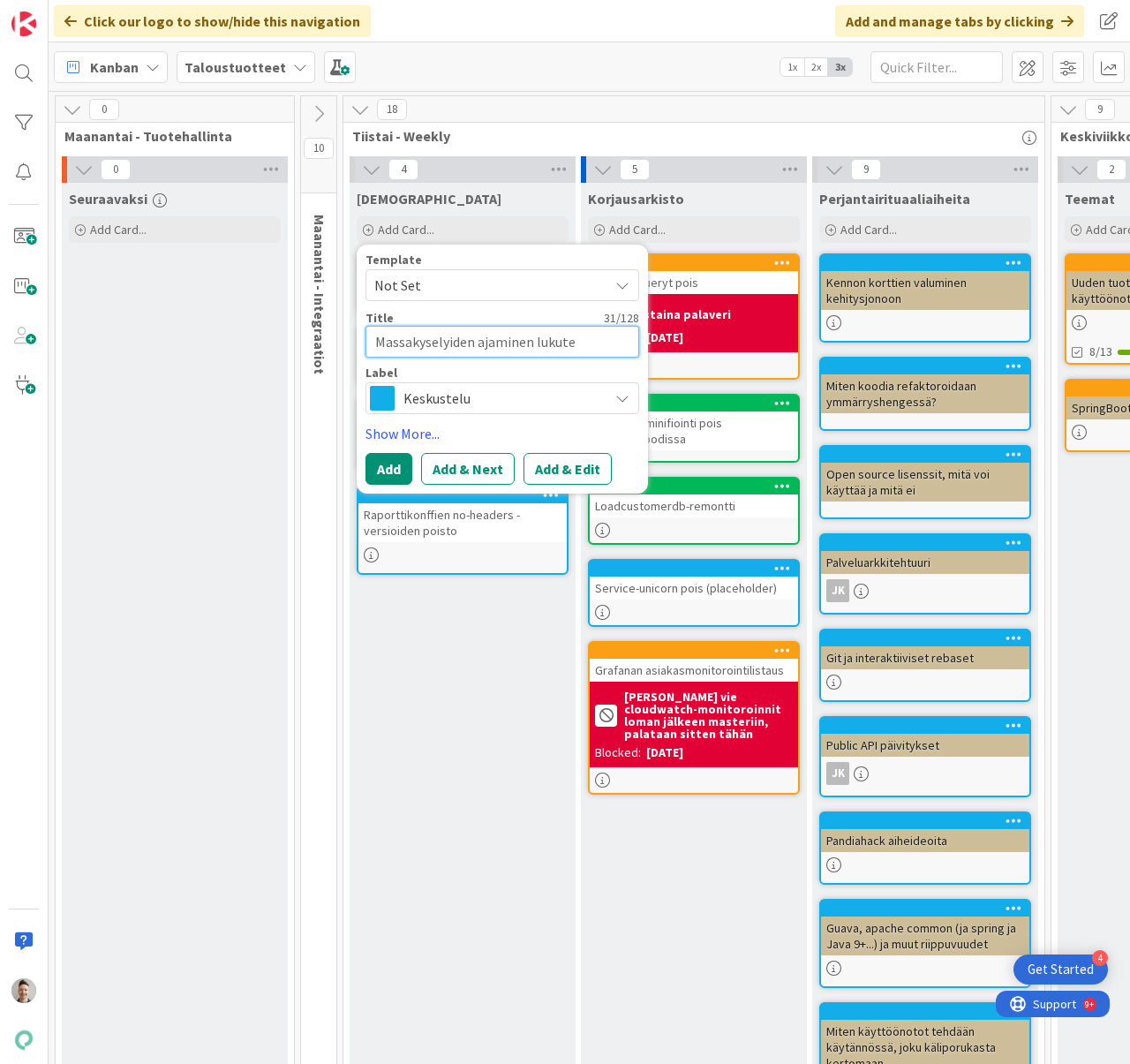
type textarea "Massakyselyiden ajaminen lukutes"
type textarea "x"
type textarea "Massakyselyiden ajaminen lukutest"
type textarea "x"
type textarea "Massakyselyiden ajaminen lukutesti"
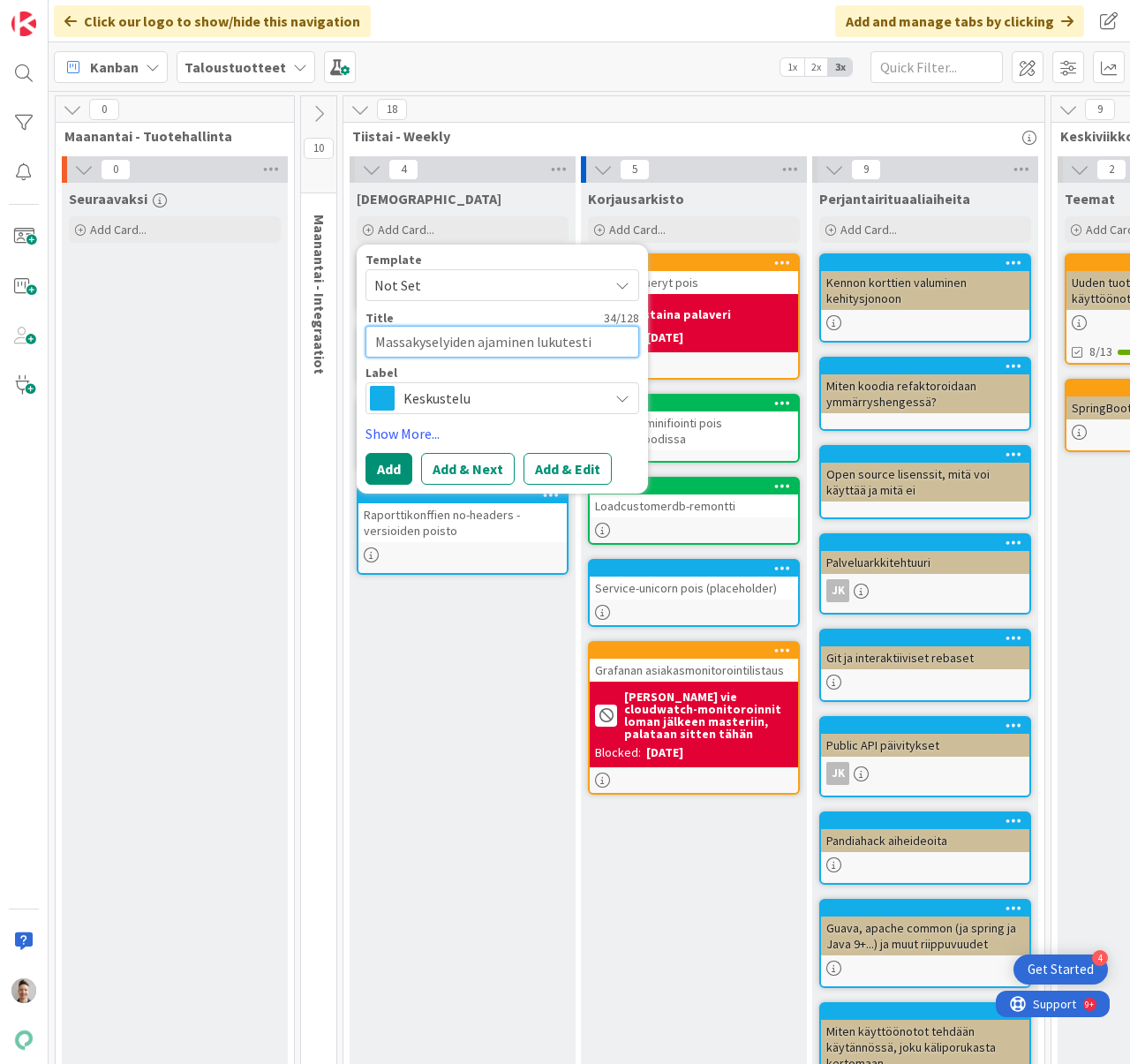
type textarea "x"
type textarea "Massakyselyiden ajaminen lukutestie"
type textarea "x"
type textarea "Massakyselyiden ajaminen lukutestien"
type textarea "x"
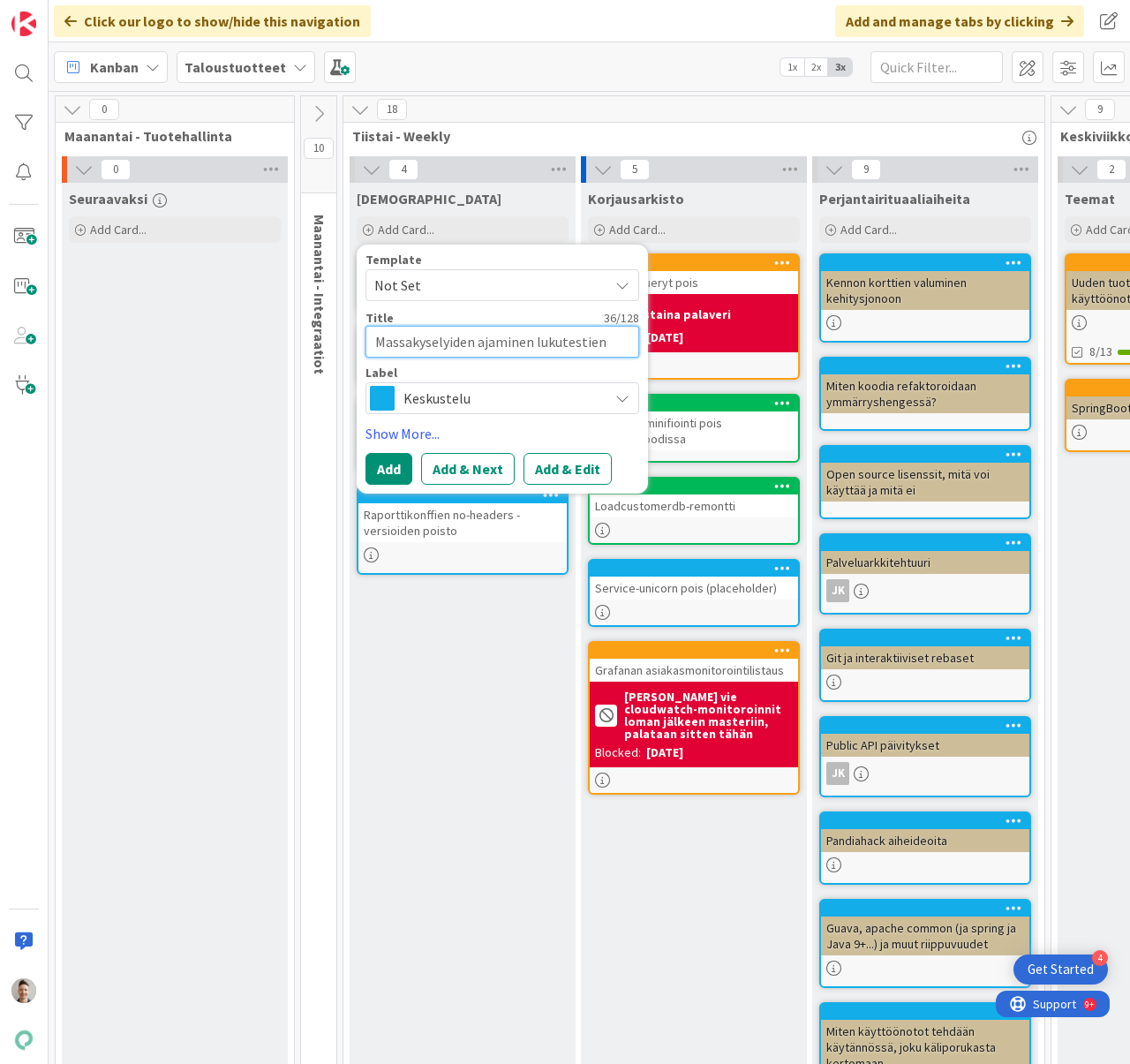
type textarea "Massakyselyiden ajaminen lukutestien"
type textarea "x"
type textarea "Massakyselyiden ajaminen lukutestien t"
type textarea "x"
type textarea "Massakyselyiden ajaminen lukutestien ta"
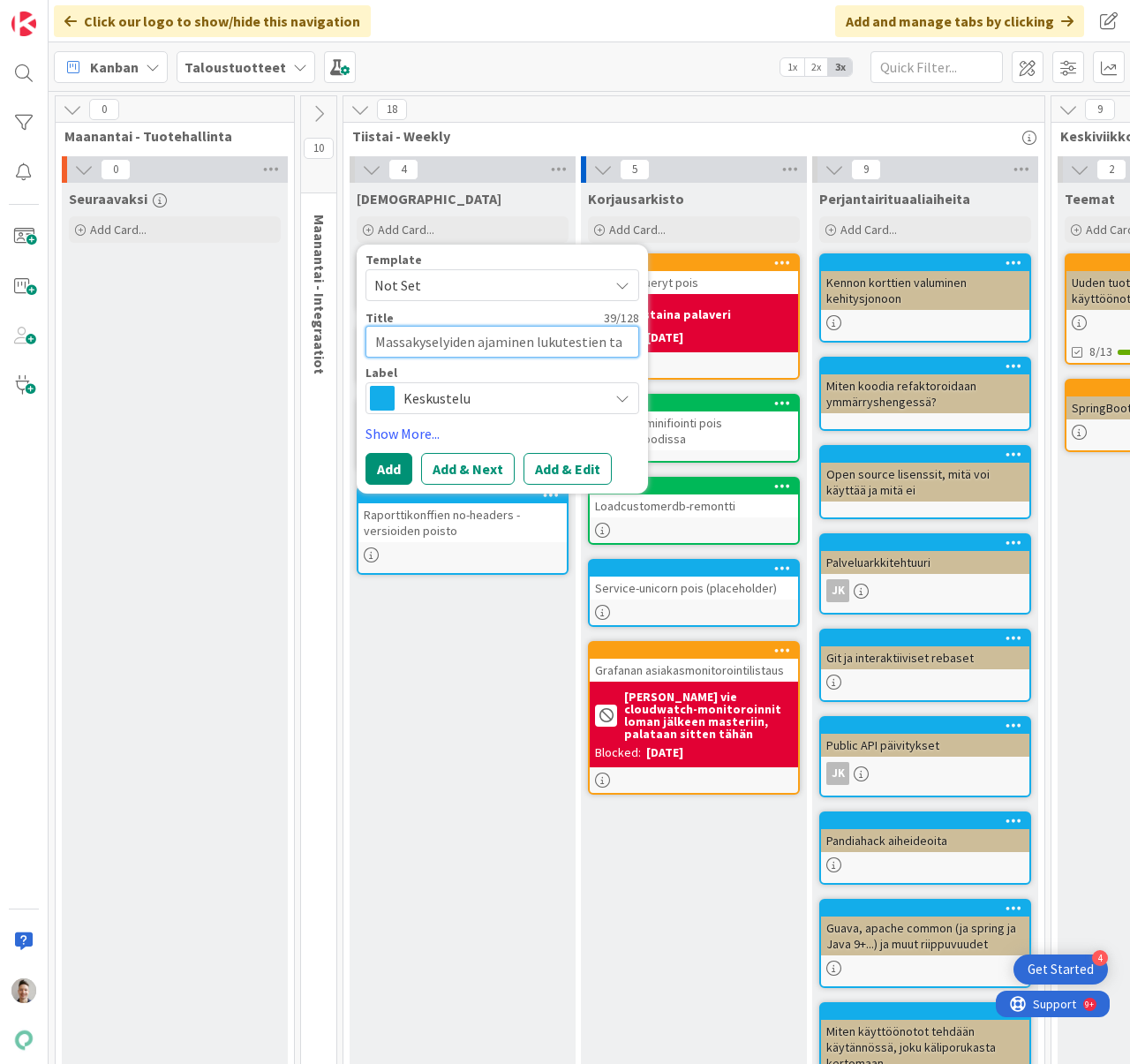
type textarea "x"
type textarea "Massakyselyiden ajaminen lukutestien tap"
type textarea "x"
type textarea "Massakyselyiden ajaminen lukutestien tapa"
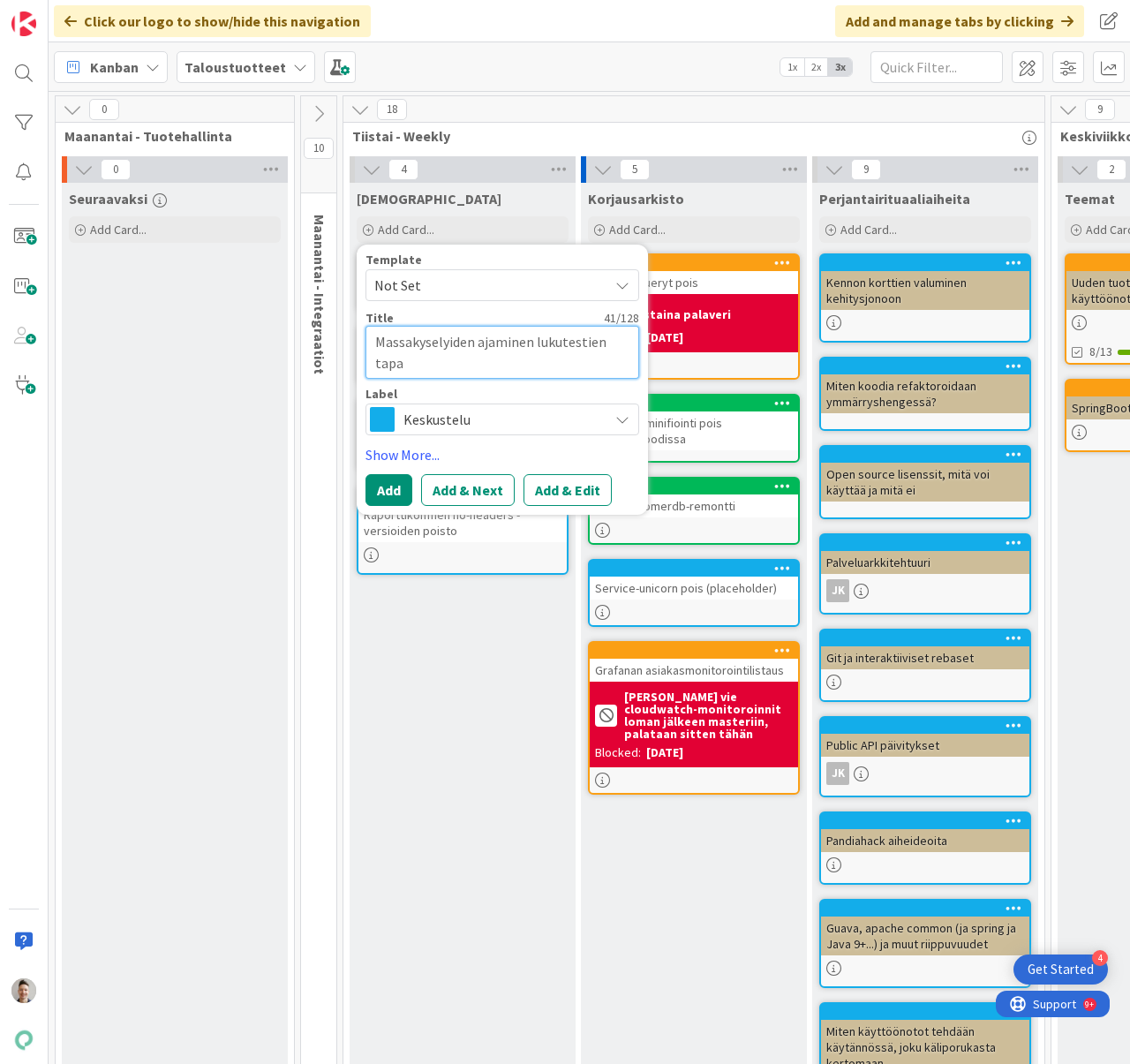
type textarea "x"
type textarea "Massakyselyiden ajaminen lukutestien tapaa"
type textarea "x"
type textarea "Massakyselyiden ajaminen lukutestien tapaan"
click at [531, 335] on textarea "Massakyselyiden ajaminen lukutestien tapaan" at bounding box center [502, 352] width 274 height 53
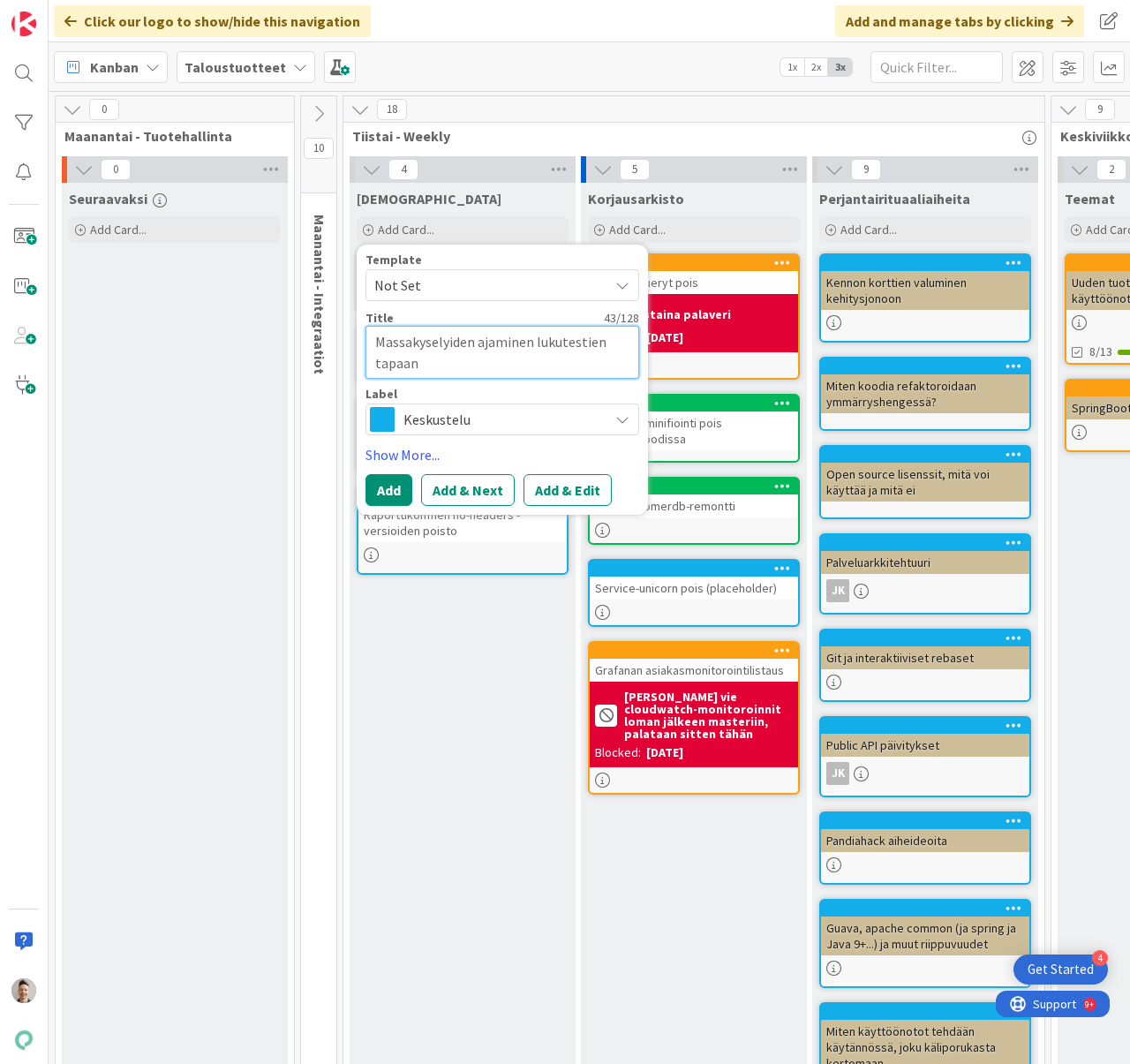
type textarea "x"
type textarea "Massakyselyiden ajaminen lukutestien tapaan"
type textarea "x"
type textarea "Massakyselyiden ajaminen k lukutestien tapaan"
type textarea "x"
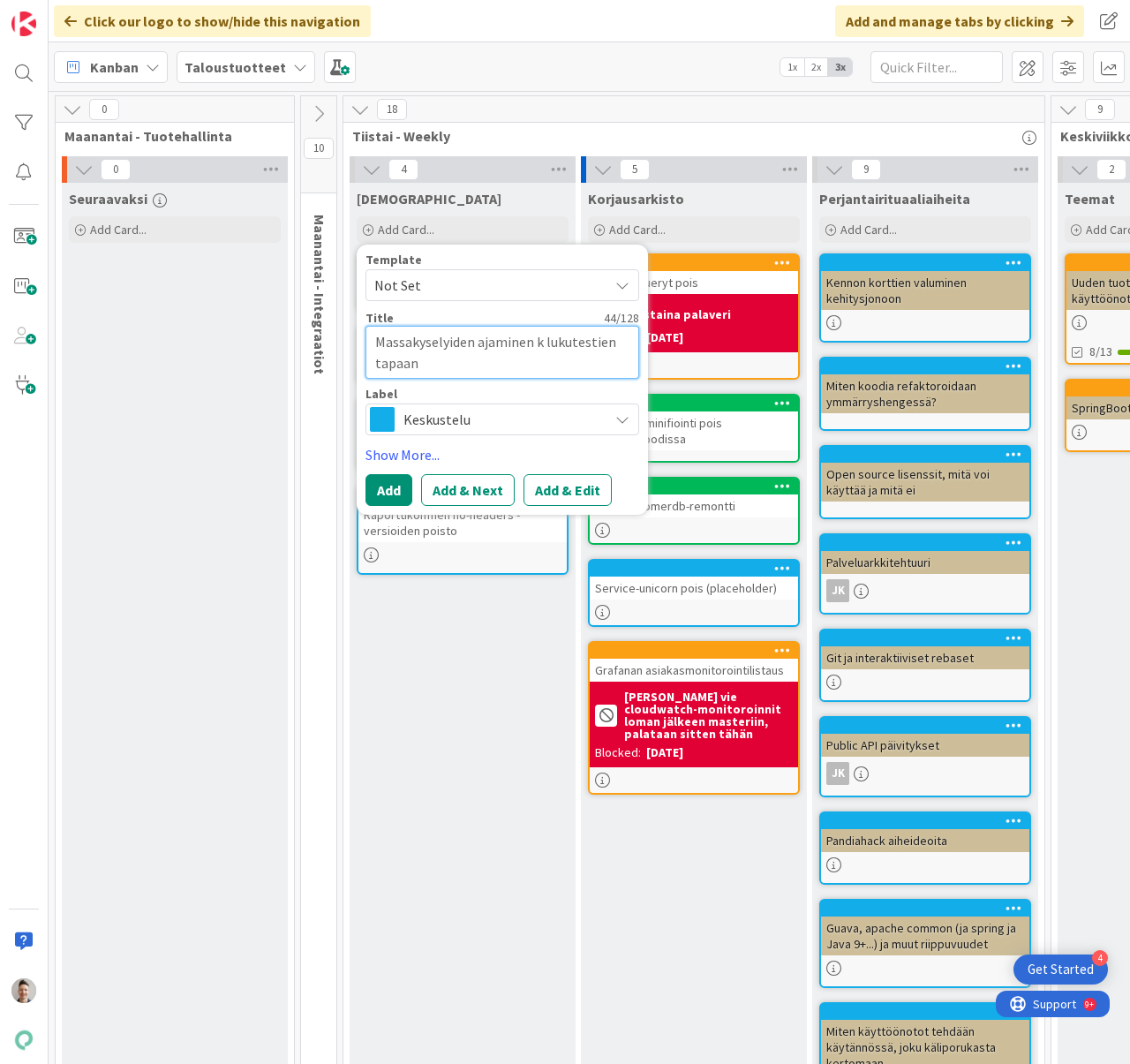
type textarea "Massakyselyiden ajaminen ka lukutestien tapaan"
type textarea "x"
type textarea "Massakyselyiden ajaminen kai lukutestien tapaan"
type textarea "x"
type textarea "Massakyselyiden ajaminen kaik lukutestien tapaan"
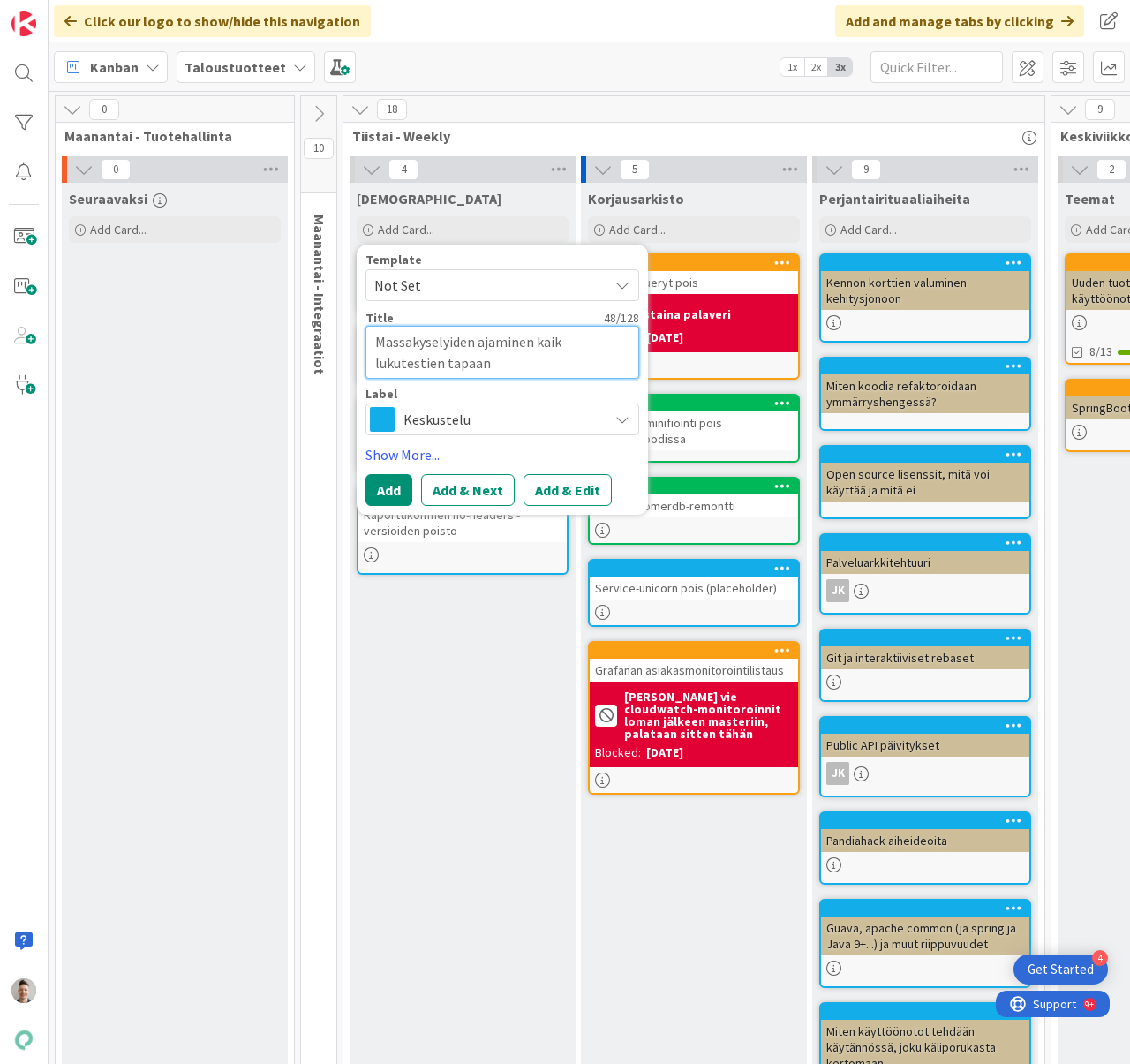
type textarea "x"
type textarea "Massakyselyiden ajaminen kaikk lukutestien tapaan"
type textarea "x"
type textarea "Massakyselyiden ajaminen kaikki lukutestien tapaan"
type textarea "x"
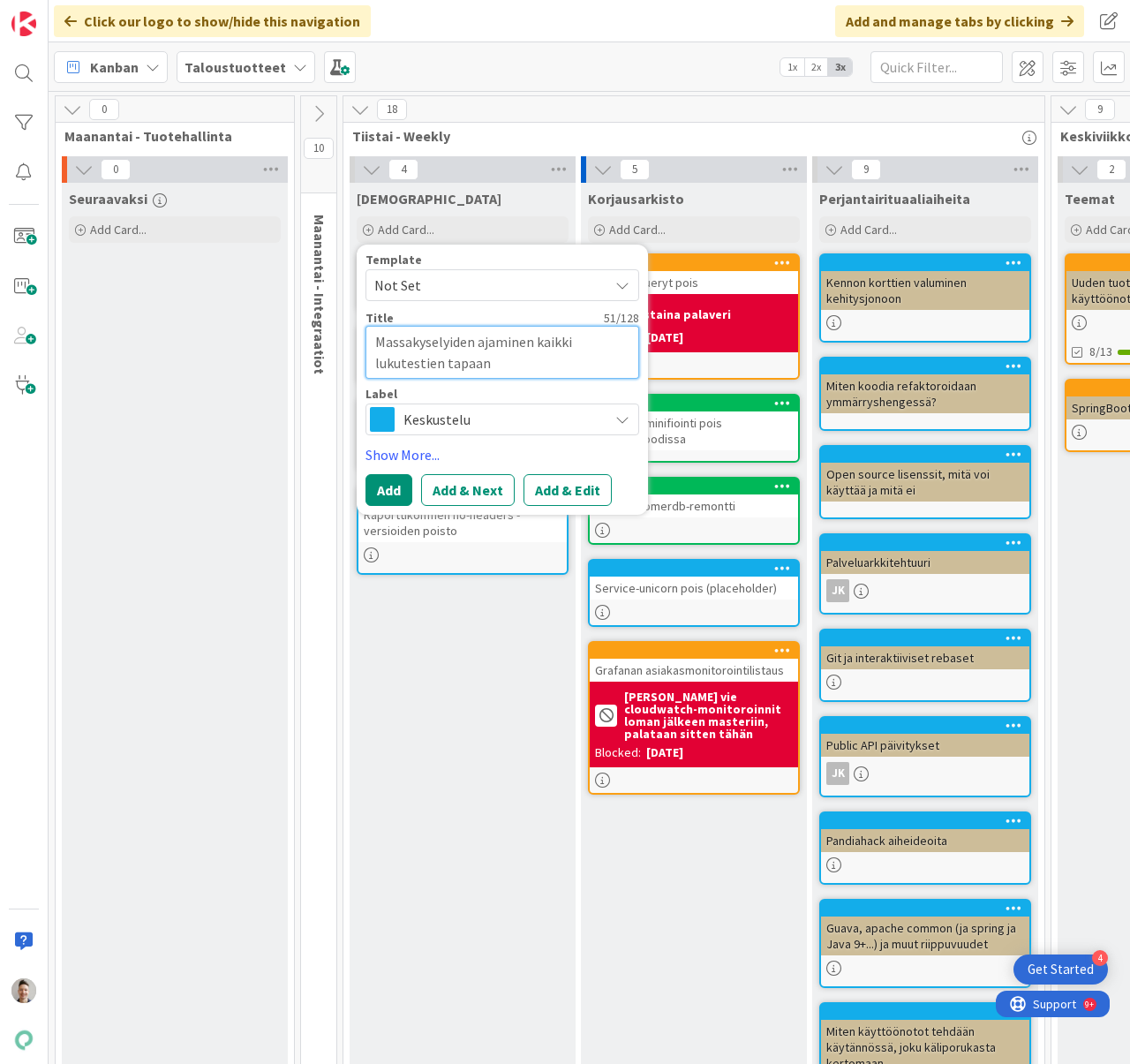
type textarea "Massakyselyiden ajaminen kaikkie lukutestien tapaan"
type textarea "x"
type textarea "Massakyselyiden ajaminen kaikkien lukutestien tapaan"
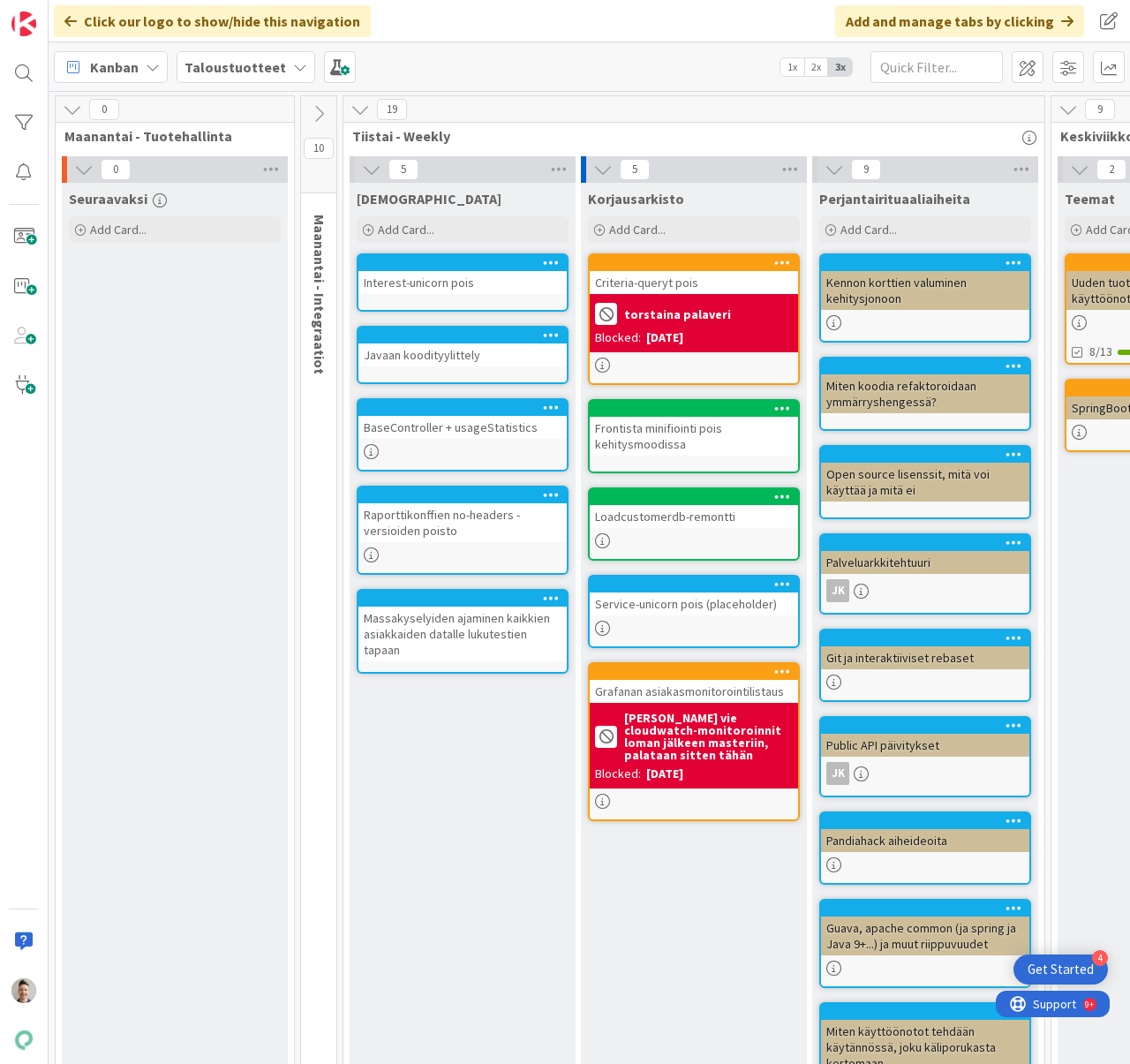
click at [493, 639] on div "Massakyselyiden ajaminen kaikkien asiakkaiden datalle lukutestien tapaan" at bounding box center [462, 634] width 208 height 55
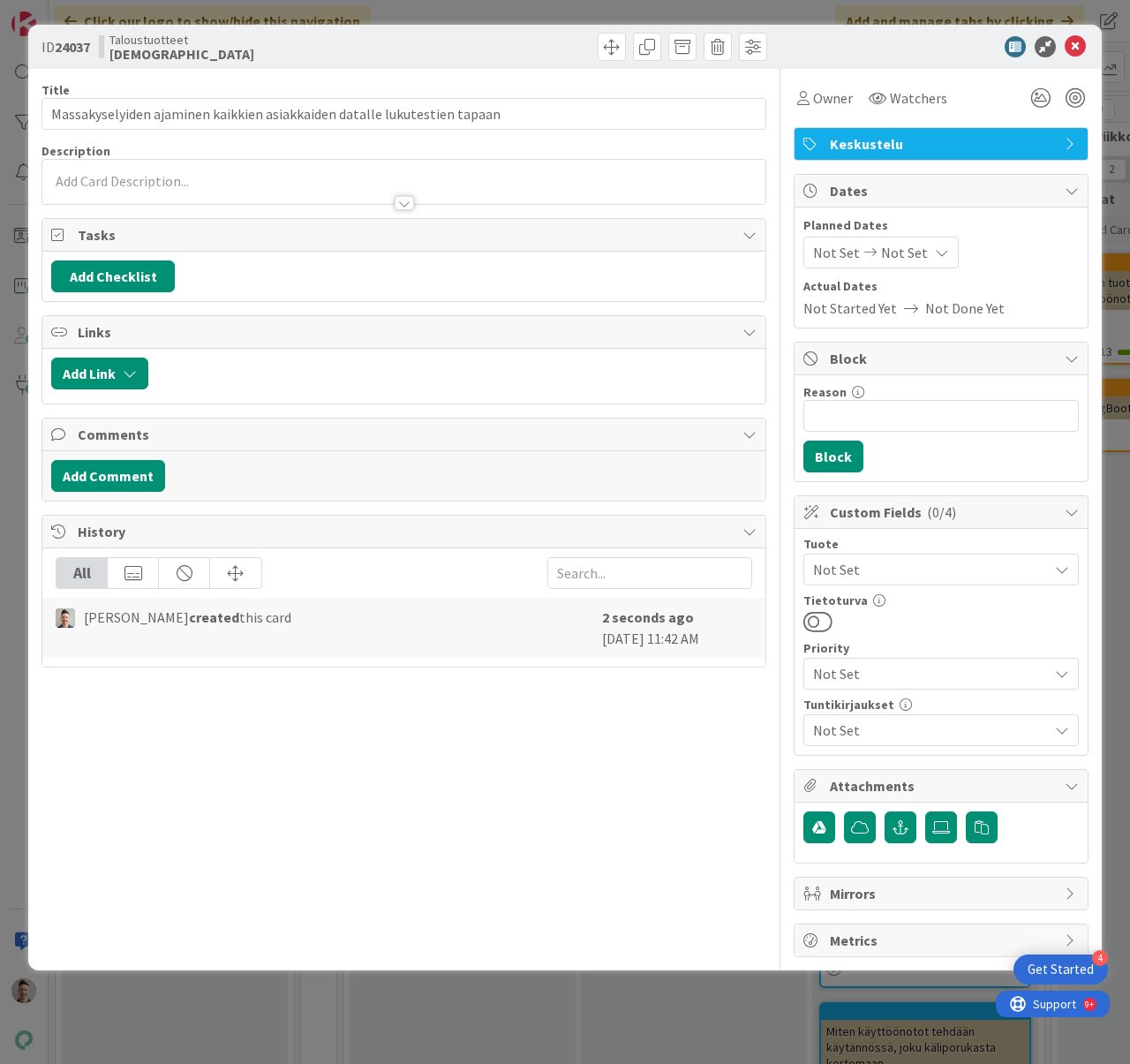
click at [428, 172] on div at bounding box center [404, 182] width 723 height 45
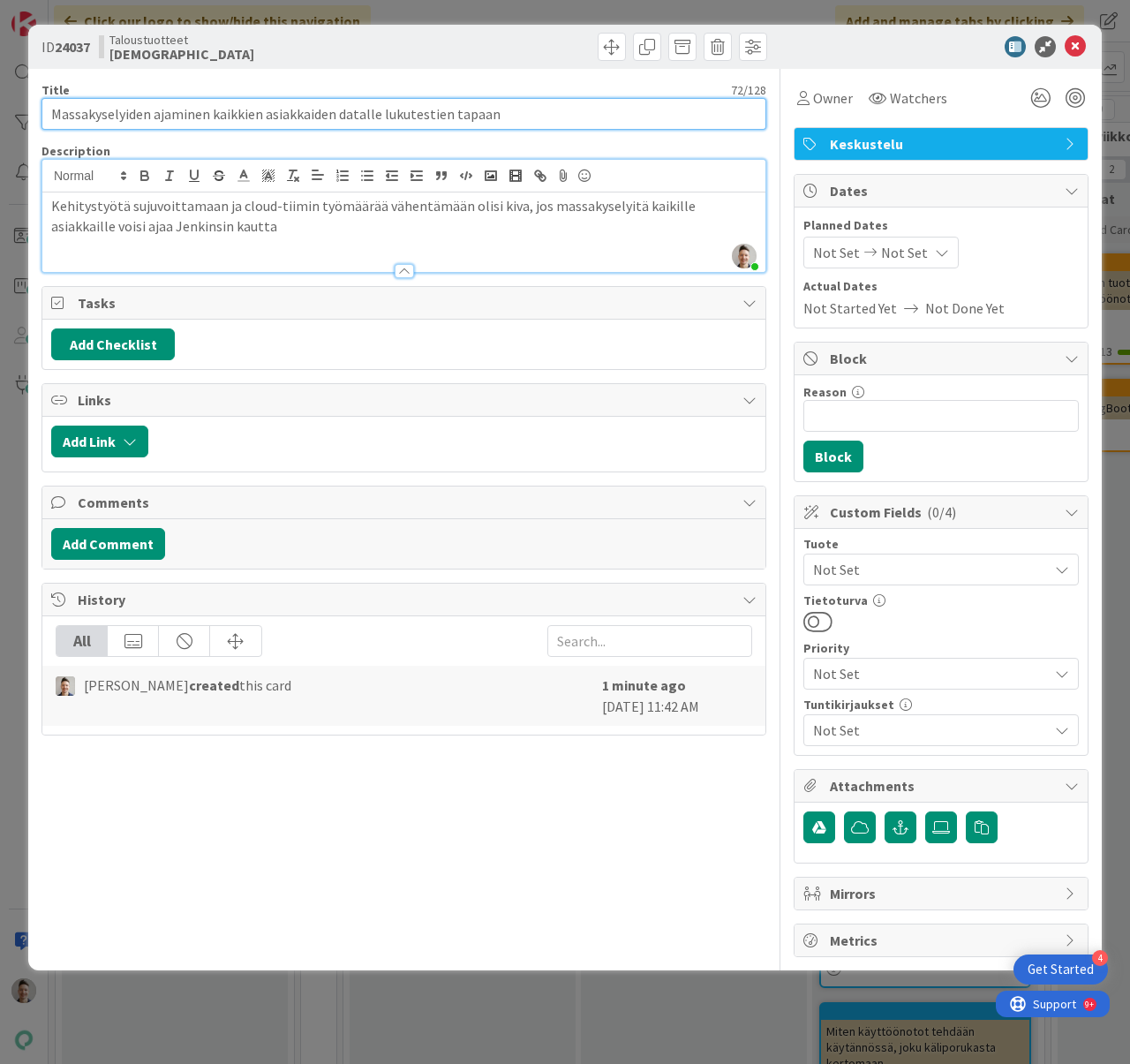
drag, startPoint x: 499, startPoint y: 112, endPoint x: 381, endPoint y: 112, distance: 118.0
click at [381, 112] on input "Massakyselyiden ajaminen kaikkien asiakkaiden datalle lukutestien tapaan" at bounding box center [404, 114] width 725 height 32
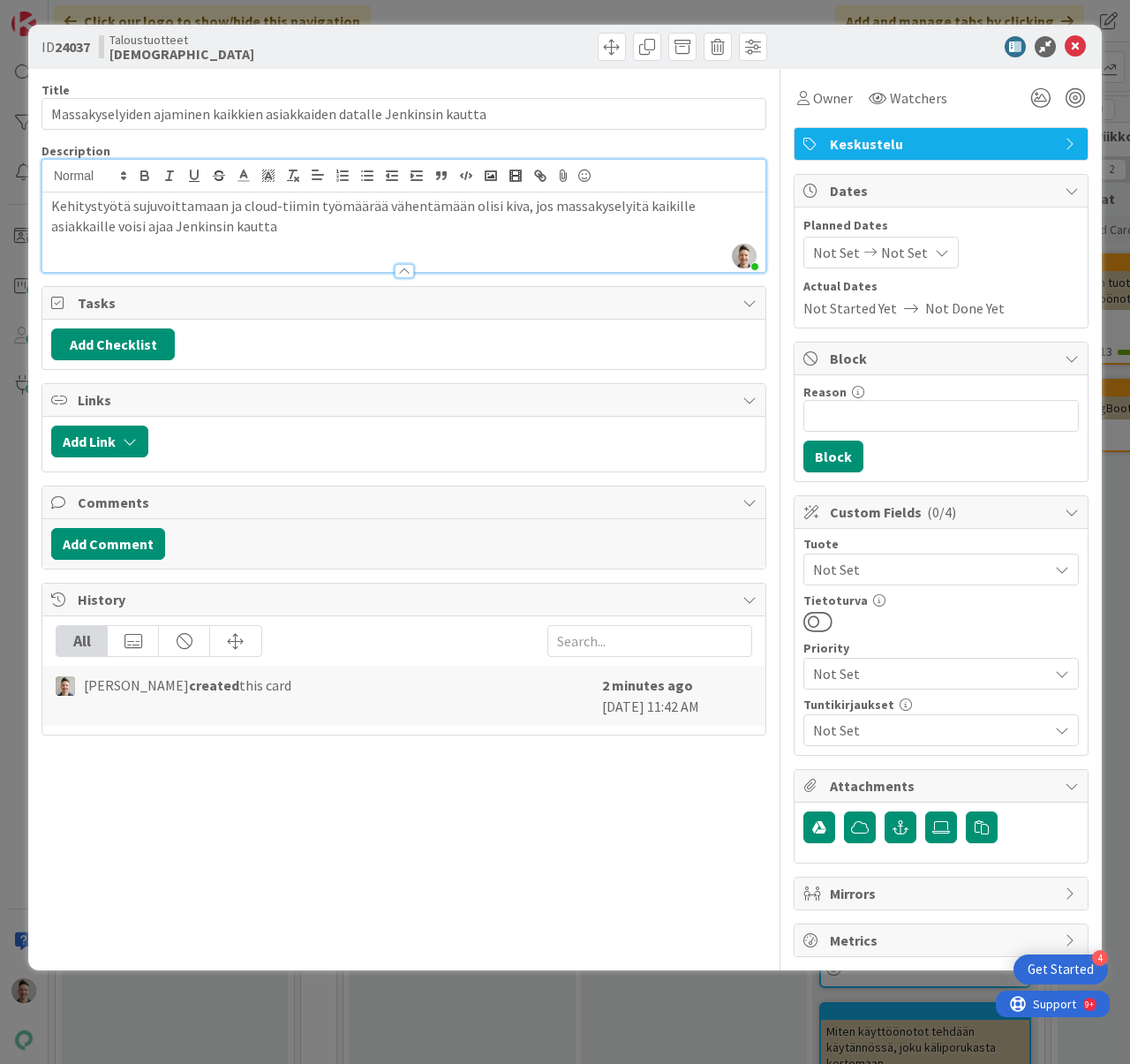
click at [283, 229] on p "Kehitystyötä sujuvoittamaan ja cloud-tiimin työmäärää vähentämään olisi kiva, j…" at bounding box center [404, 216] width 706 height 40
click at [210, 224] on p "Kehitystyötä sujuvoittamaan ja cloud-tiimin työmäärää vähentämään olisi kiva, j…" at bounding box center [404, 216] width 706 height 40
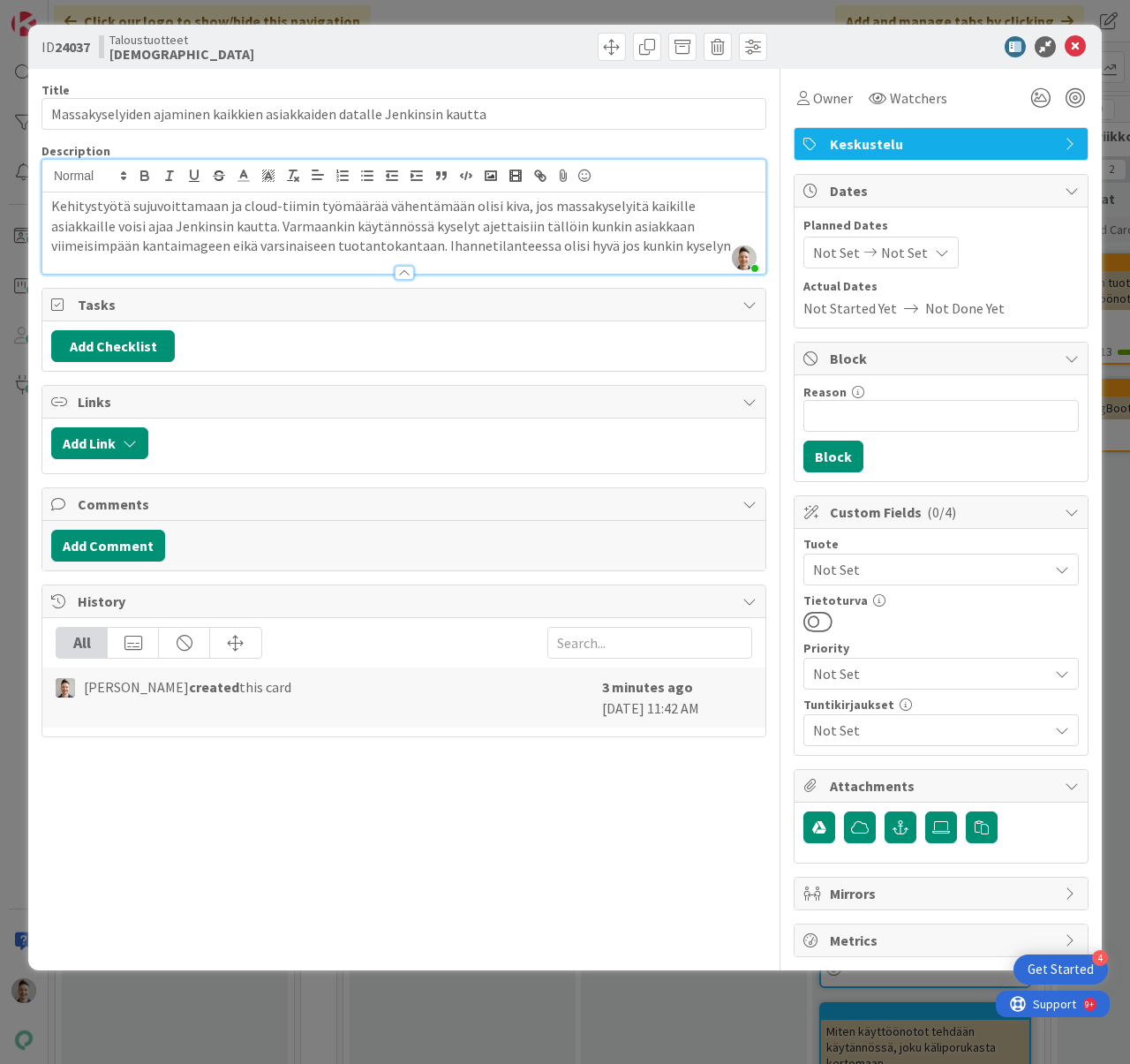
click at [120, 245] on p "Kehitystyötä sujuvoittamaan ja cloud-tiimin työmäärää vähentämään olisi kiva, j…" at bounding box center [404, 225] width 706 height 60
click at [460, 224] on p "Kehitystyötä sujuvoittamaan ja cloud-tiimin työmäärää vähentämään olisi kiva, j…" at bounding box center [404, 225] width 706 height 60
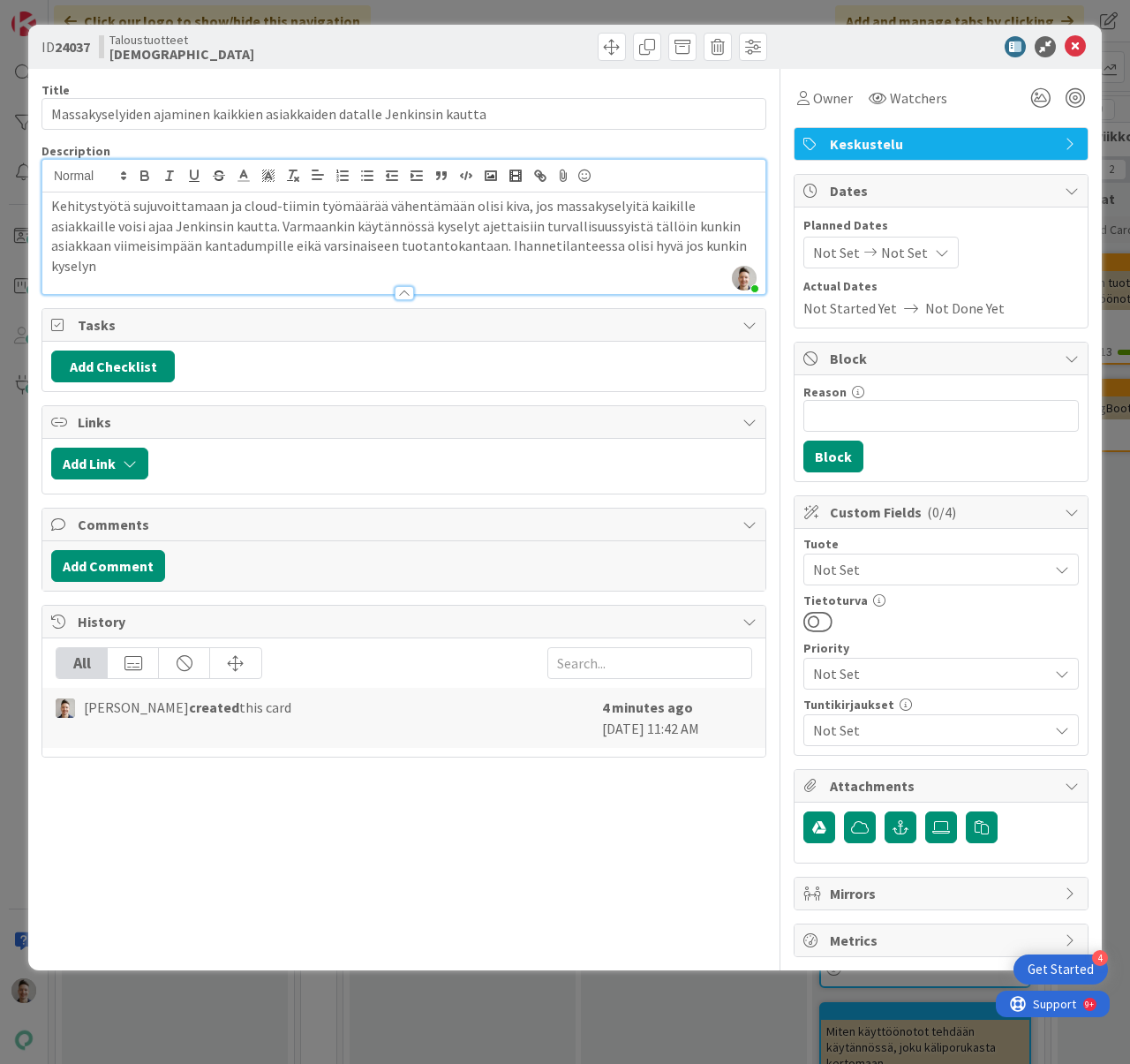
click at [192, 247] on p "Kehitystyötä sujuvoittamaan ja cloud-tiimin työmäärää vähentämään olisi kiva, j…" at bounding box center [404, 236] width 706 height 81
click at [715, 242] on p "Kehitystyötä sujuvoittamaan ja cloud-tiimin työmäärää vähentämään olisi kiva, j…" at bounding box center [404, 236] width 706 height 81
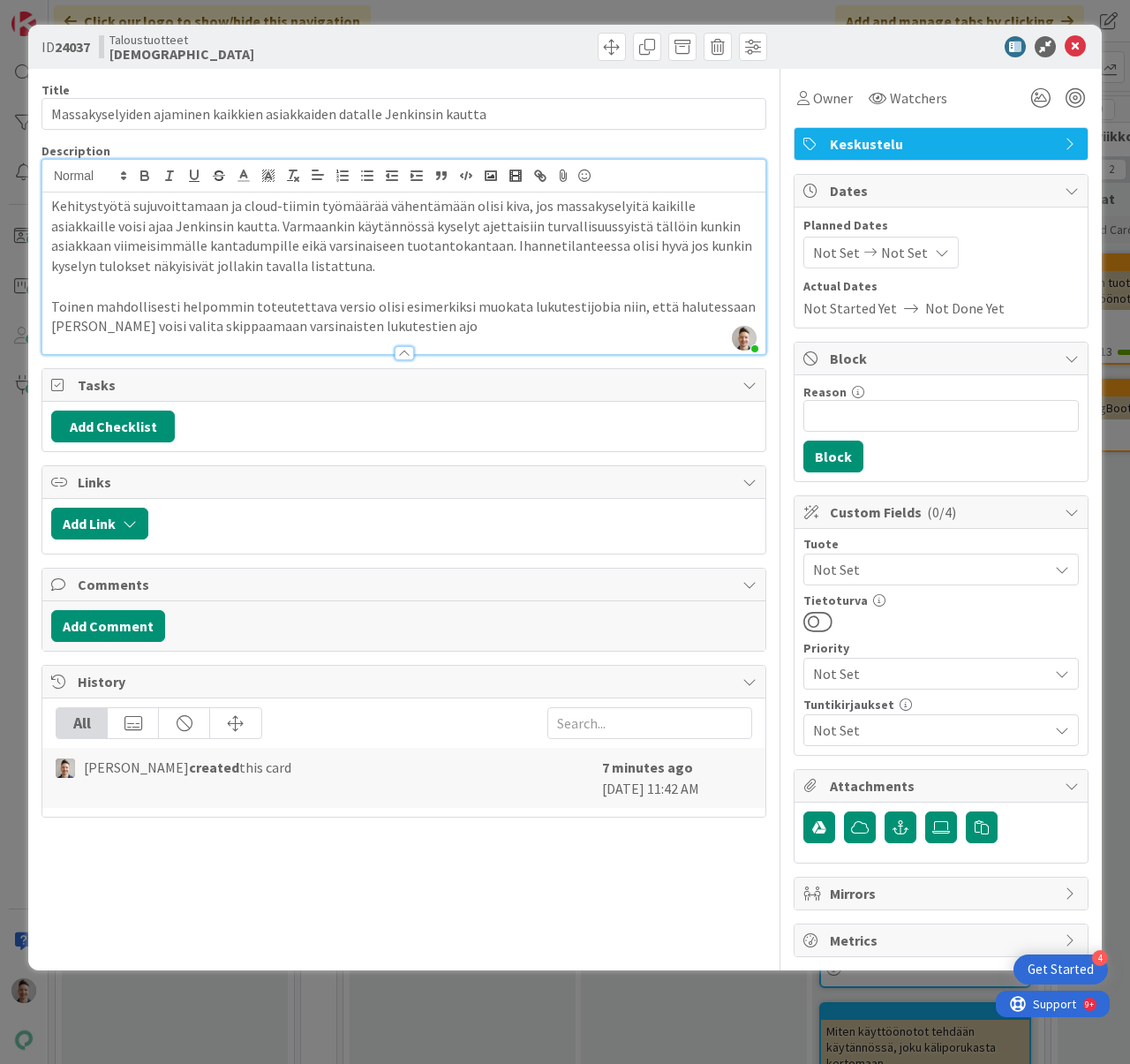
click at [387, 318] on p "Toinen mahdollisesti helpommin toteutettava versio olisi esimerkiksi muokata lu…" at bounding box center [404, 316] width 706 height 40
click at [267, 324] on p "Toinen mahdollisesti helpommin toteutettava versio olisi esimerkiksi muokata lu…" at bounding box center [404, 316] width 706 height 40
click at [413, 316] on p "Toinen mahdollisesti helpommin toteutettava versio olisi esimerkiksi muokata lu…" at bounding box center [404, 316] width 706 height 40
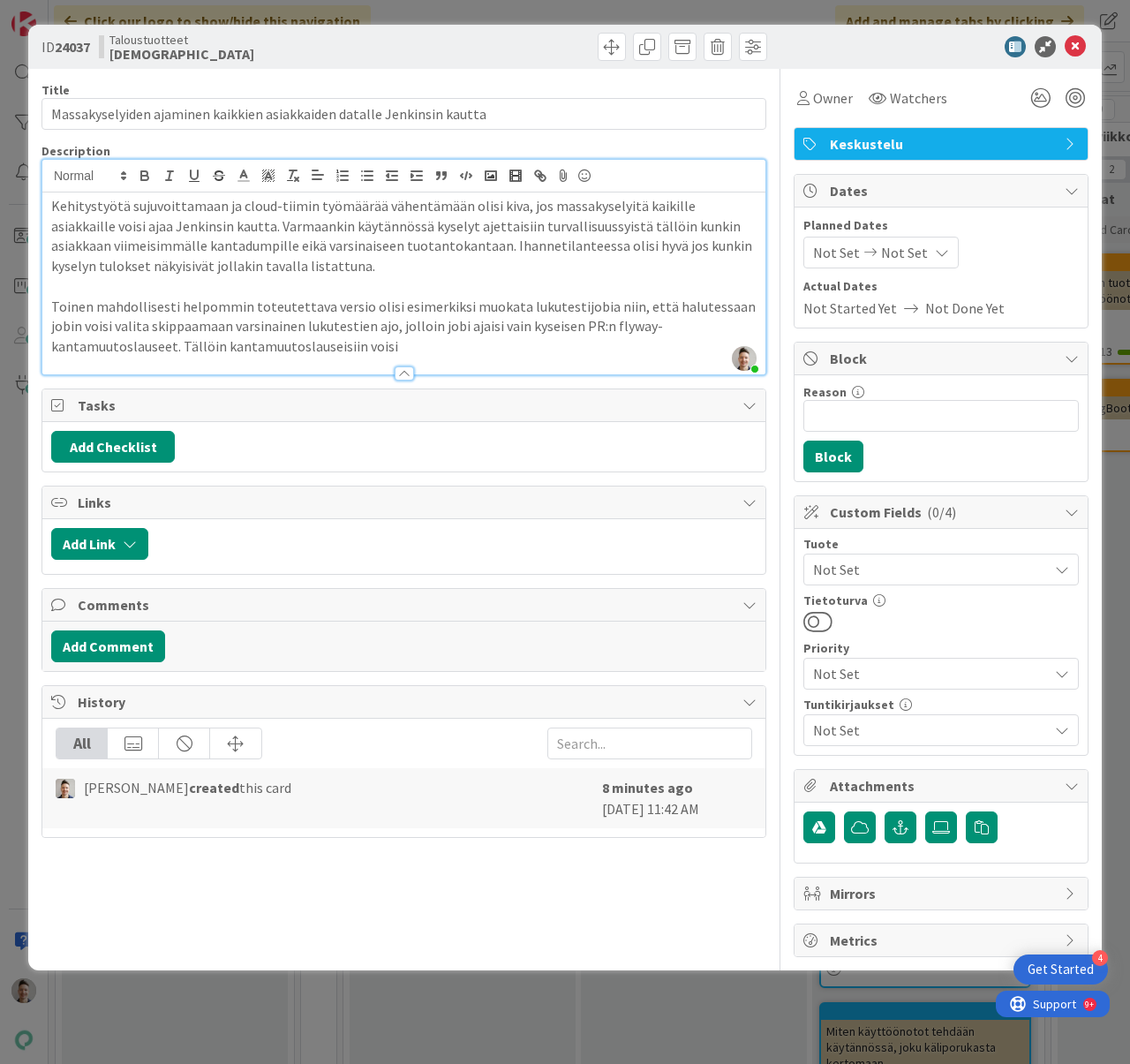
click at [735, 320] on p "Toinen mahdollisesti helpommin toteutettava versio olisi esimerkiksi muokata lu…" at bounding box center [404, 326] width 706 height 60
click at [465, 342] on p "Toinen mahdollisesti helpommin toteutettava versio olisi esimerkiksi muokata lu…" at bounding box center [404, 326] width 706 height 60
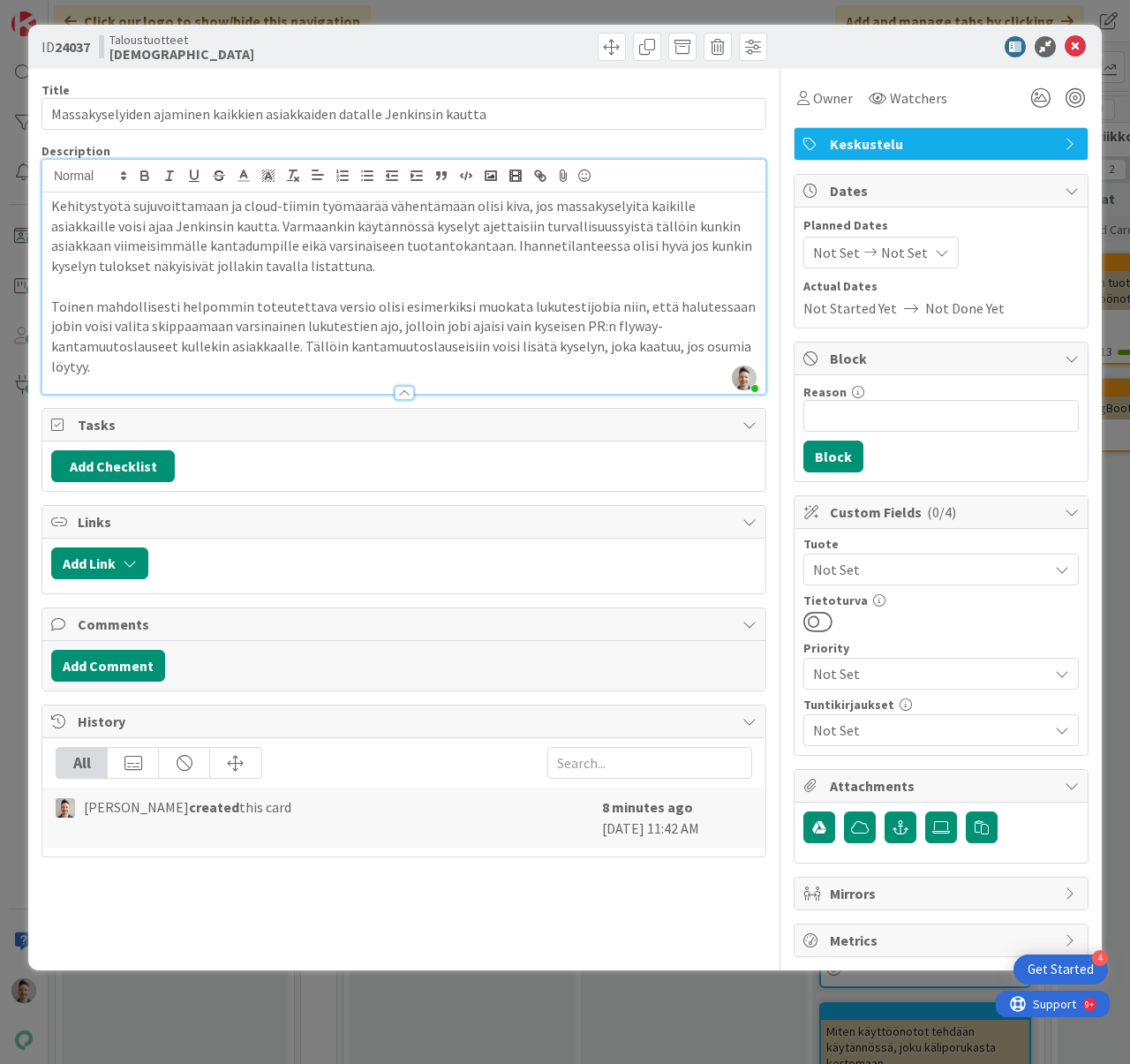
click at [670, 340] on p "Toinen mahdollisesti helpommin toteutettava versio olisi esimerkiksi muokata lu…" at bounding box center [404, 336] width 706 height 81
drag, startPoint x: 247, startPoint y: 365, endPoint x: 102, endPoint y: 370, distance: 145.1
click at [102, 370] on p "Toinen mahdollisesti helpommin toteutettava versio olisi esimerkiksi muokata lu…" at bounding box center [404, 336] width 706 height 81
drag, startPoint x: 245, startPoint y: 305, endPoint x: 98, endPoint y: 305, distance: 147.0
click at [98, 305] on p "Toinen mahdollisesti helpommin toteutettava versio olisi esimerkiksi muokata lu…" at bounding box center [404, 336] width 706 height 81
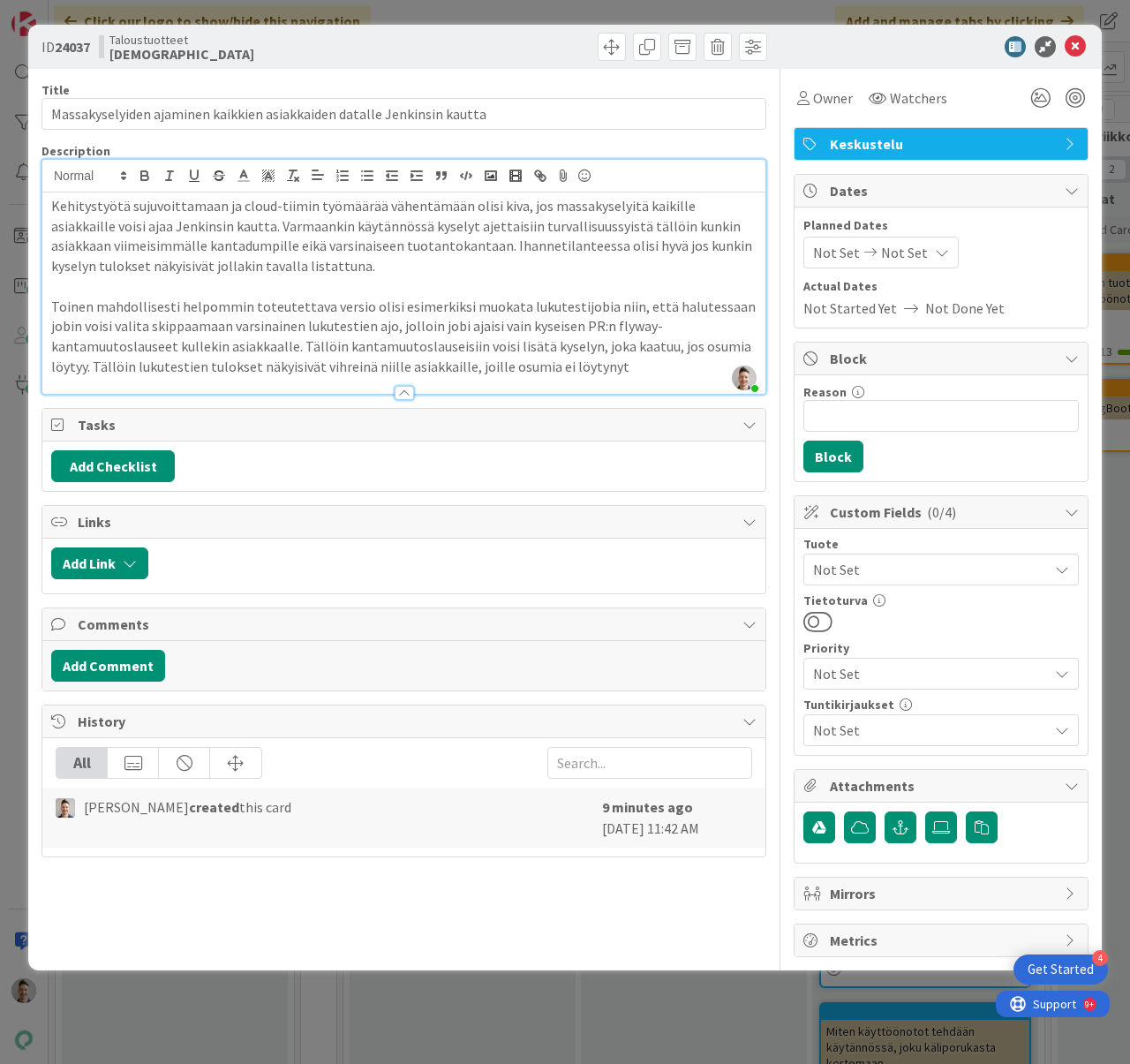
click at [335, 314] on p "Toinen mahdollisesti helpommin toteutettava versio olisi esimerkiksi muokata lu…" at bounding box center [404, 336] width 706 height 81
click at [166, 348] on p "Toinen mahdollisesti helpommin toteutettava versio olisi esimerkiksi muokata lu…" at bounding box center [404, 336] width 706 height 81
click at [593, 365] on p "Toinen mahdollisesti helpommin toteutettava versio olisi esimerkiksi muokata lu…" at bounding box center [404, 336] width 706 height 81
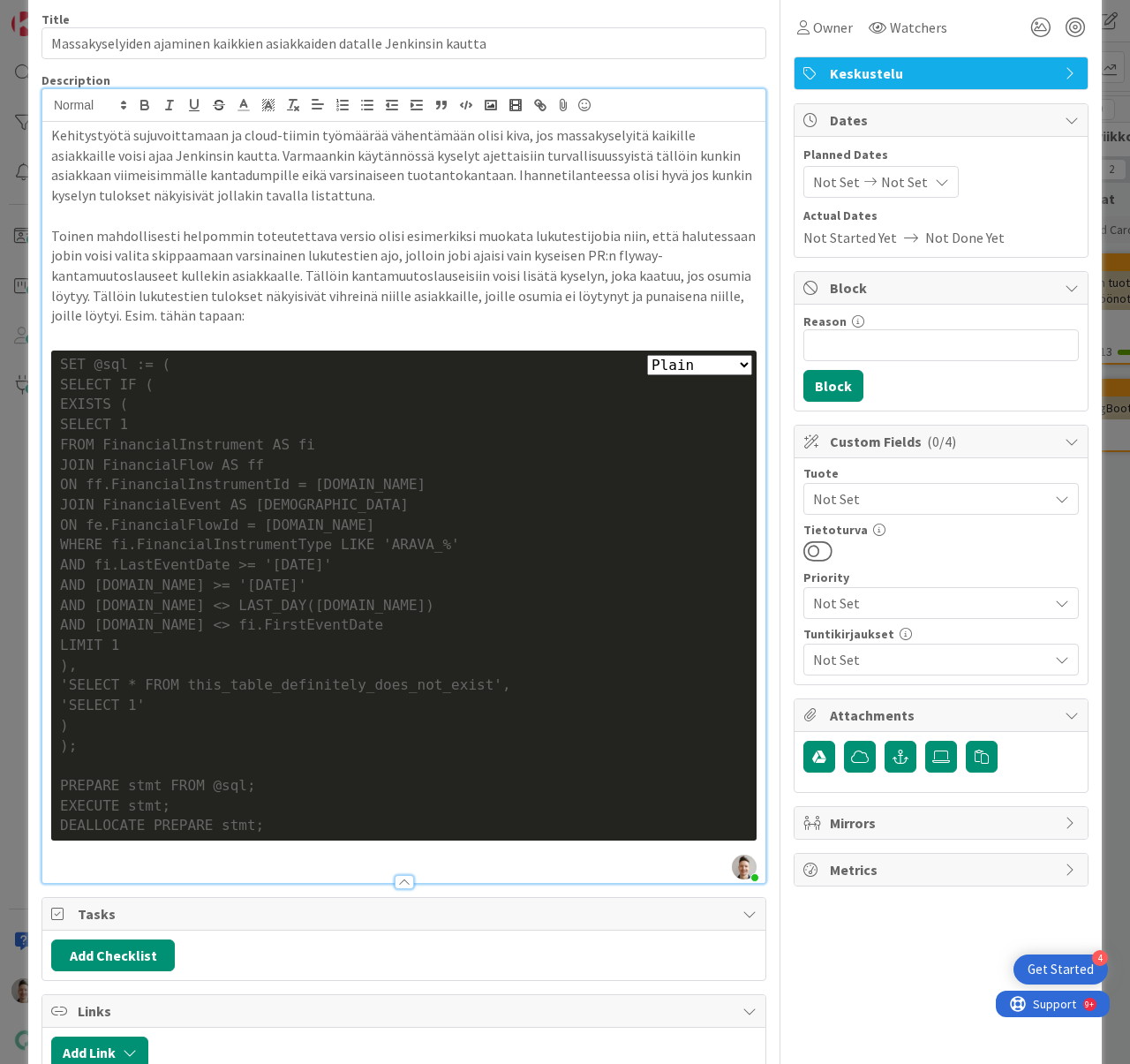
scroll to position [141, 0]
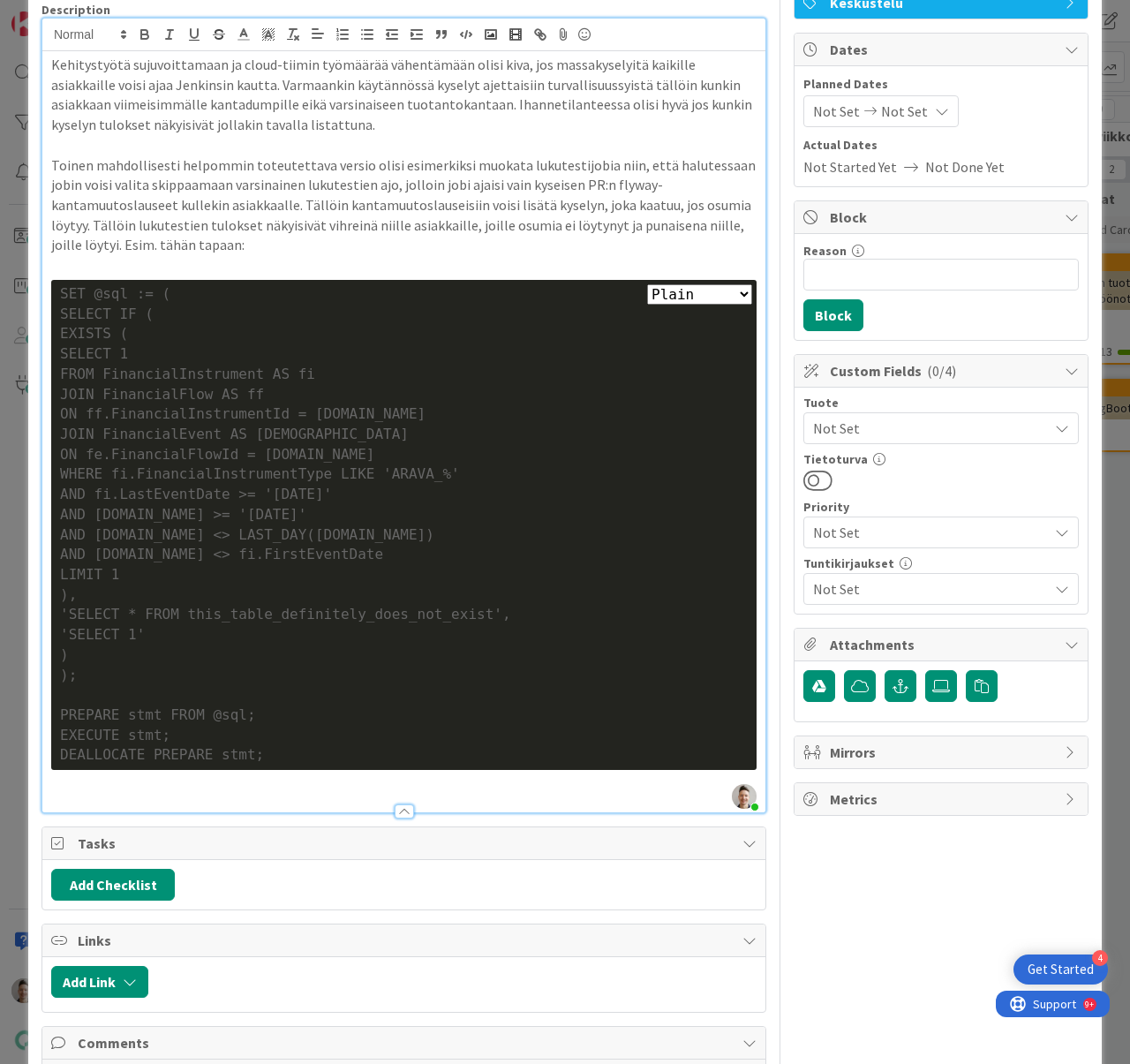
click at [691, 296] on select "Plain Bash C++ C# CSS Diff HTML/XML Java JavaScript Markdown PHP Python Ruby SQL" at bounding box center [699, 294] width 105 height 20
click at [647, 284] on select "Plain Bash C++ C# CSS Diff HTML/XML Java JavaScript Markdown PHP Python Ruby SQL" at bounding box center [699, 294] width 105 height 20
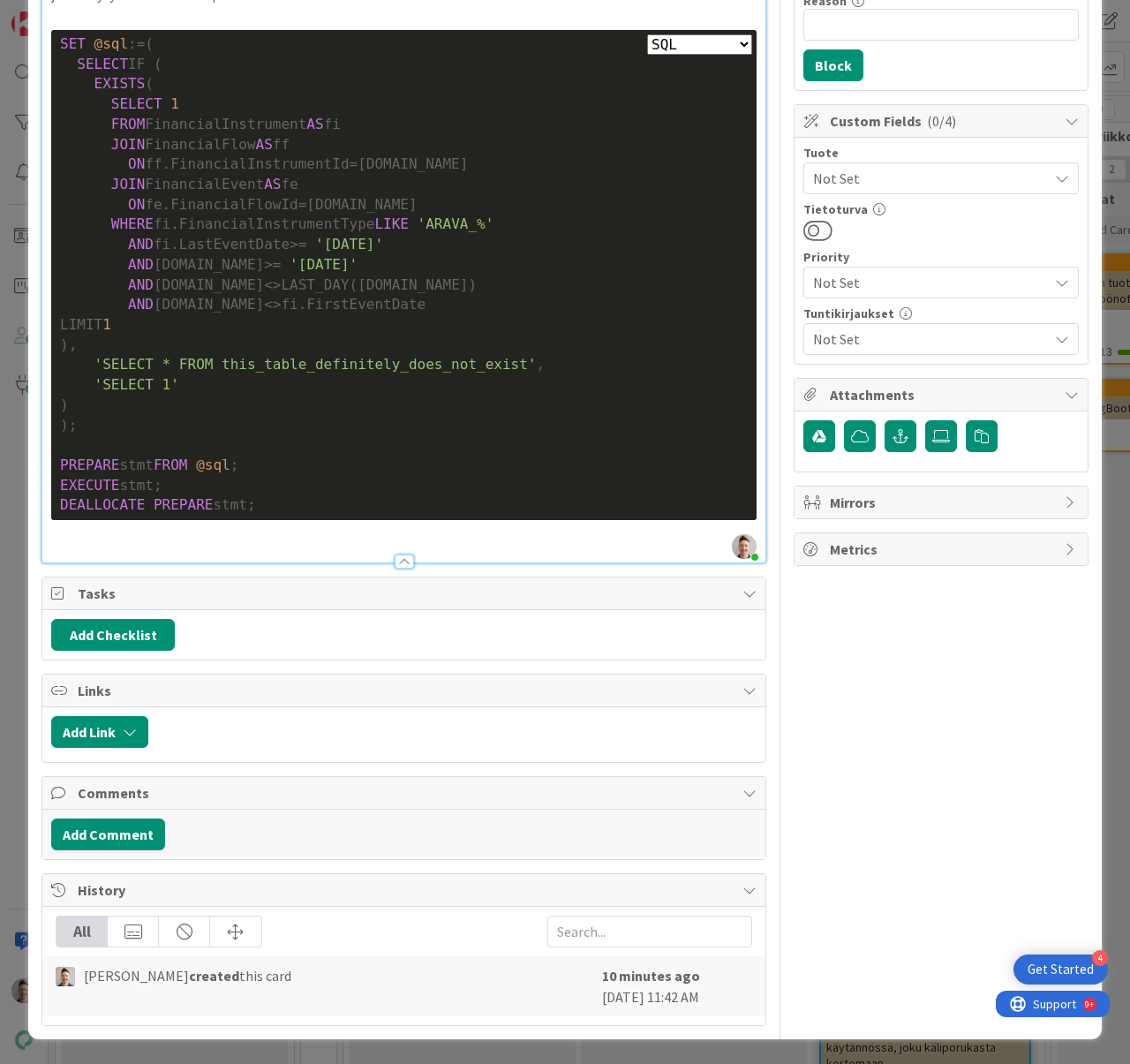
scroll to position [0, 0]
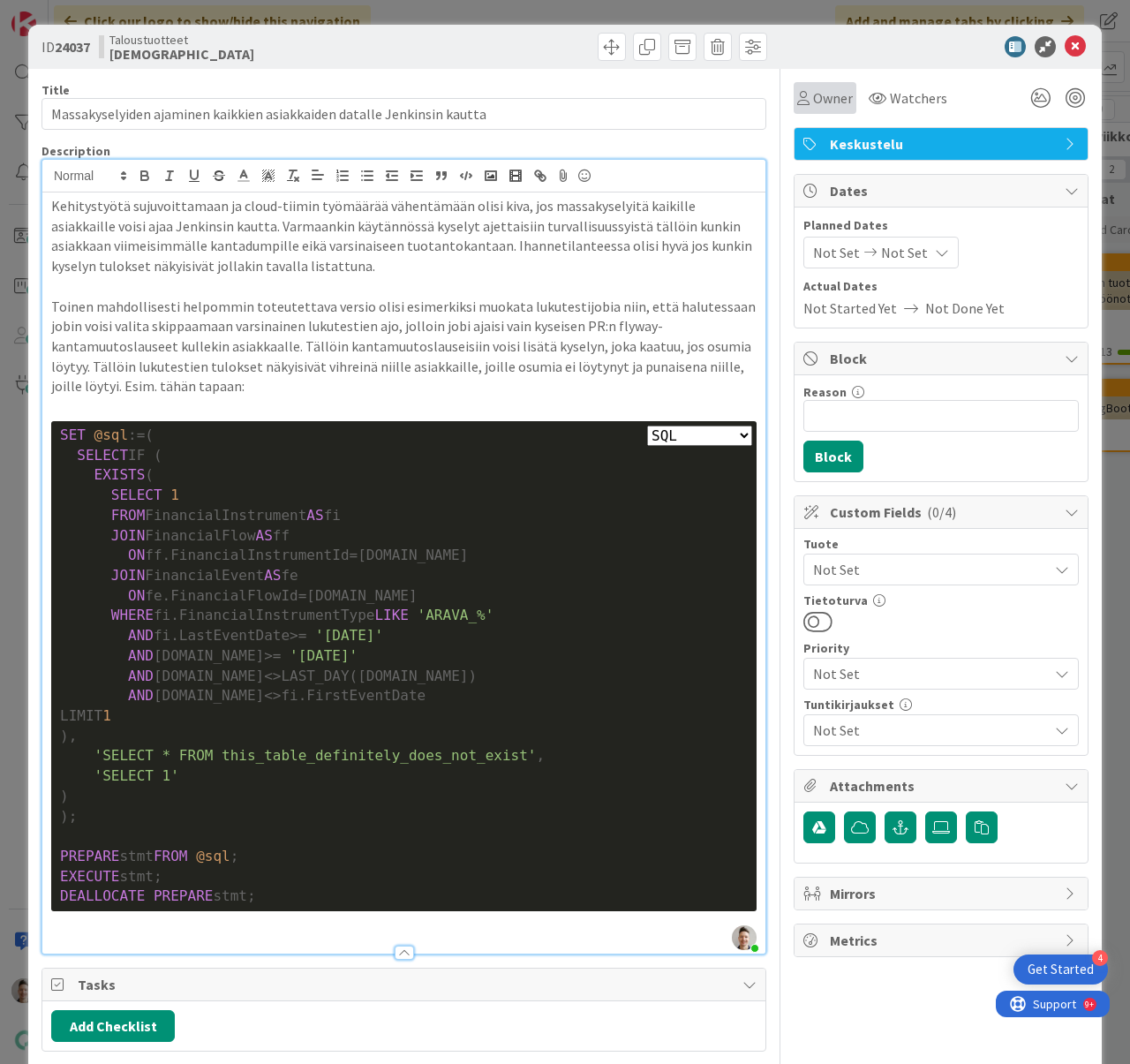
click at [813, 97] on span "Owner" at bounding box center [833, 98] width 40 height 21
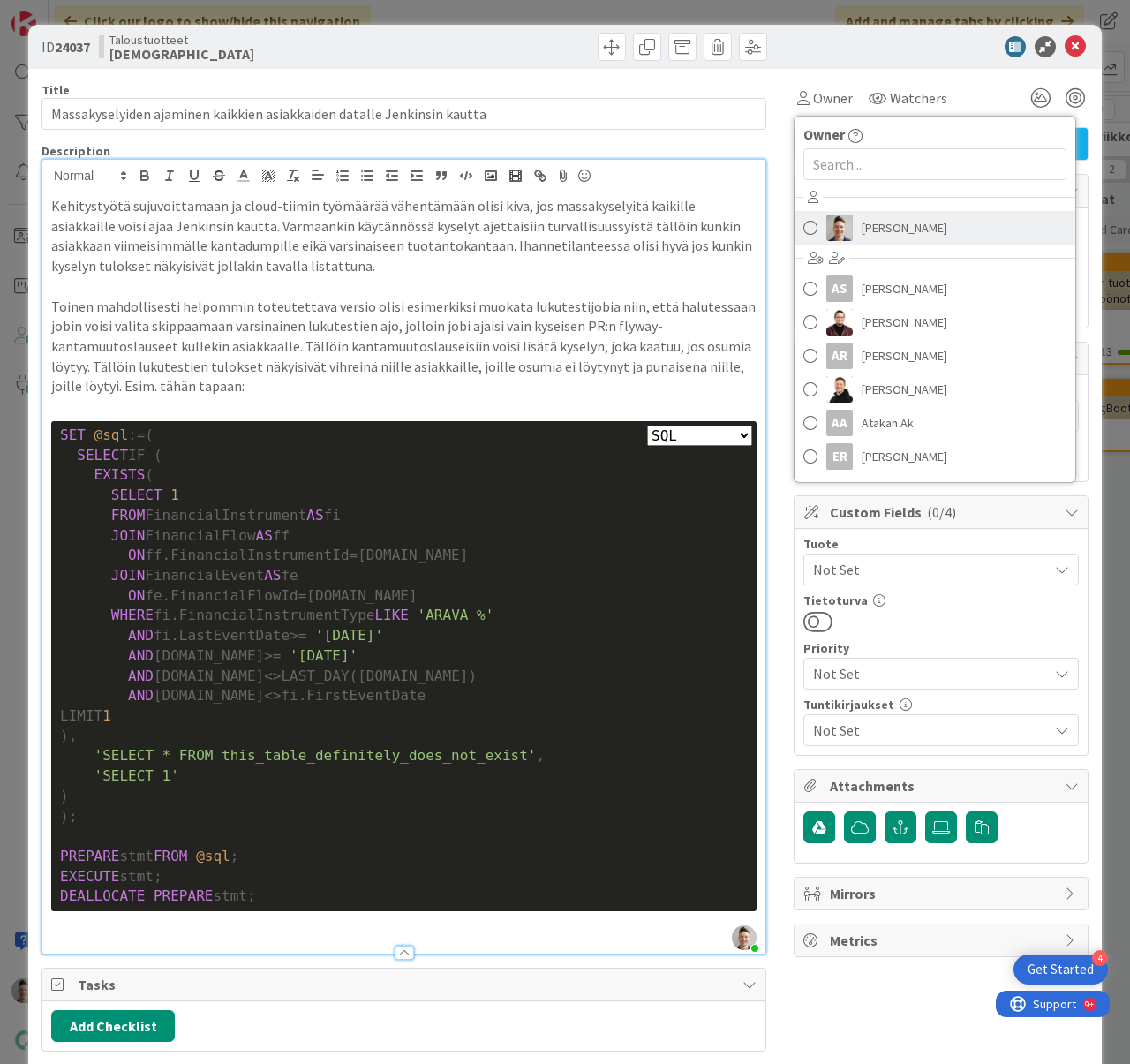
click at [887, 227] on span "[PERSON_NAME]" at bounding box center [905, 227] width 85 height 27
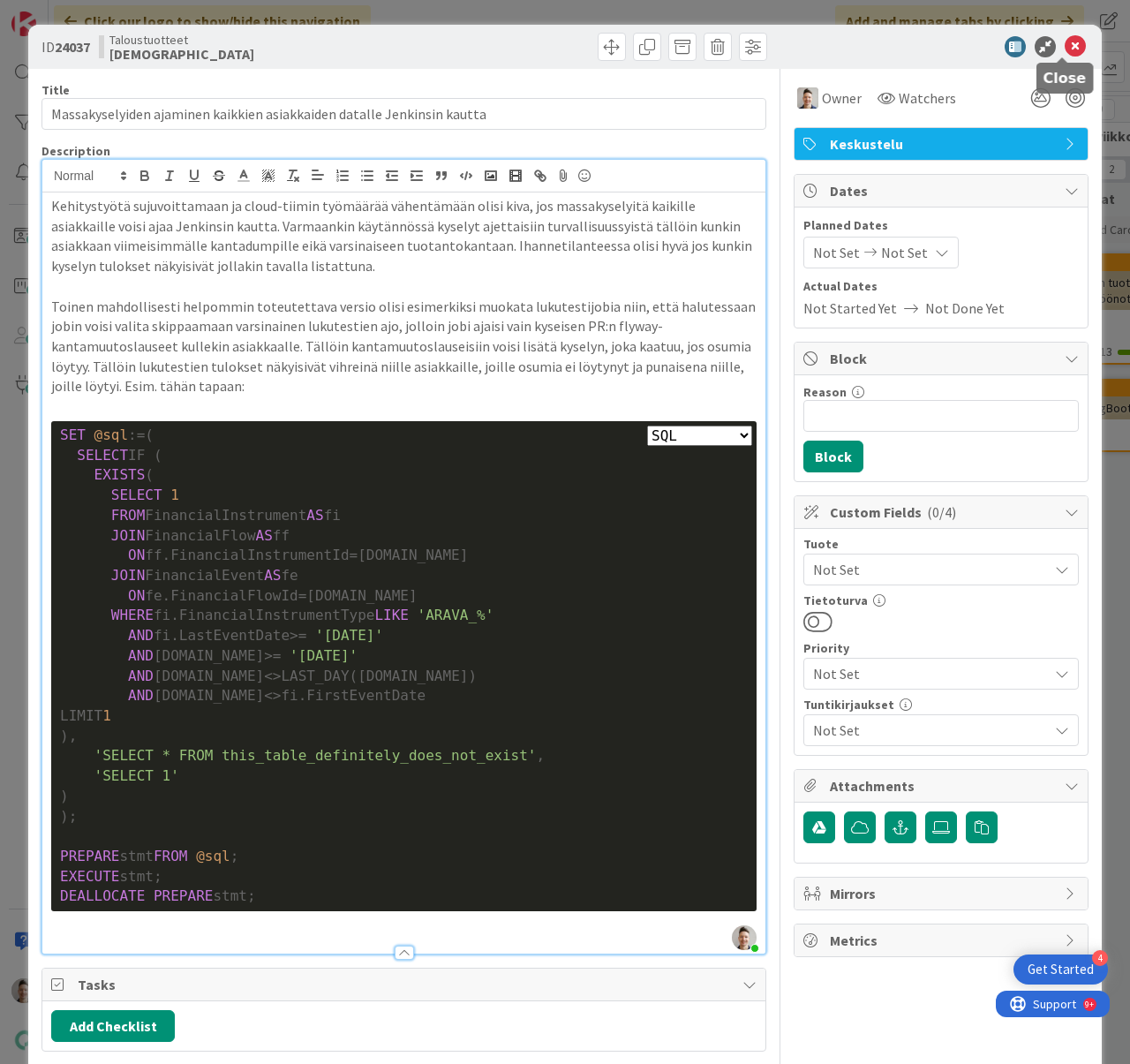
click at [1065, 49] on icon at bounding box center [1075, 46] width 21 height 21
